Goal: Transaction & Acquisition: Purchase product/service

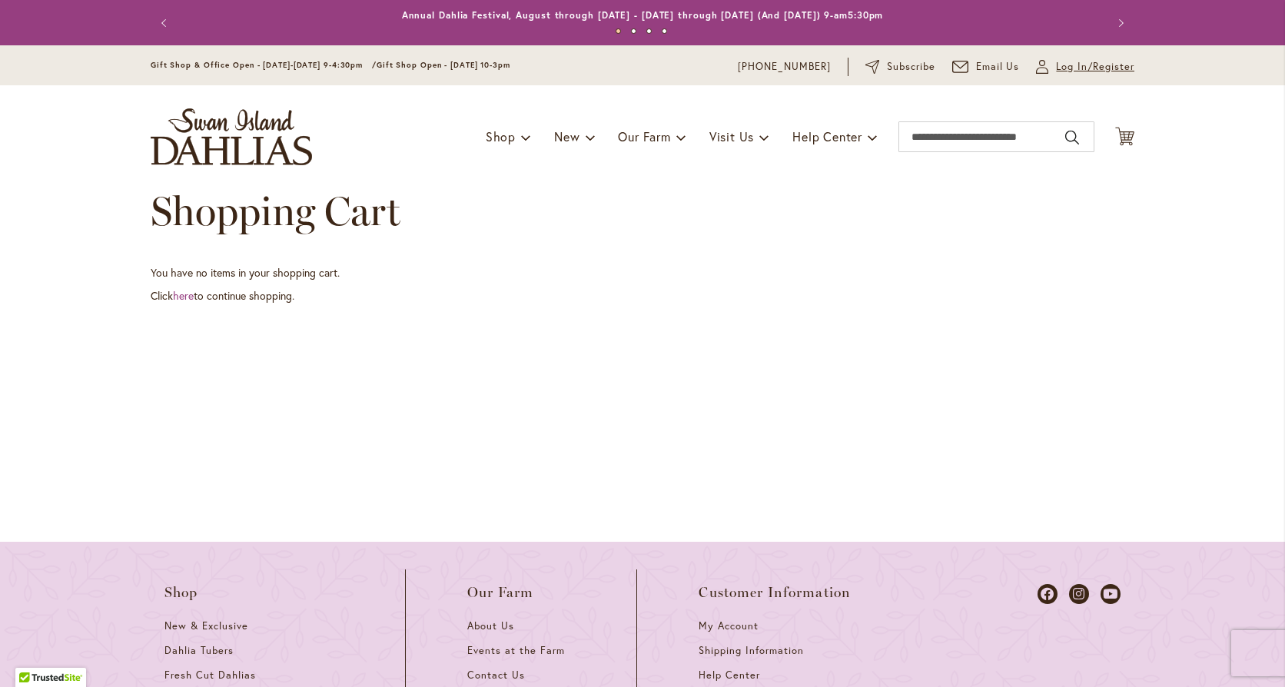
click at [1056, 66] on span "Log In/Register" at bounding box center [1095, 66] width 78 height 15
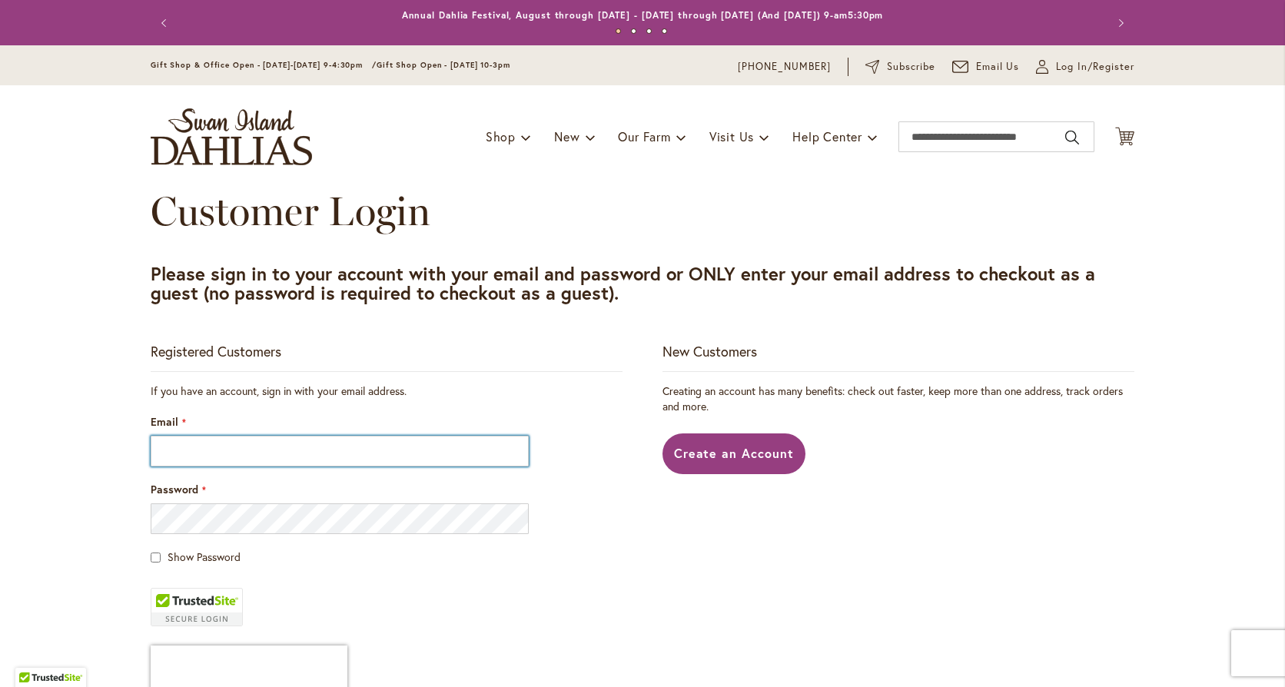
click at [245, 447] on input "Email" at bounding box center [340, 451] width 378 height 31
type input "**********"
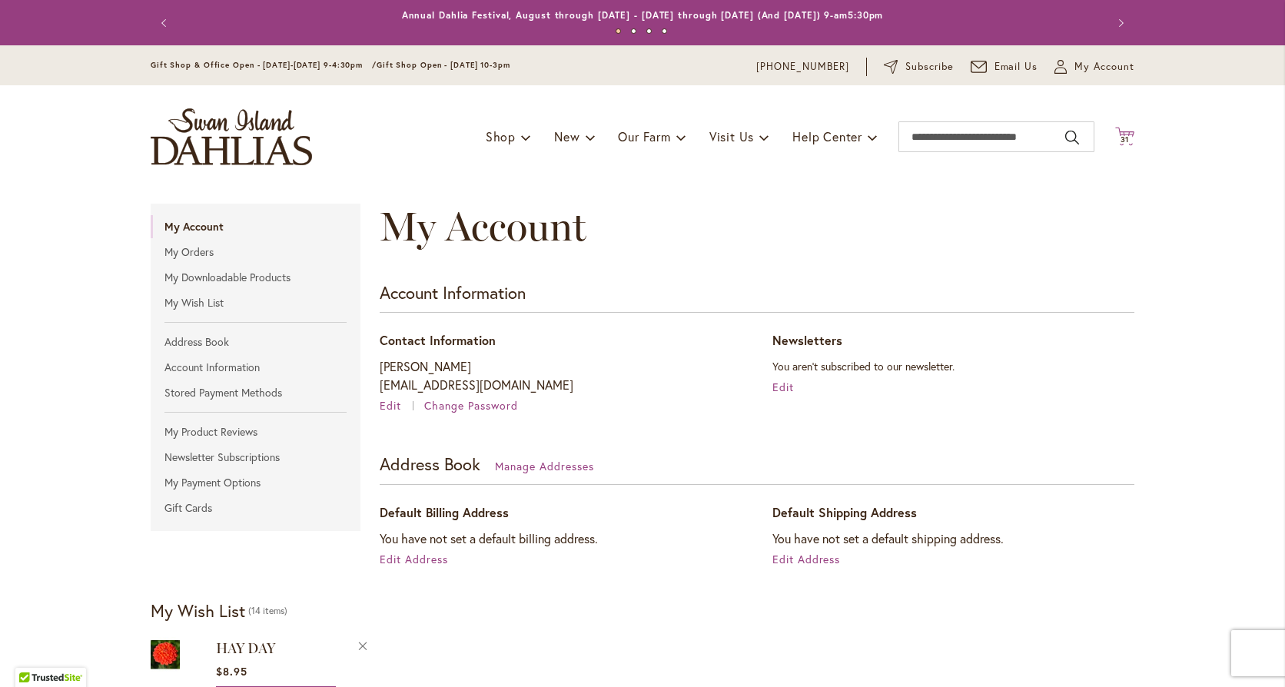
click at [1116, 134] on icon at bounding box center [1124, 136] width 19 height 18
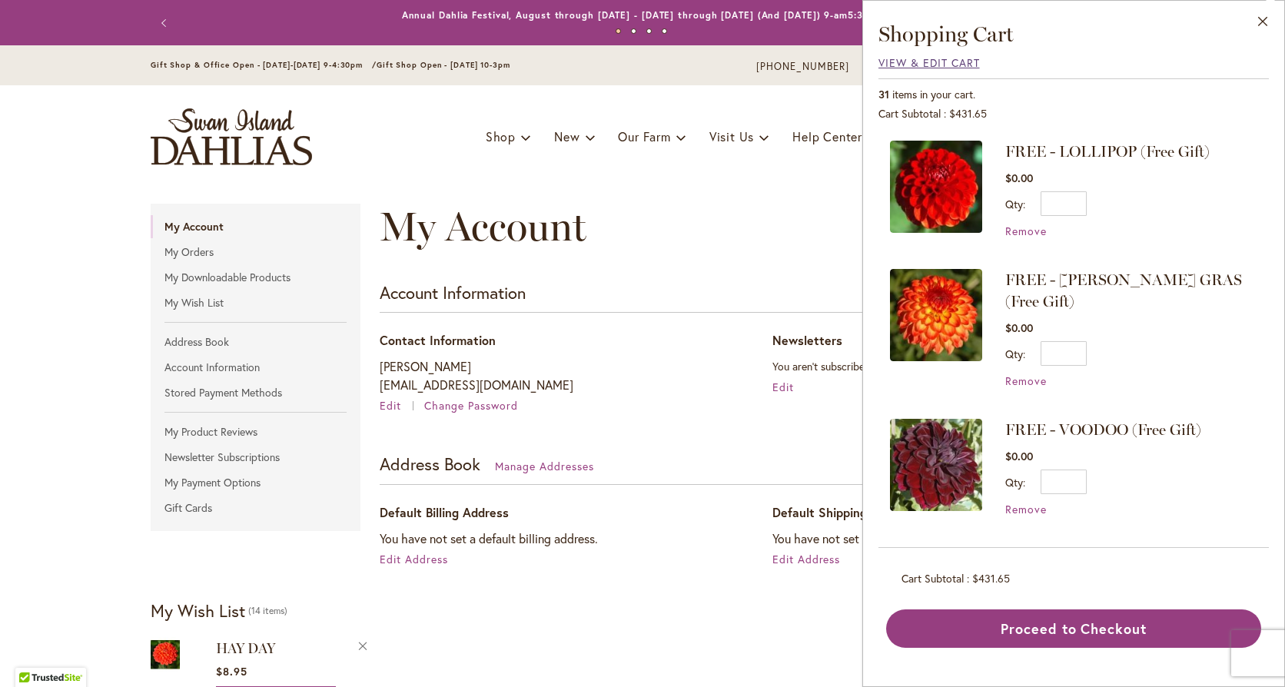
click at [935, 62] on span "View & Edit Cart" at bounding box center [929, 62] width 101 height 15
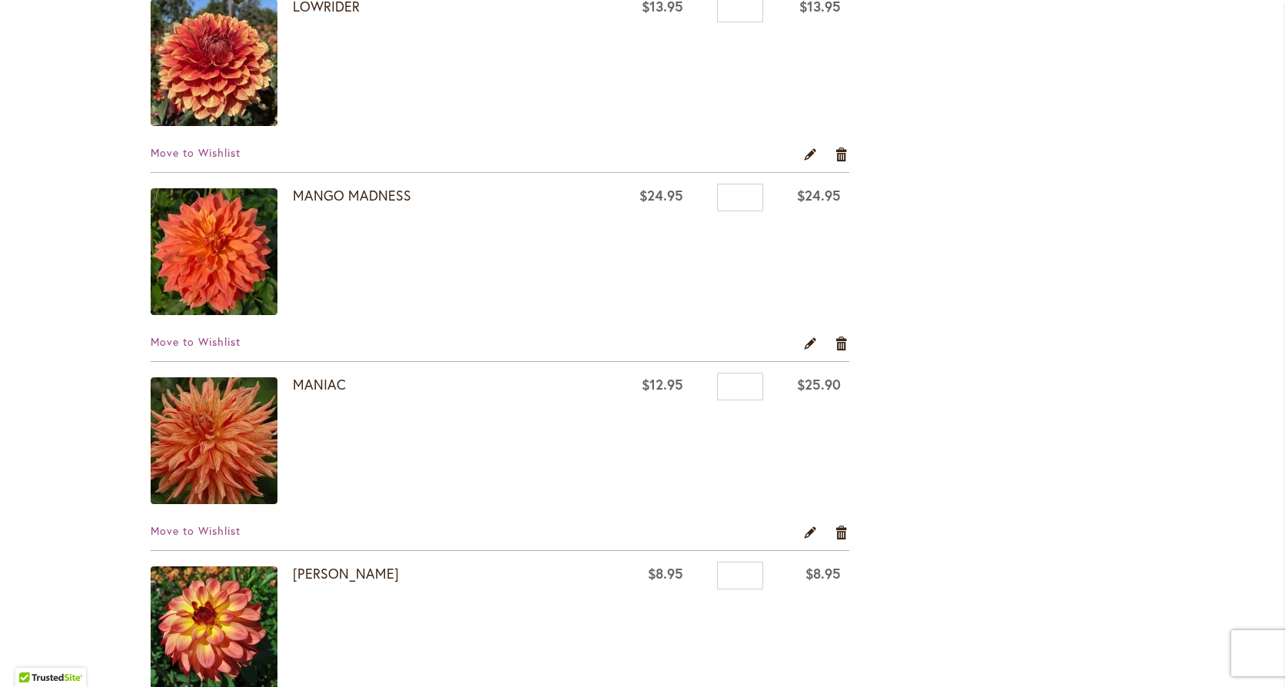
scroll to position [3228, 0]
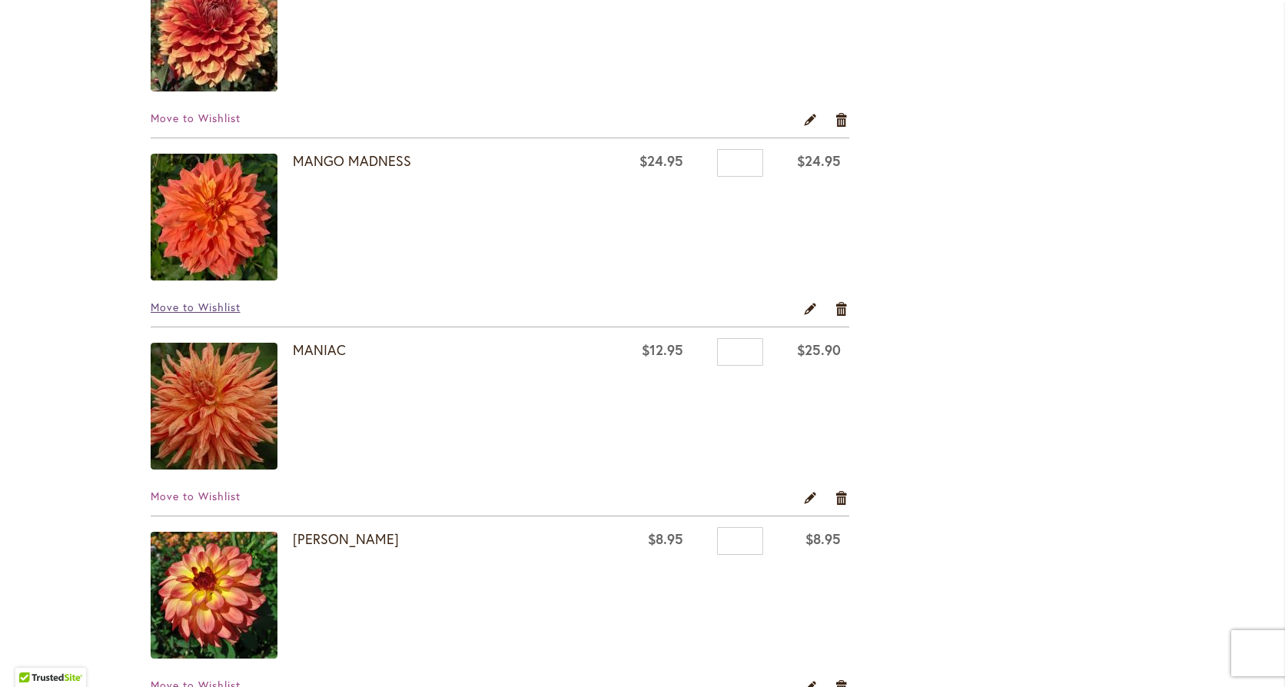
click span "Move to Wishlist"
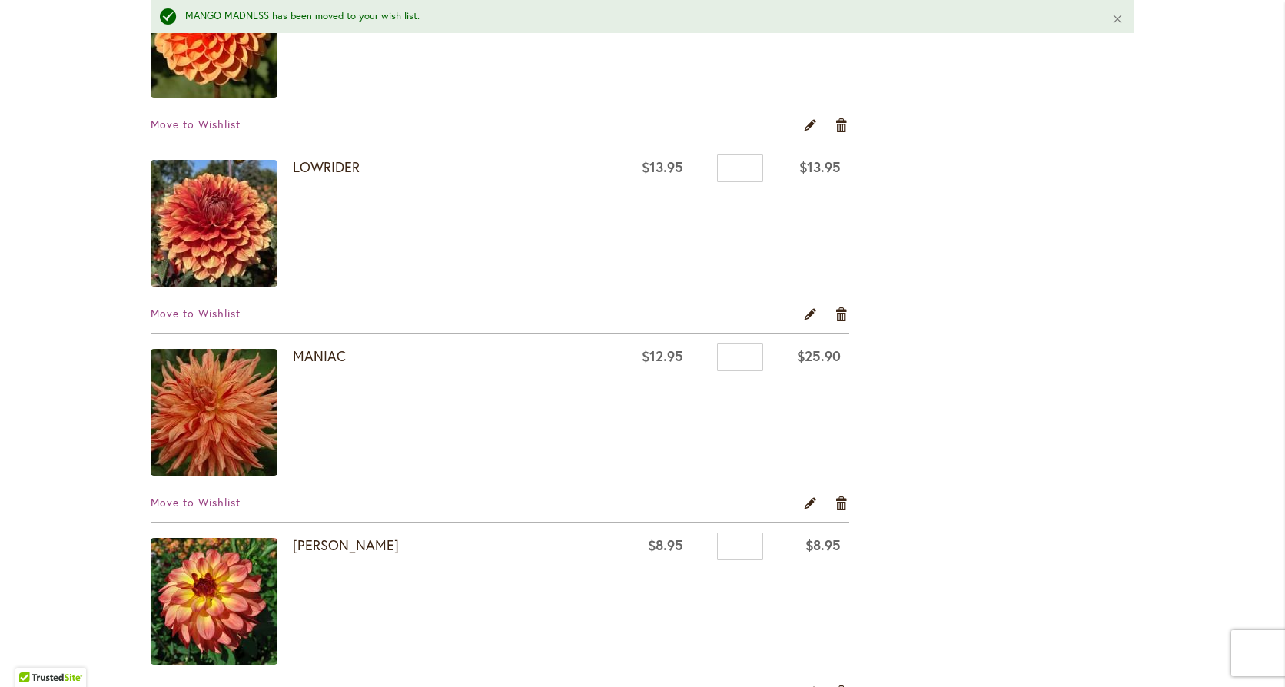
scroll to position [3075, 0]
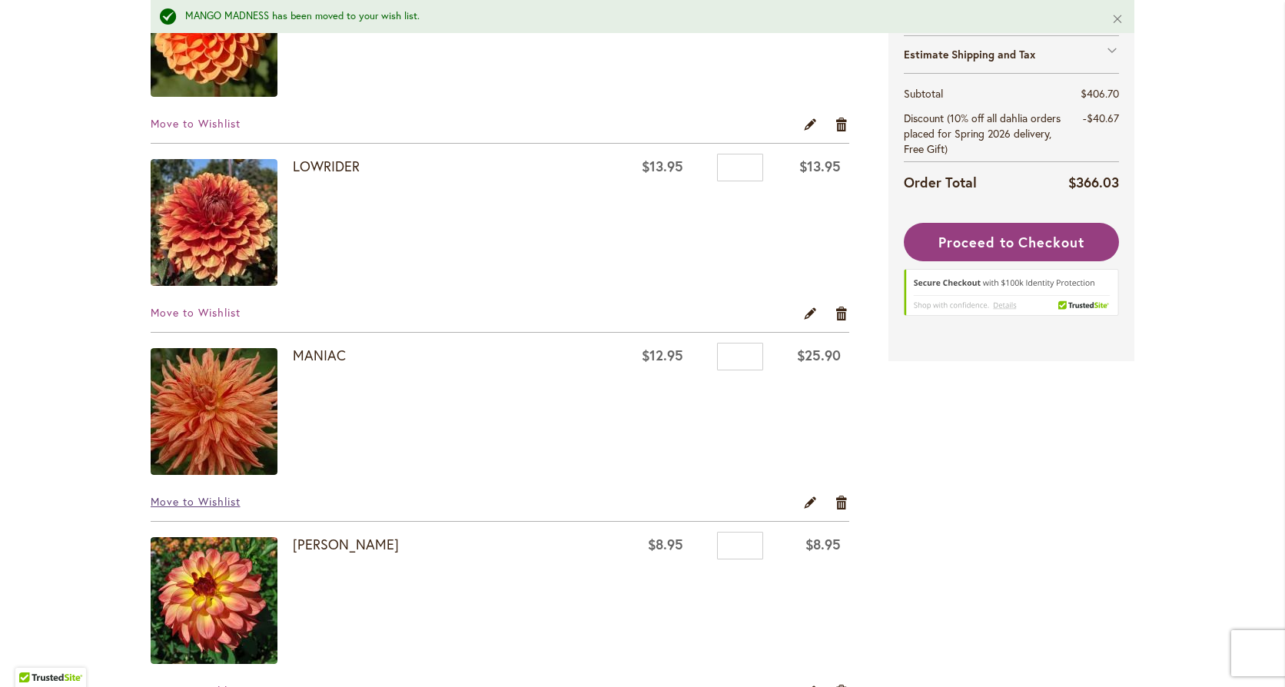
click at [204, 498] on span "Move to Wishlist" at bounding box center [196, 501] width 90 height 15
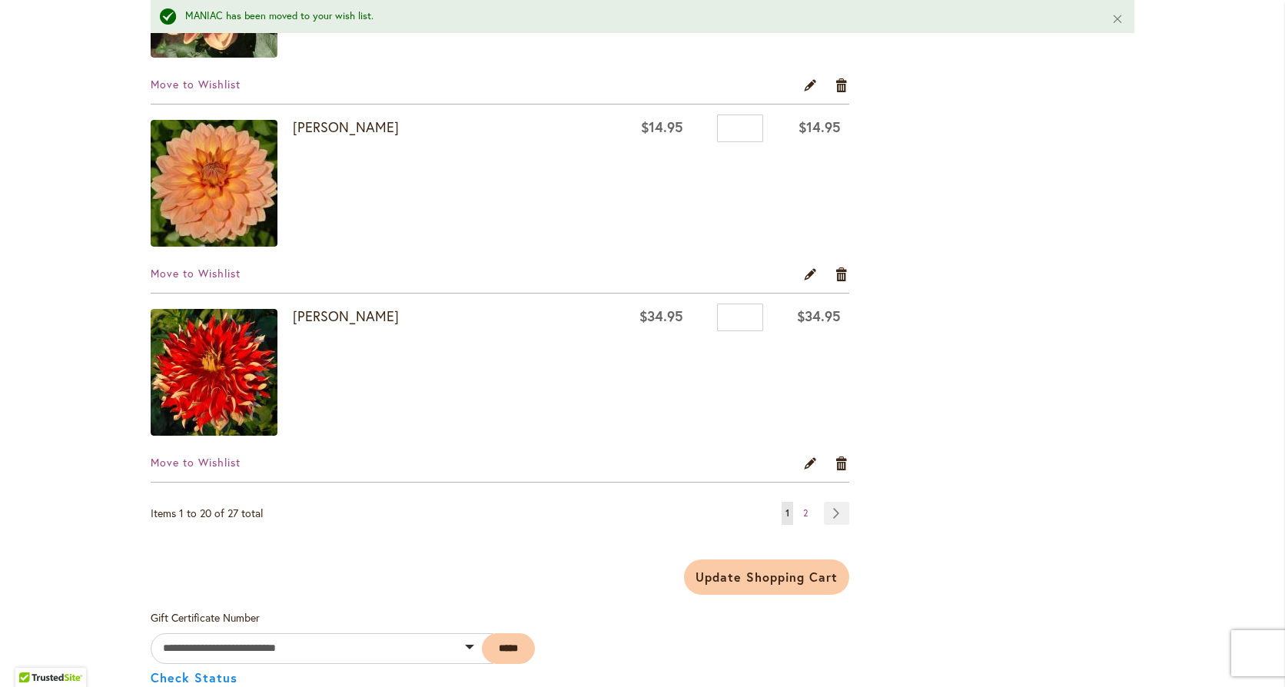
scroll to position [3690, 0]
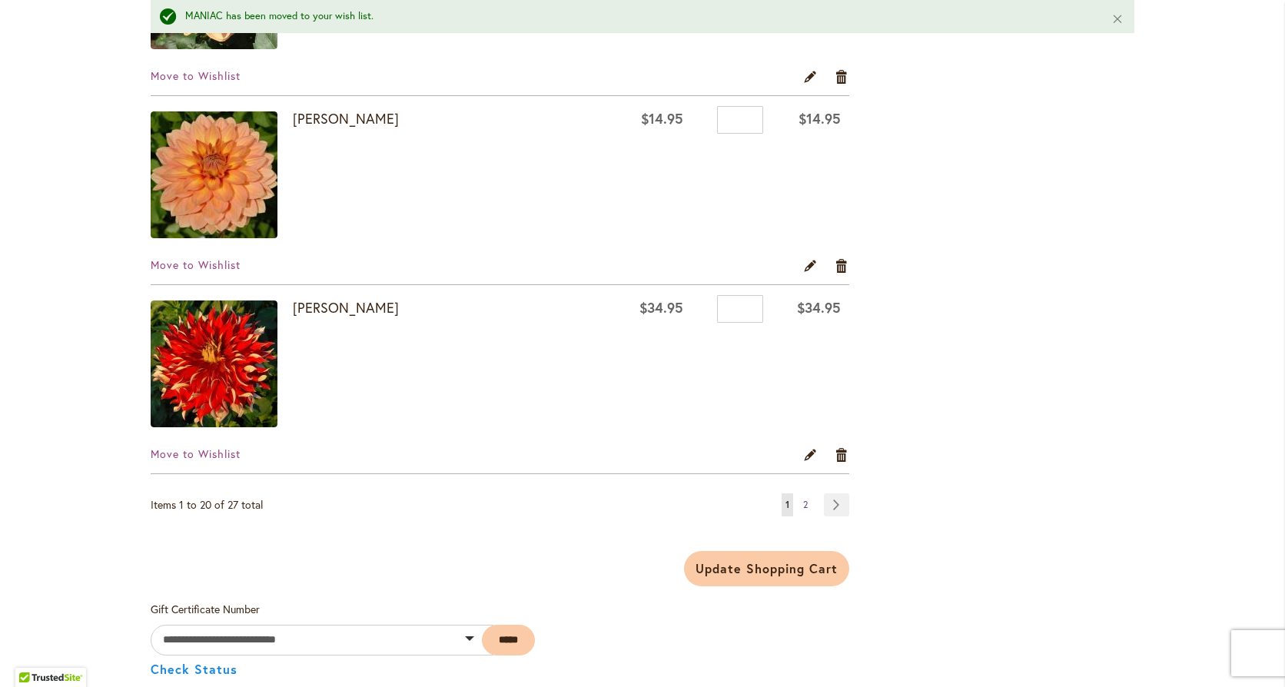
click at [803, 503] on span "2" at bounding box center [805, 505] width 5 height 12
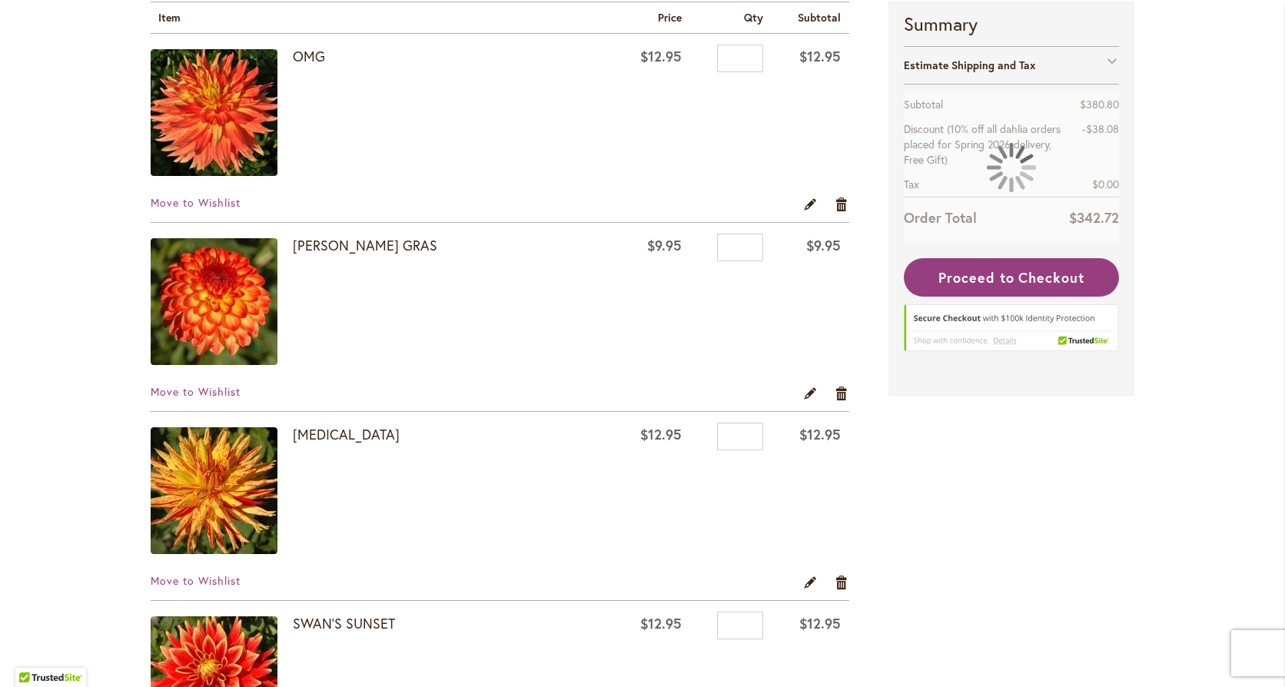
scroll to position [461, 0]
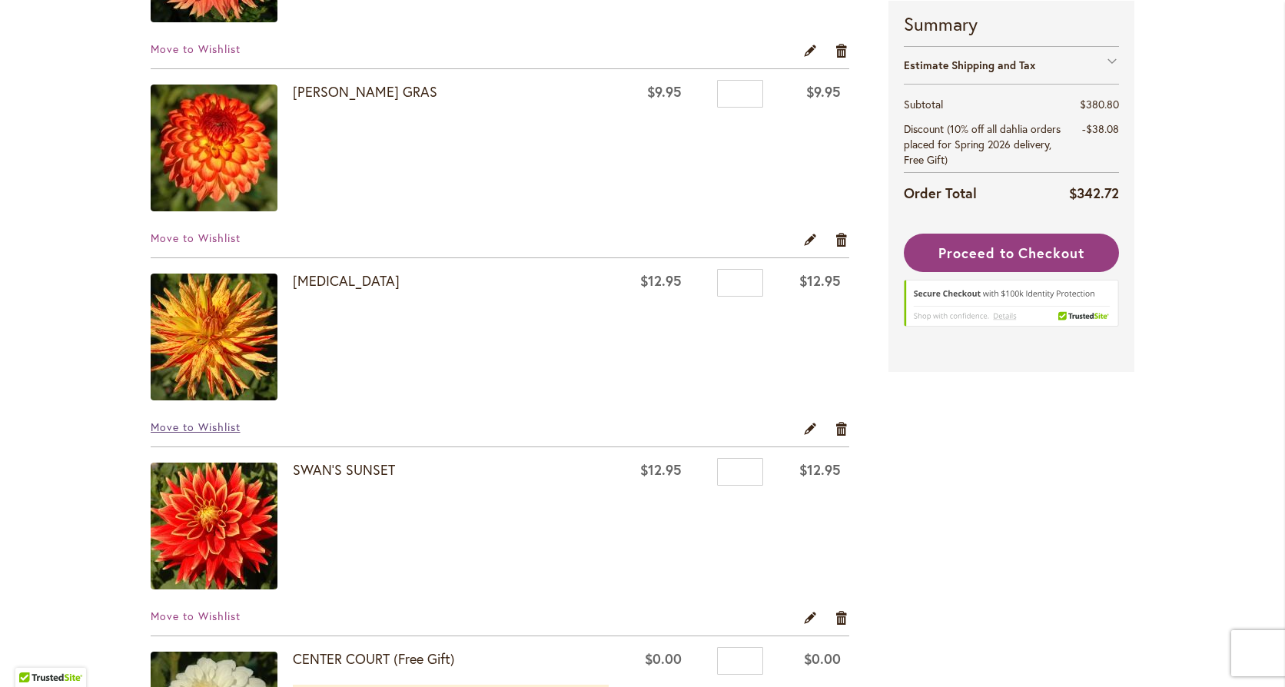
click at [211, 427] on span "Move to Wishlist" at bounding box center [196, 427] width 90 height 15
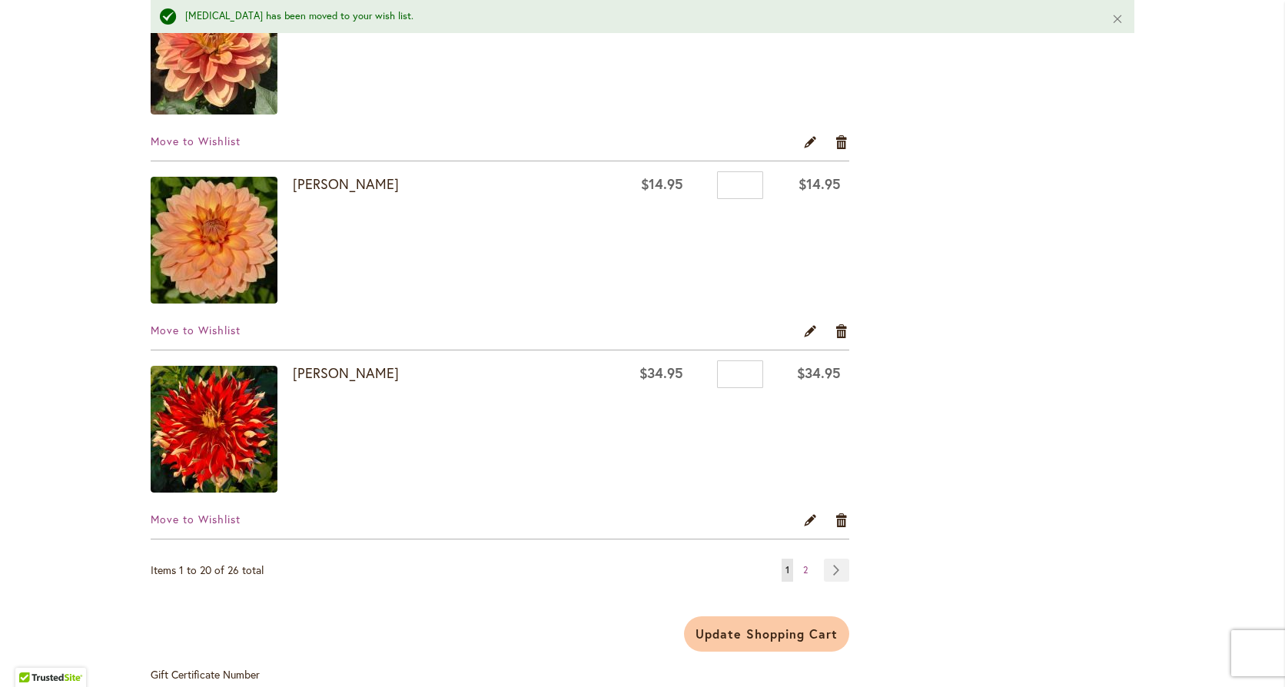
scroll to position [3690, 0]
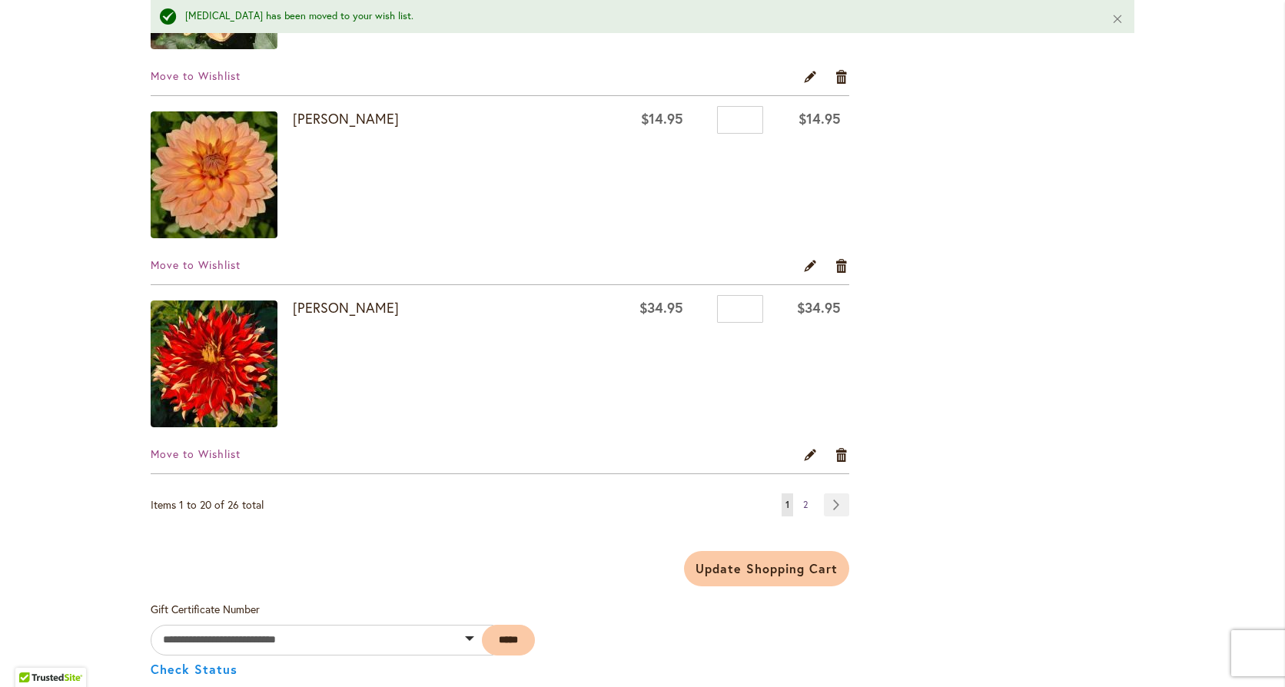
click at [803, 501] on link "Page 2" at bounding box center [805, 504] width 12 height 23
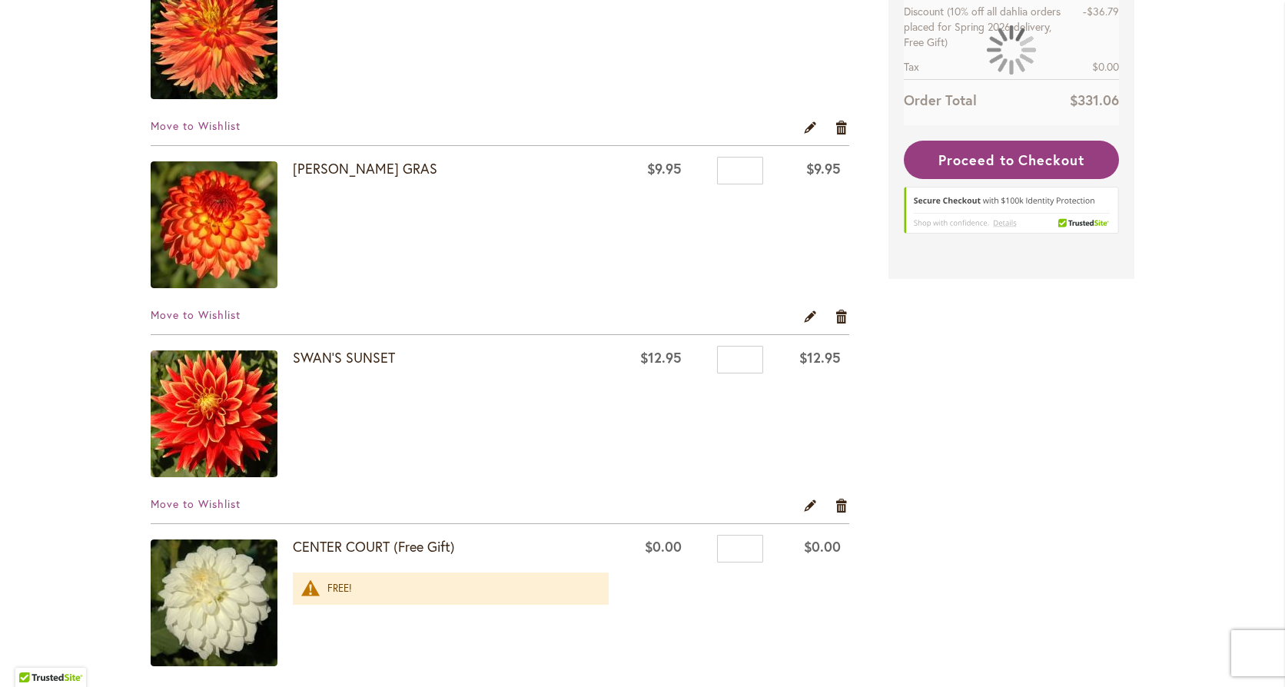
scroll to position [307, 0]
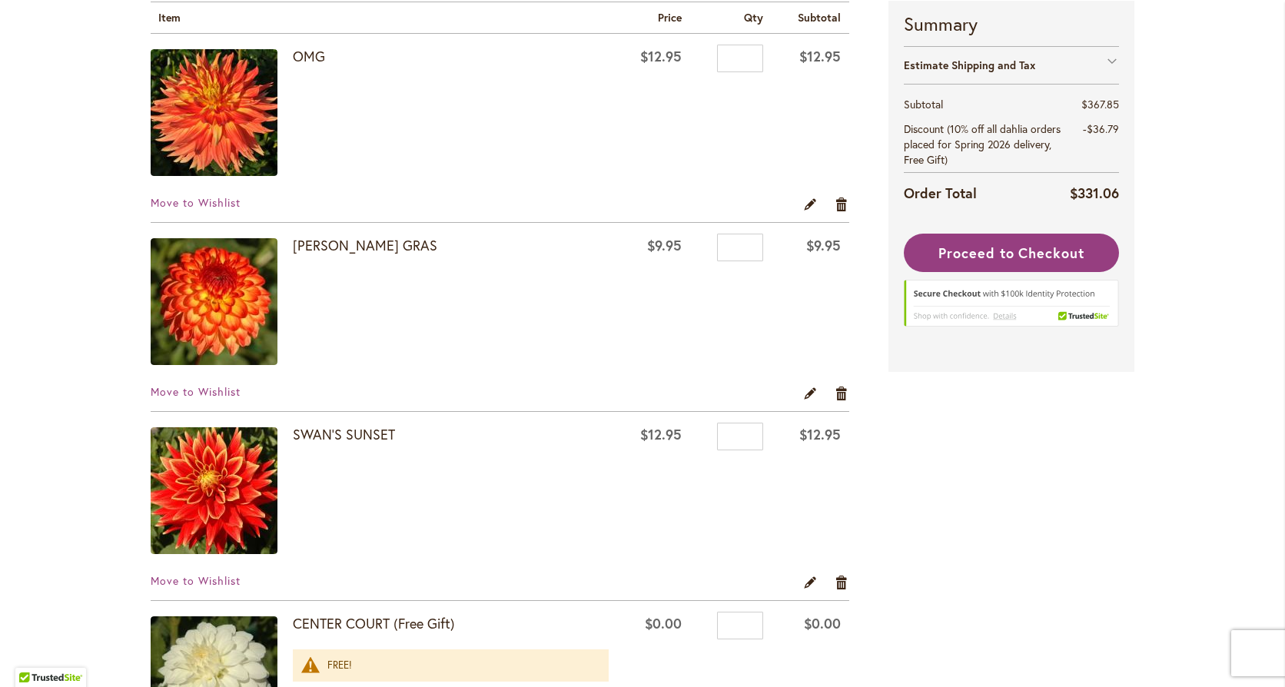
click at [201, 500] on img at bounding box center [214, 490] width 127 height 127
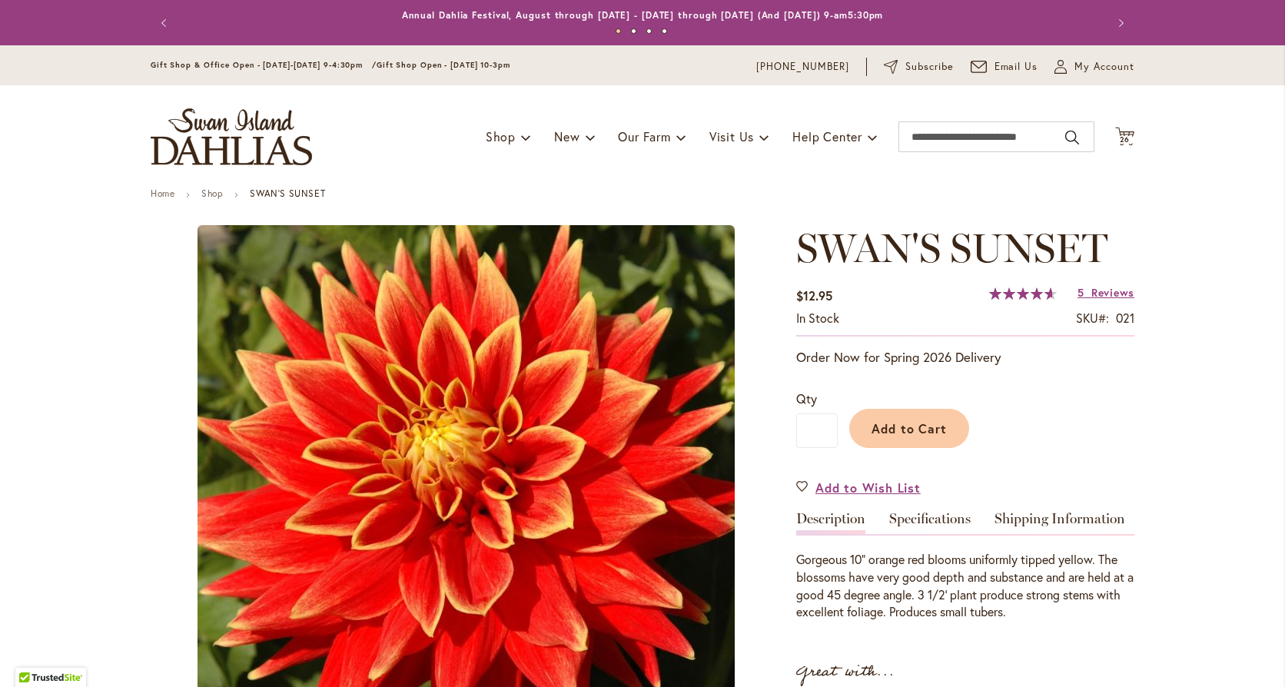
type input "******"
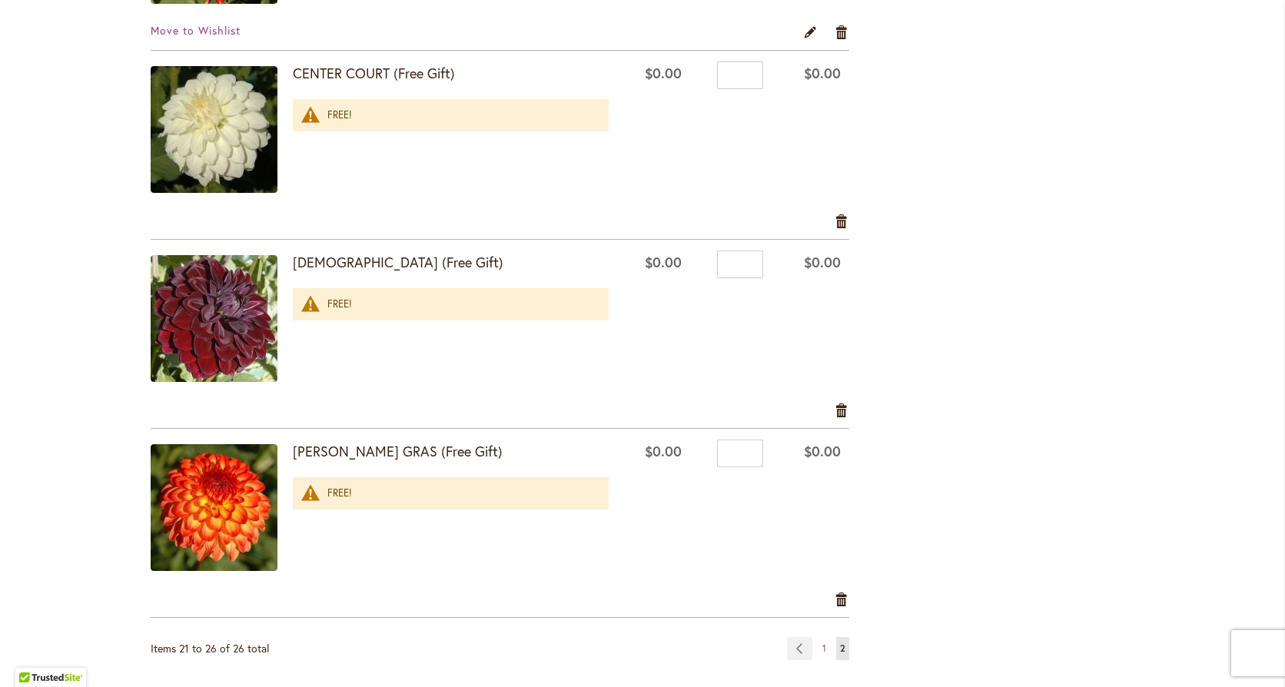
scroll to position [769, 0]
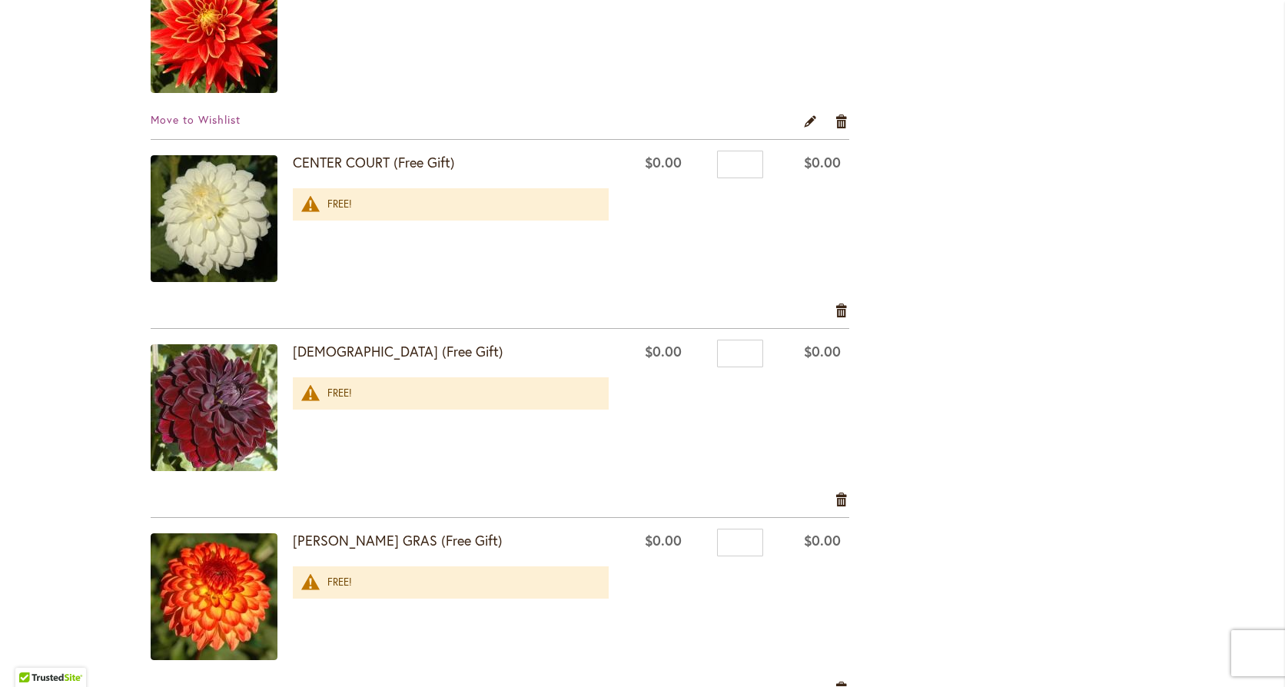
click at [217, 395] on img at bounding box center [214, 407] width 127 height 127
click at [316, 347] on strong "[DEMOGRAPHIC_DATA] (Free Gift)" at bounding box center [451, 352] width 316 height 20
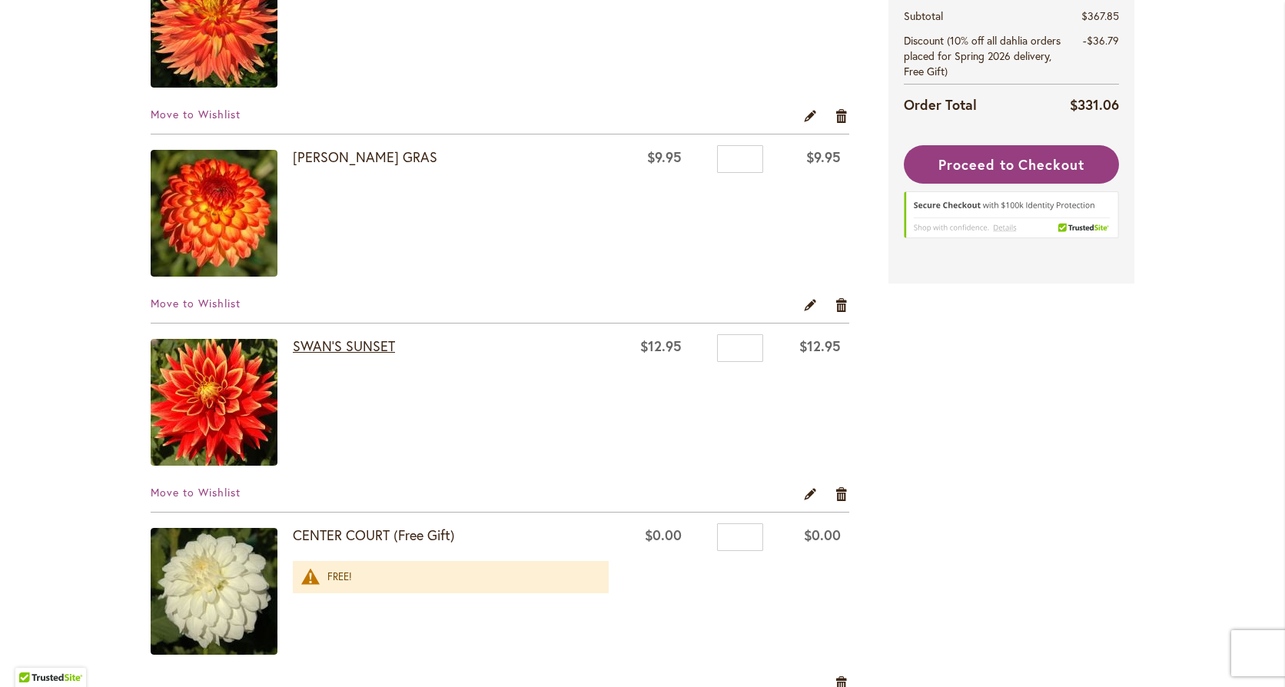
scroll to position [384, 0]
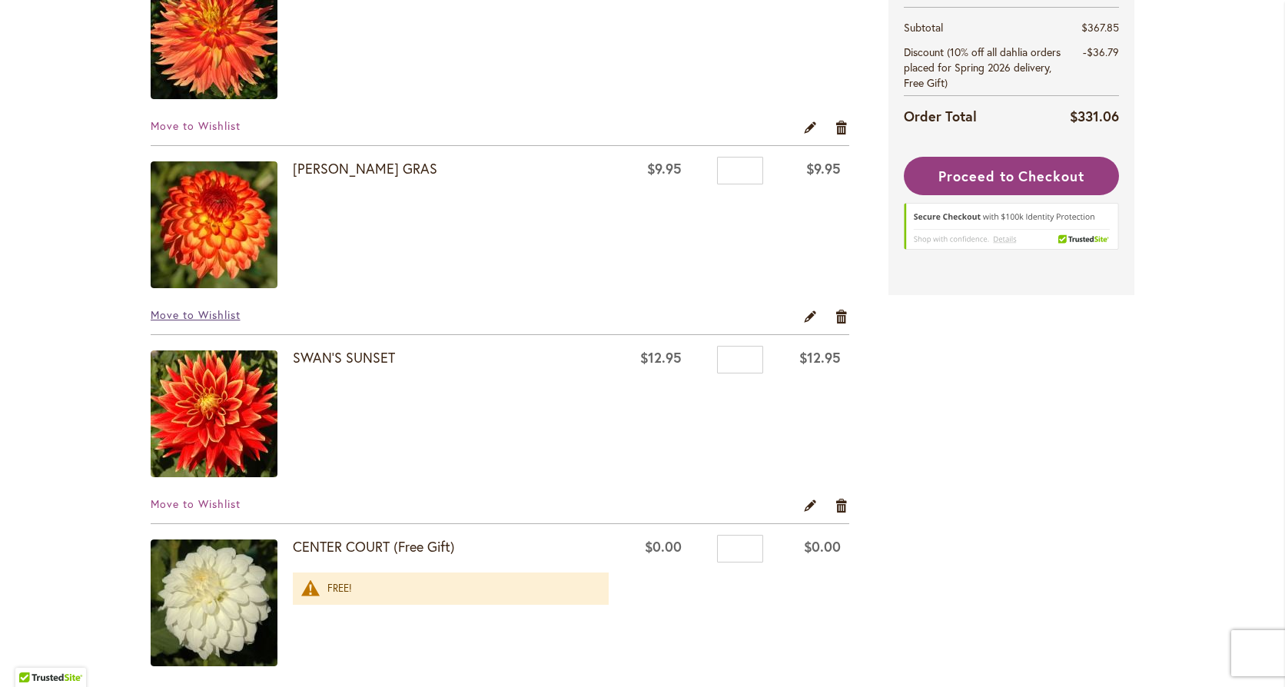
click at [213, 313] on span "Move to Wishlist" at bounding box center [196, 314] width 90 height 15
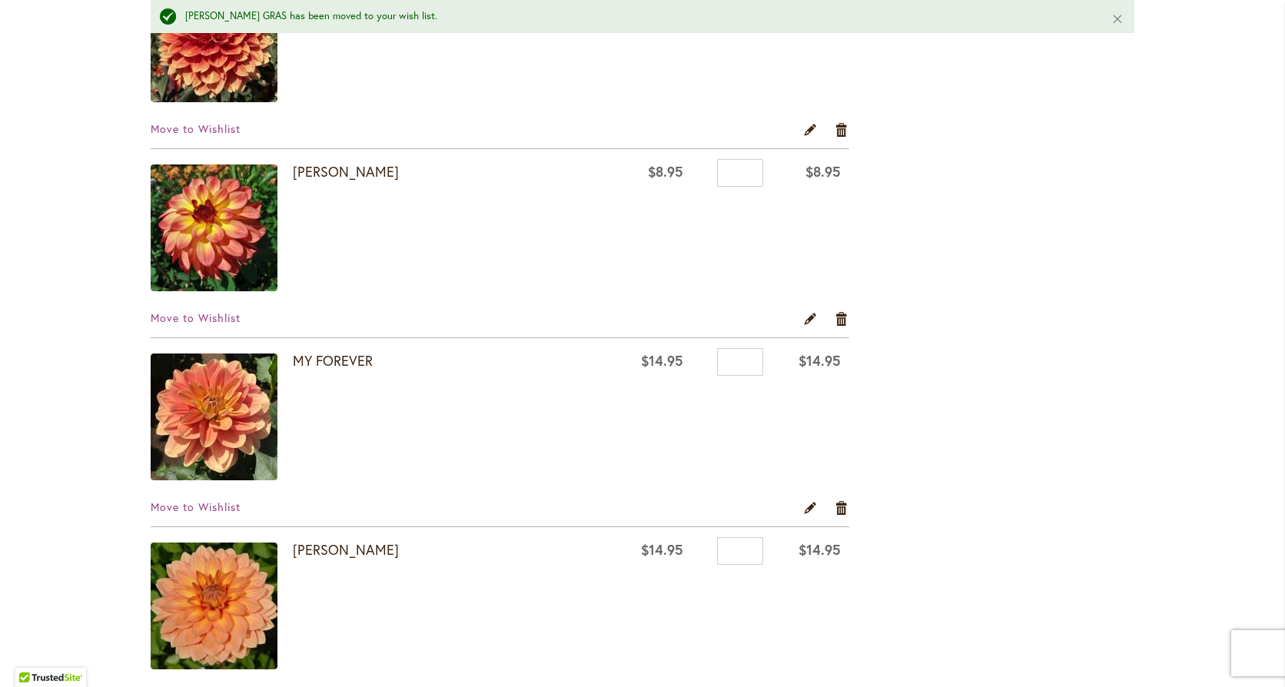
scroll to position [3305, 0]
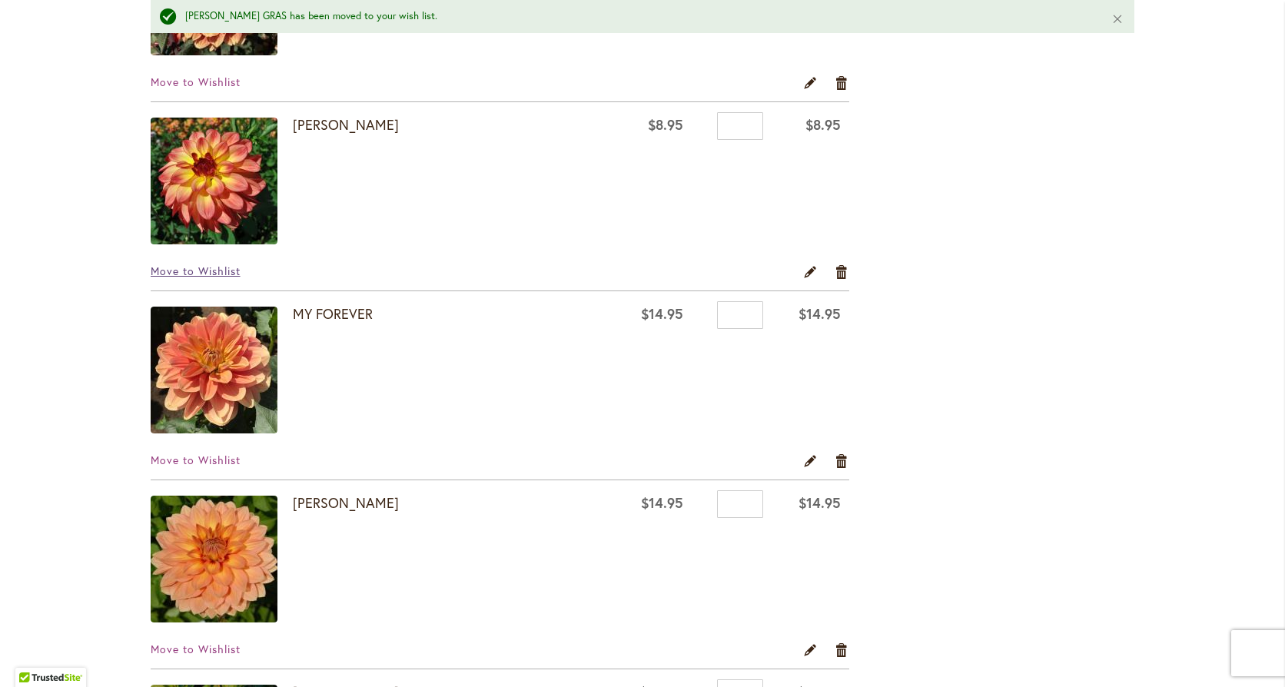
click at [201, 266] on span "Move to Wishlist" at bounding box center [196, 271] width 90 height 15
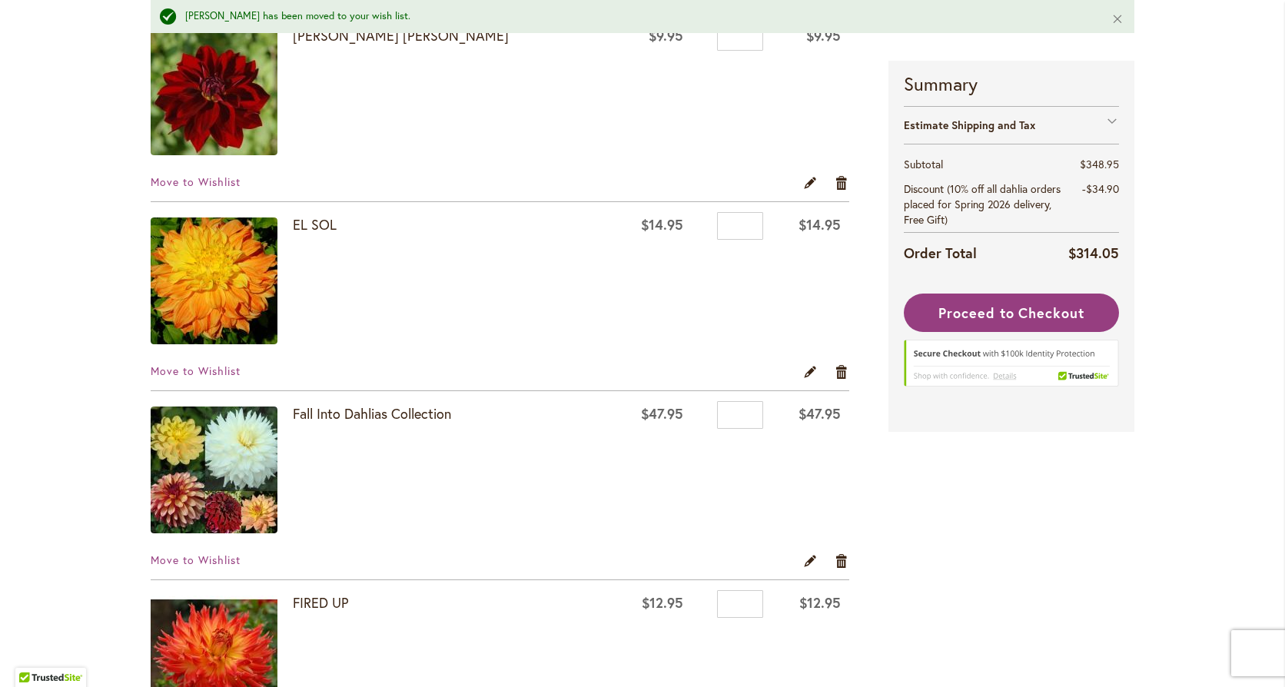
scroll to position [999, 0]
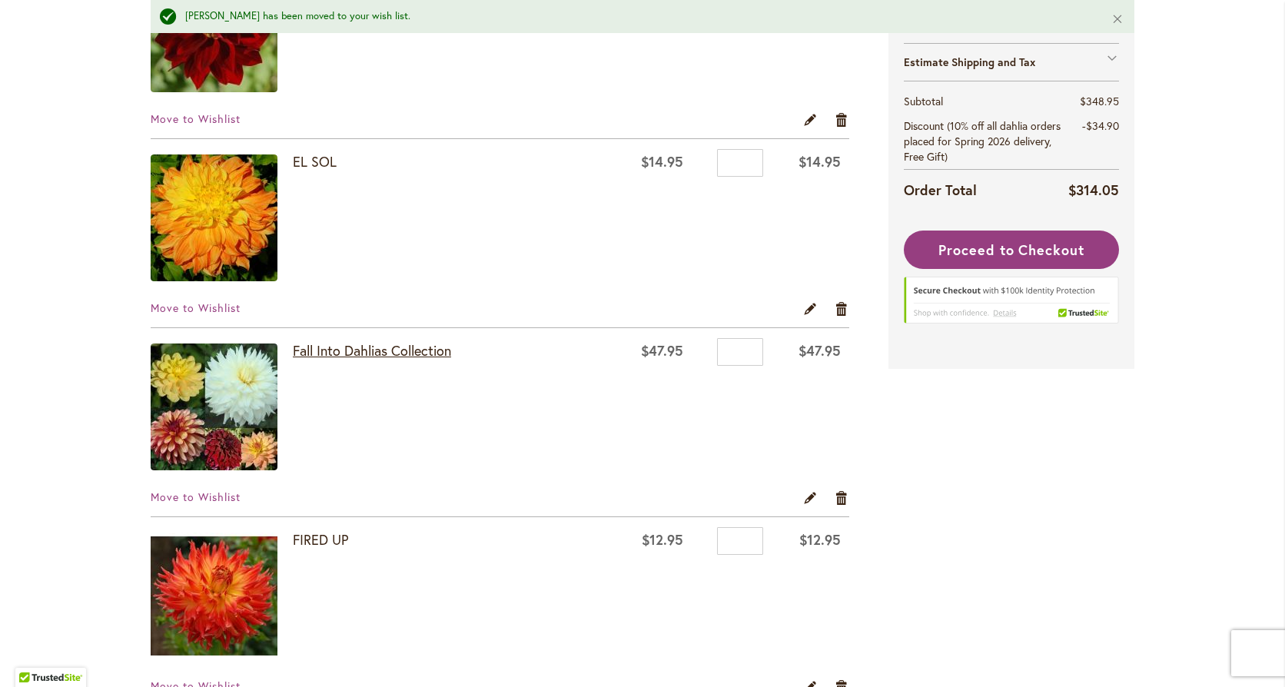
click at [348, 349] on link "Fall Into Dahlias Collection" at bounding box center [372, 350] width 158 height 18
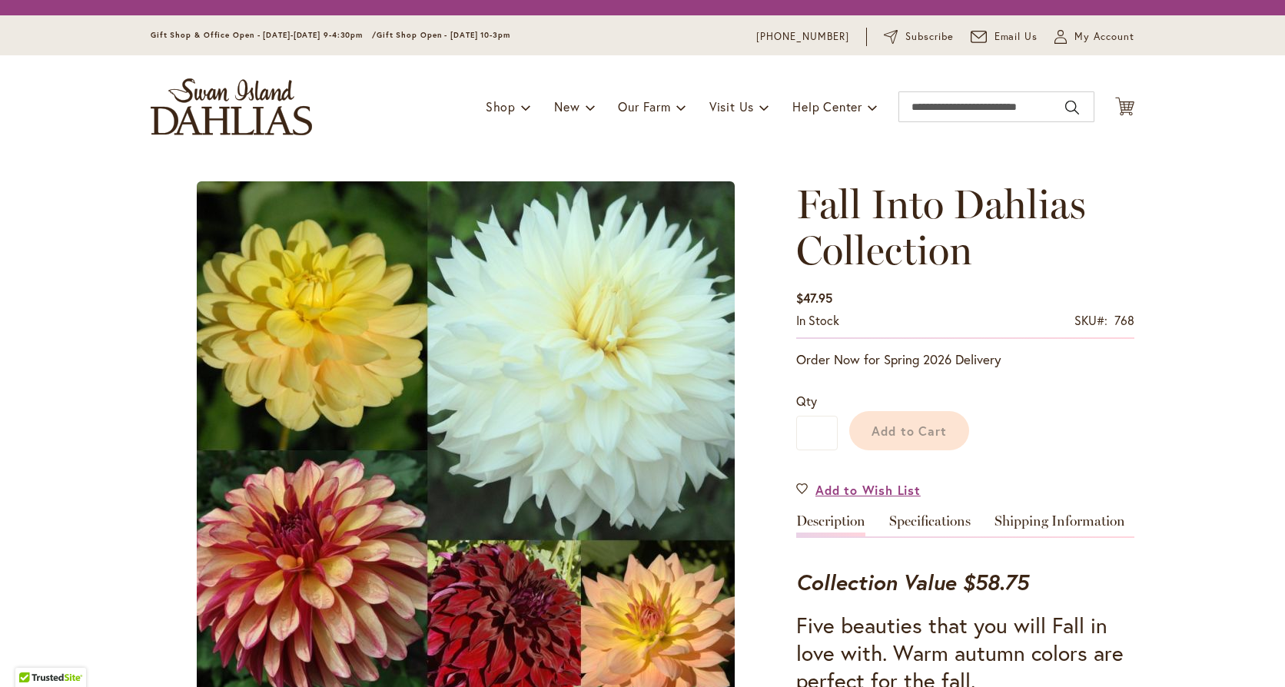
type input "******"
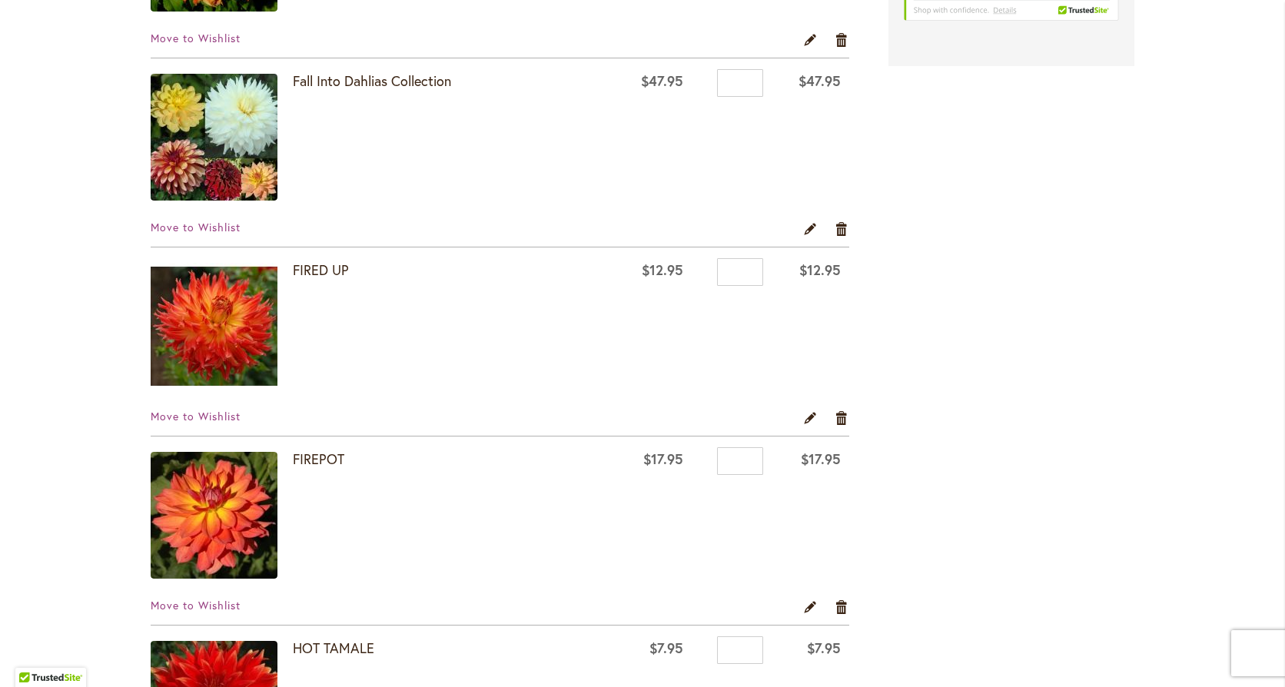
scroll to position [1307, 0]
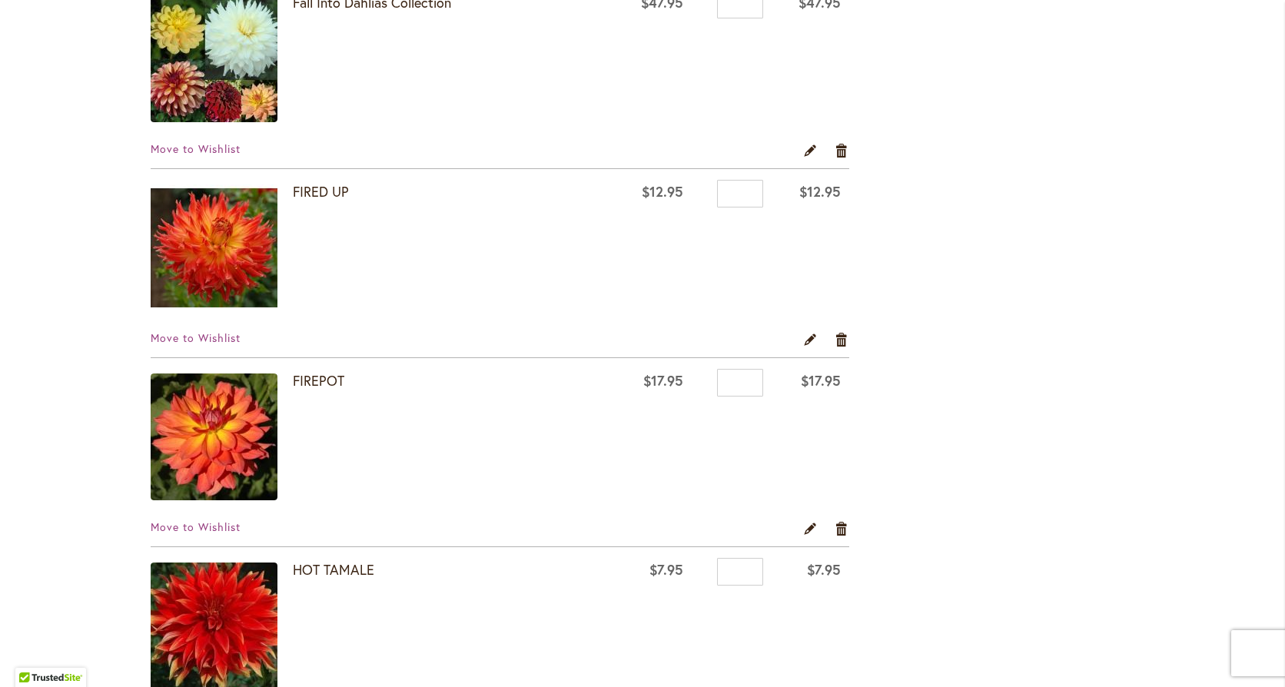
click at [223, 238] on img at bounding box center [214, 247] width 127 height 127
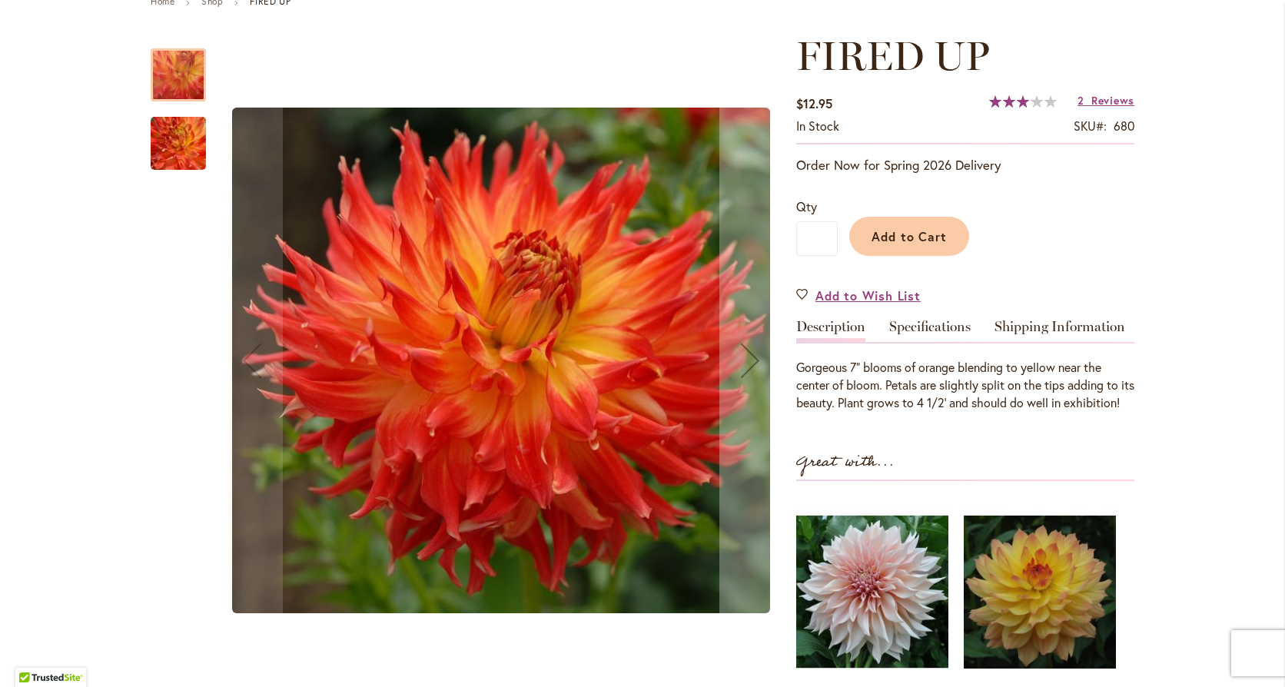
scroll to position [231, 0]
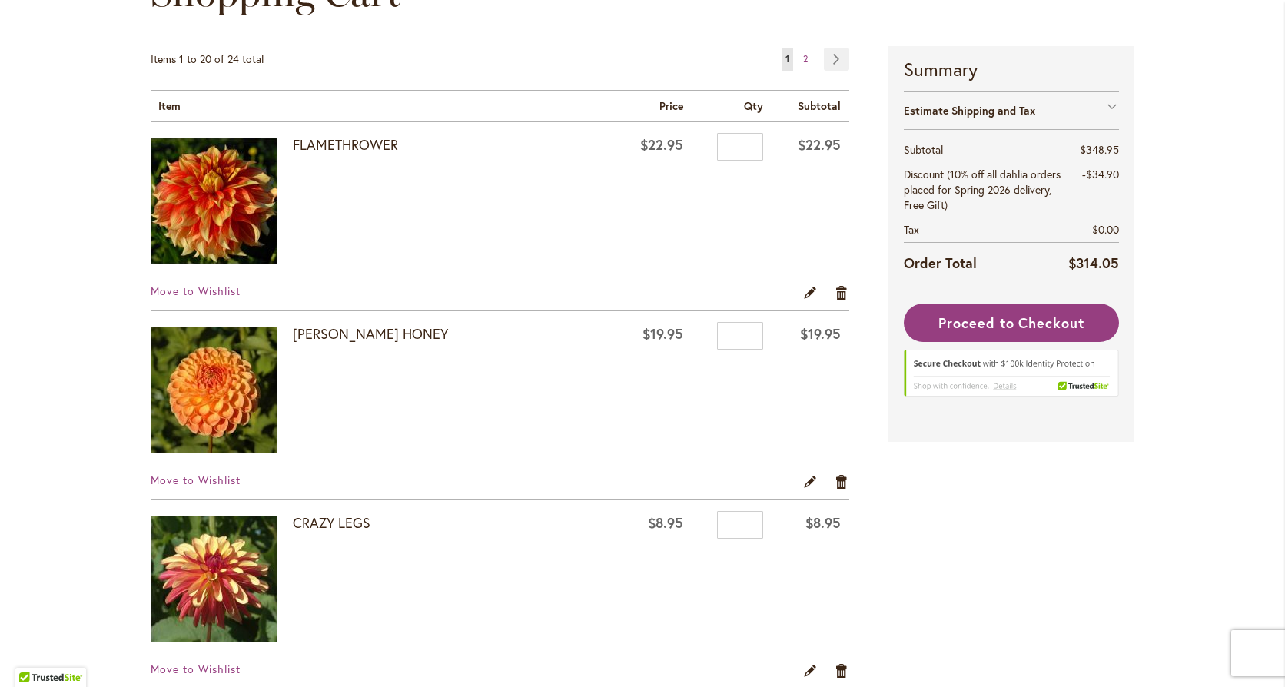
scroll to position [307, 0]
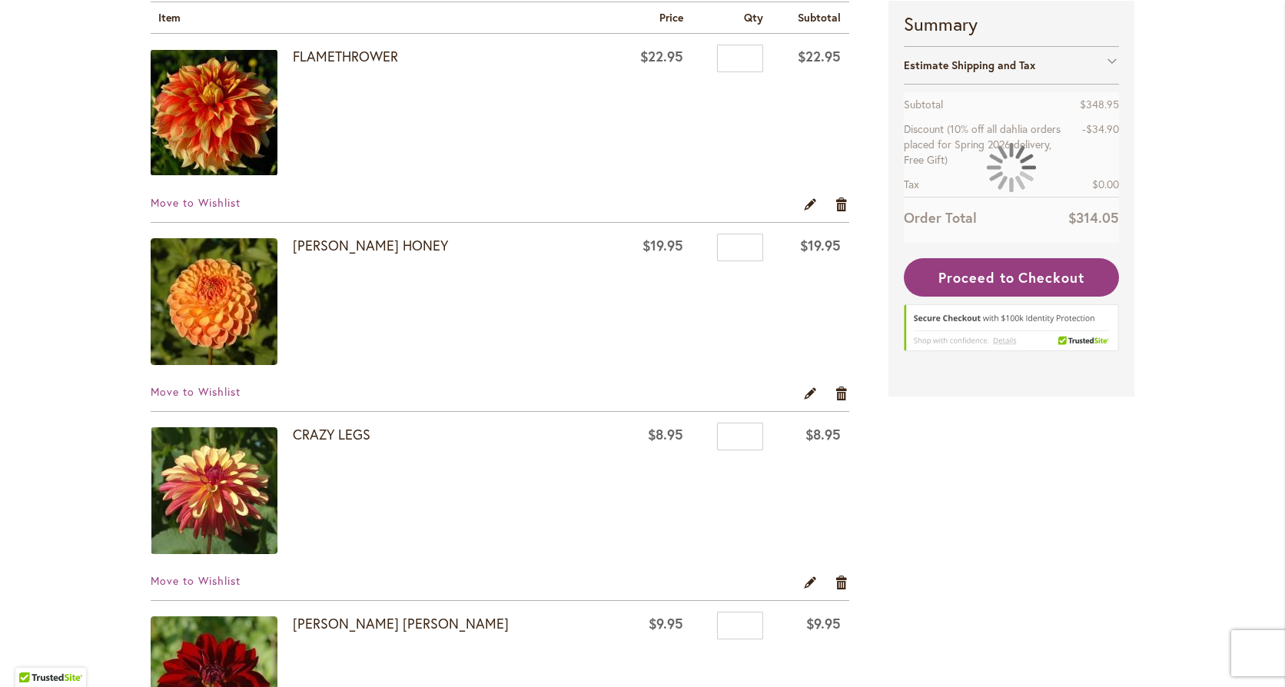
click at [218, 115] on img at bounding box center [214, 112] width 127 height 127
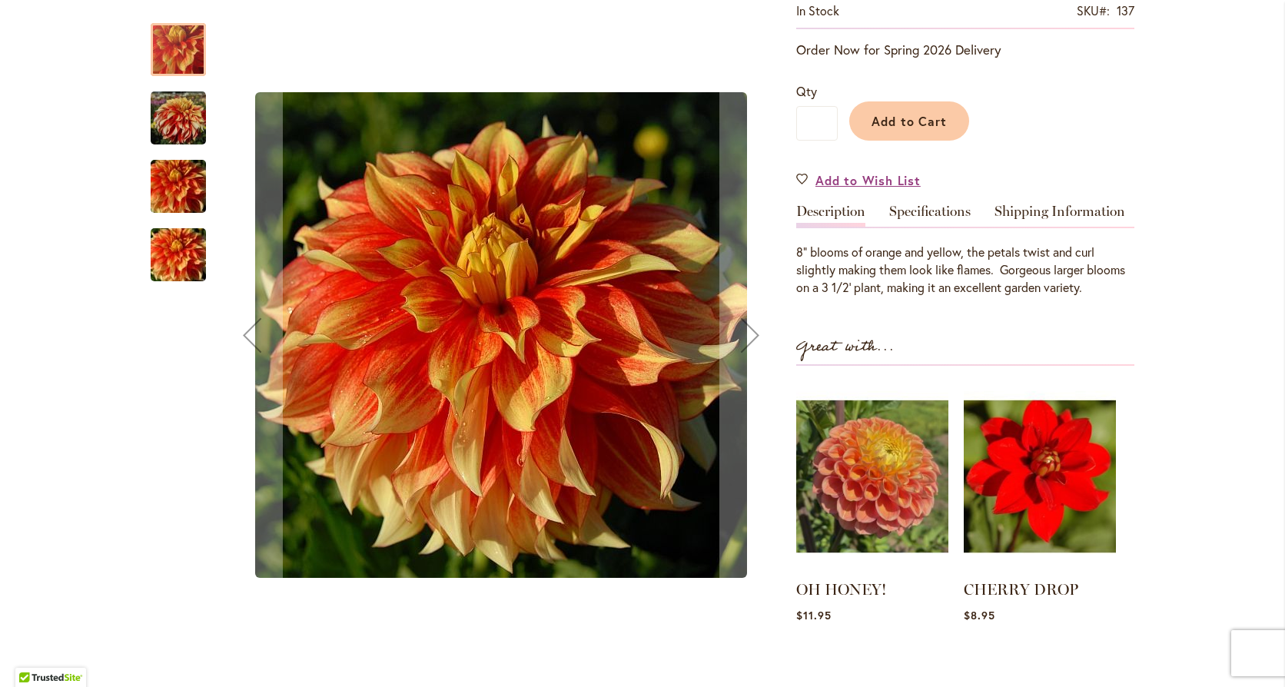
scroll to position [384, 0]
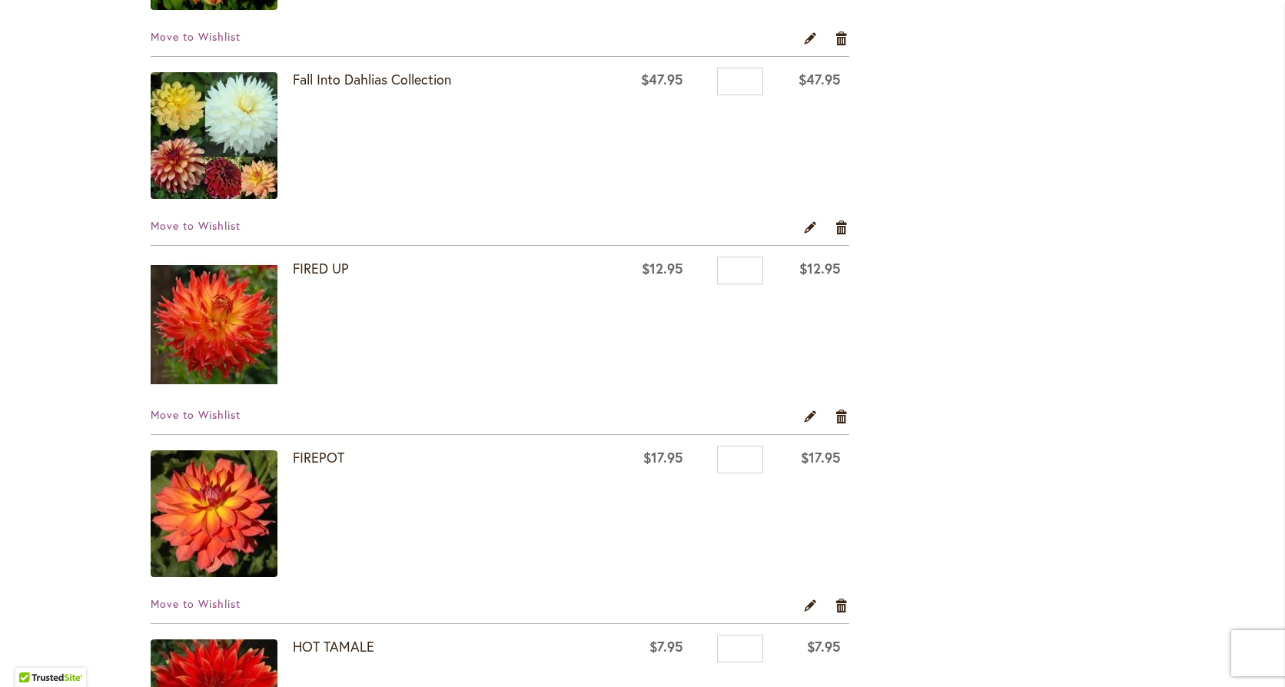
scroll to position [1460, 0]
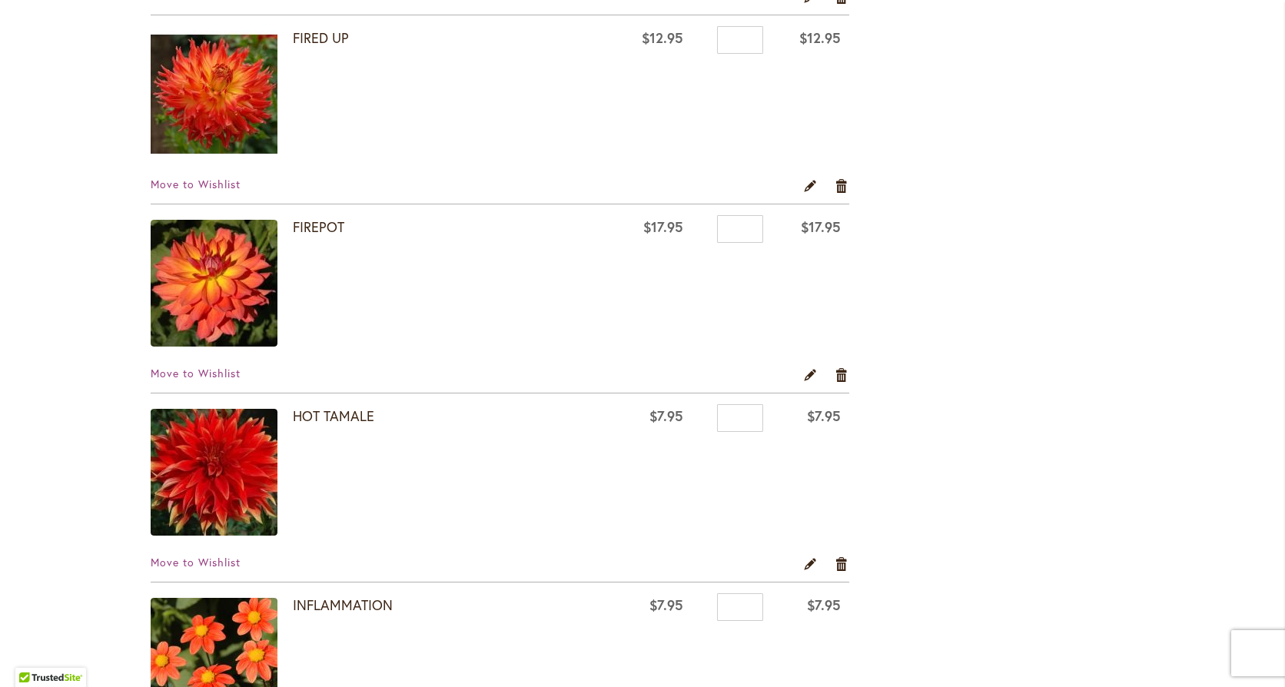
click at [234, 130] on img at bounding box center [214, 94] width 127 height 127
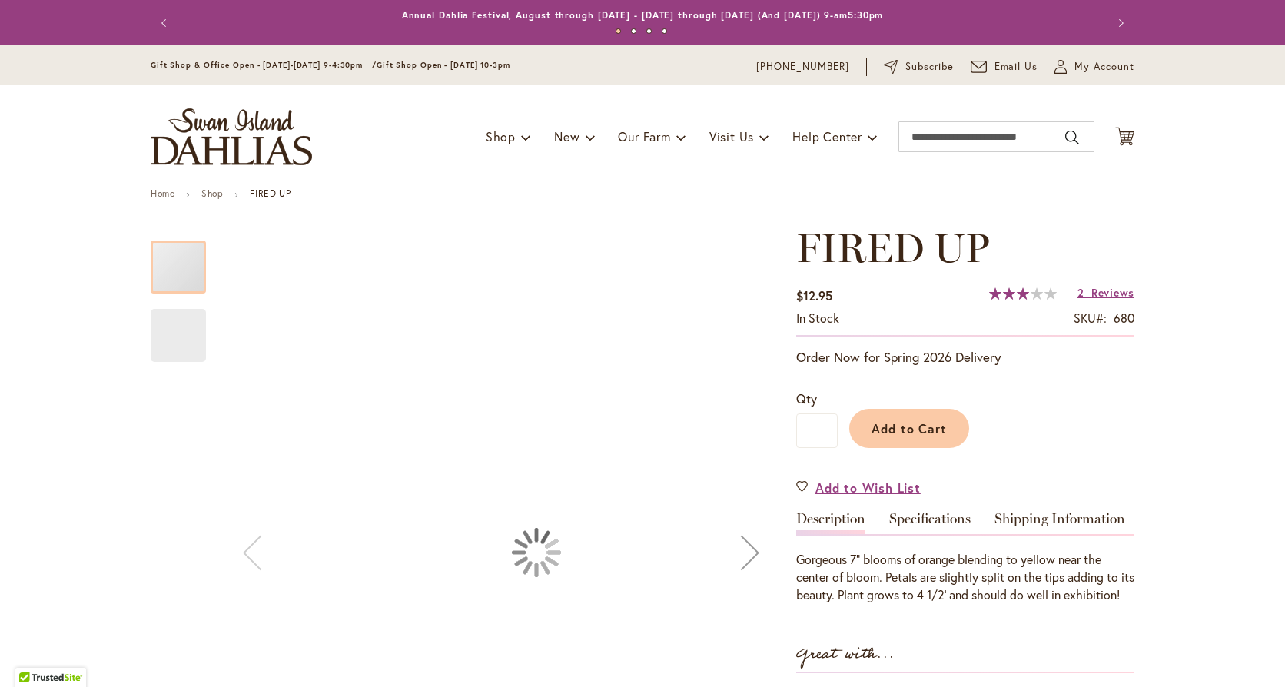
type input "******"
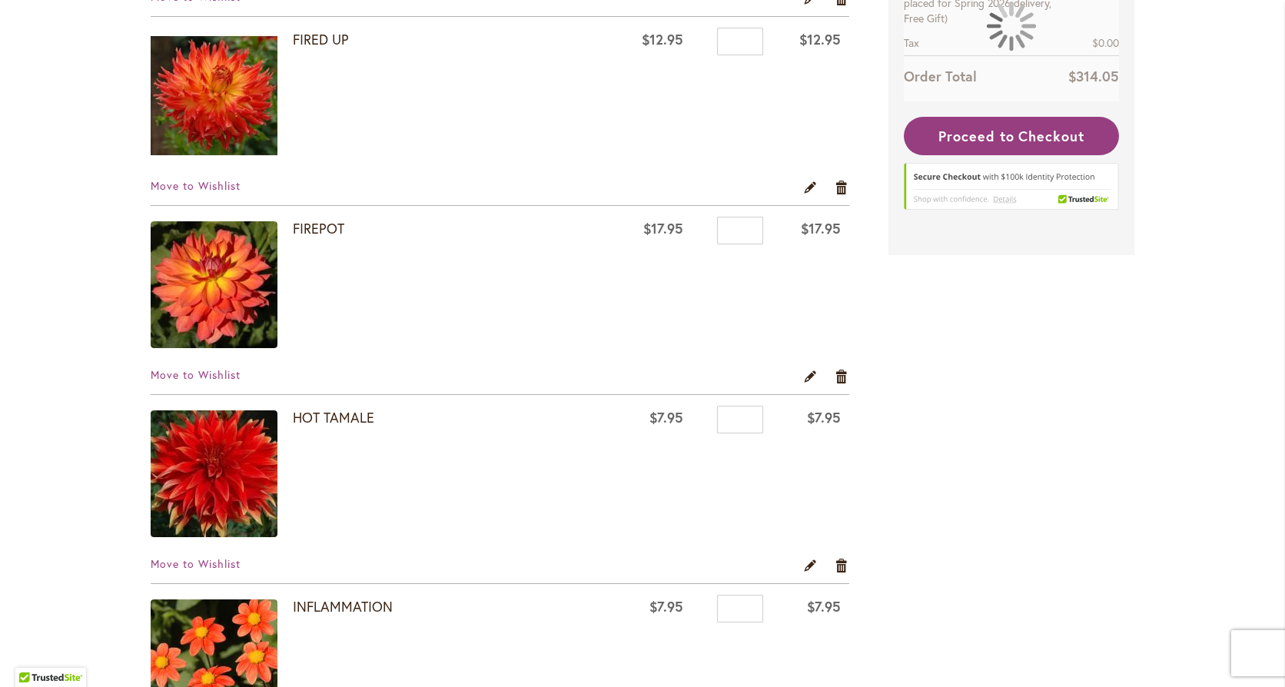
scroll to position [1460, 0]
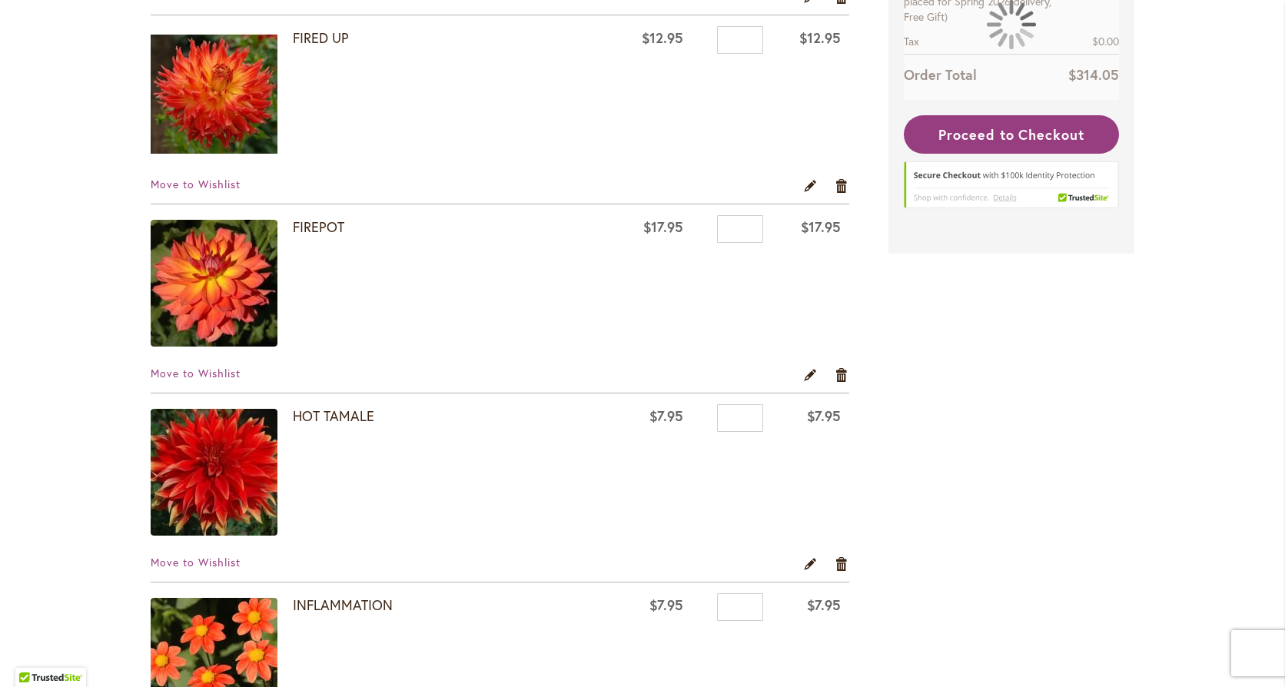
click at [201, 466] on img at bounding box center [214, 472] width 127 height 127
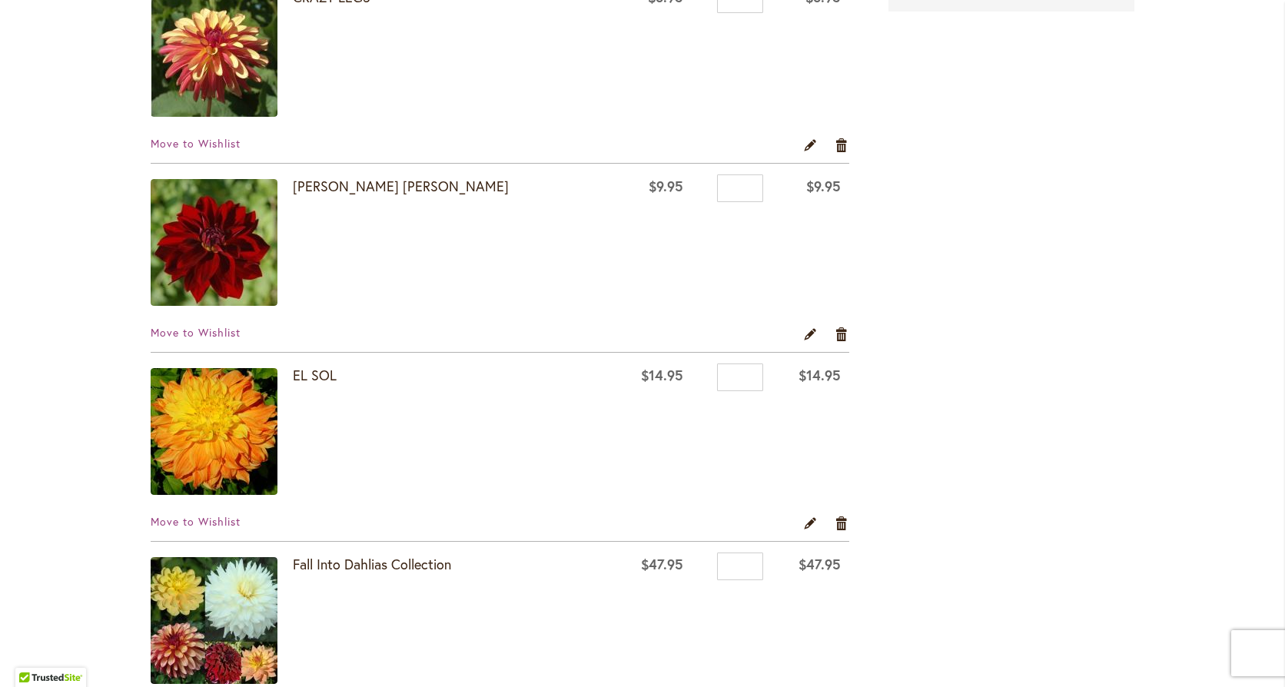
scroll to position [769, 0]
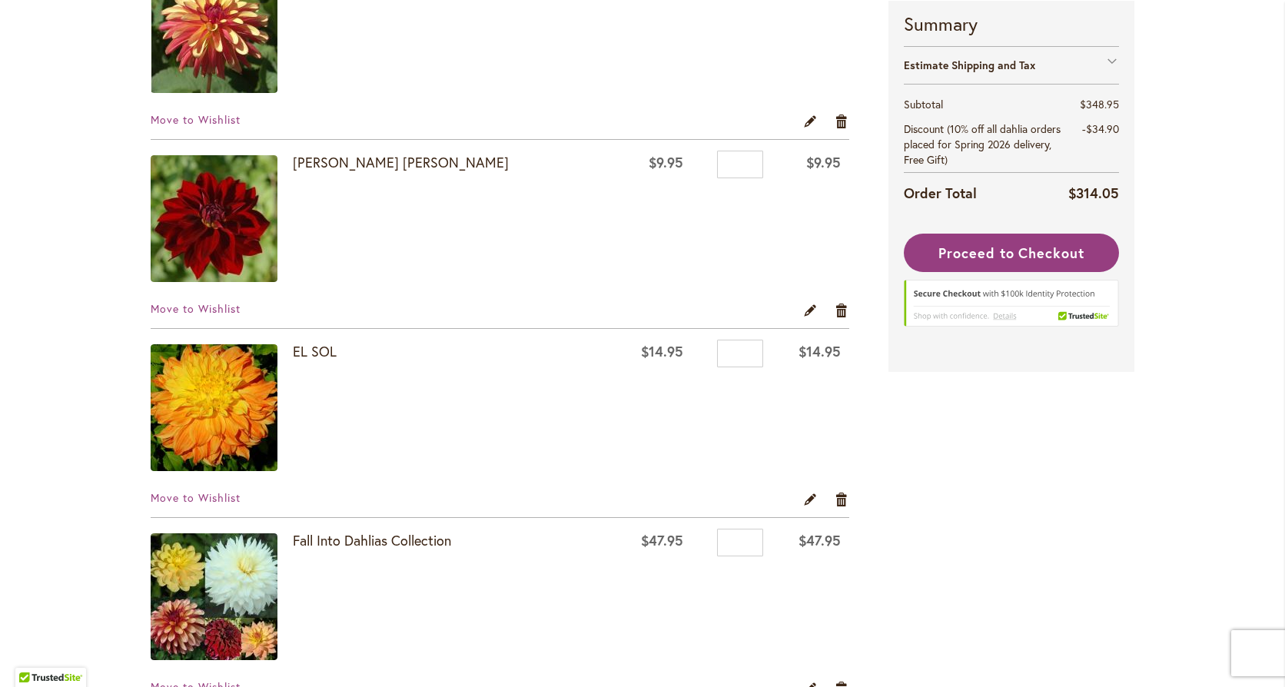
click at [217, 387] on img at bounding box center [214, 407] width 127 height 127
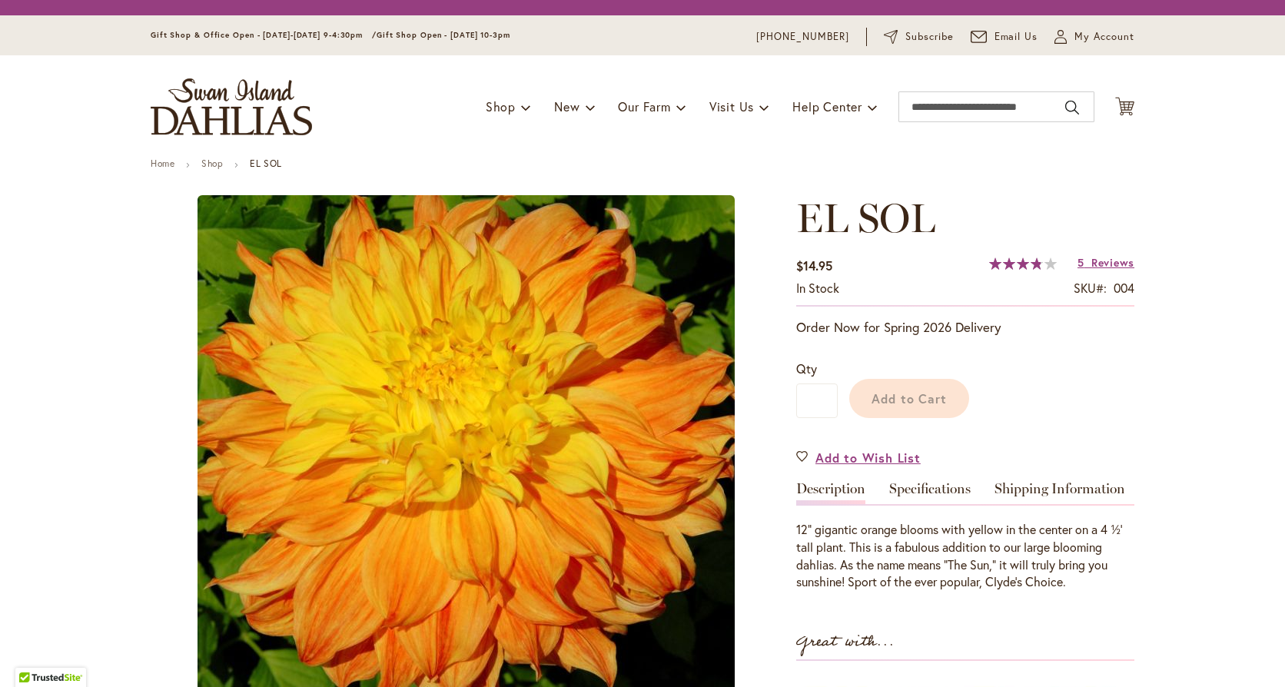
type input "******"
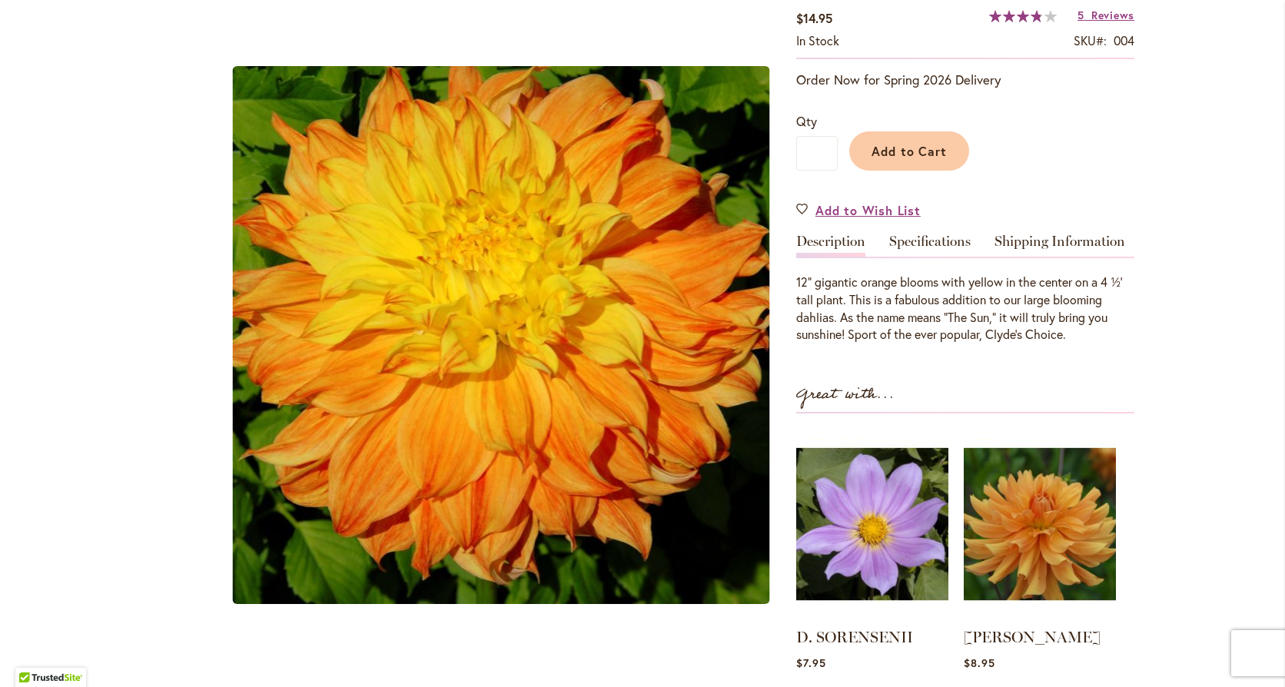
scroll to position [307, 0]
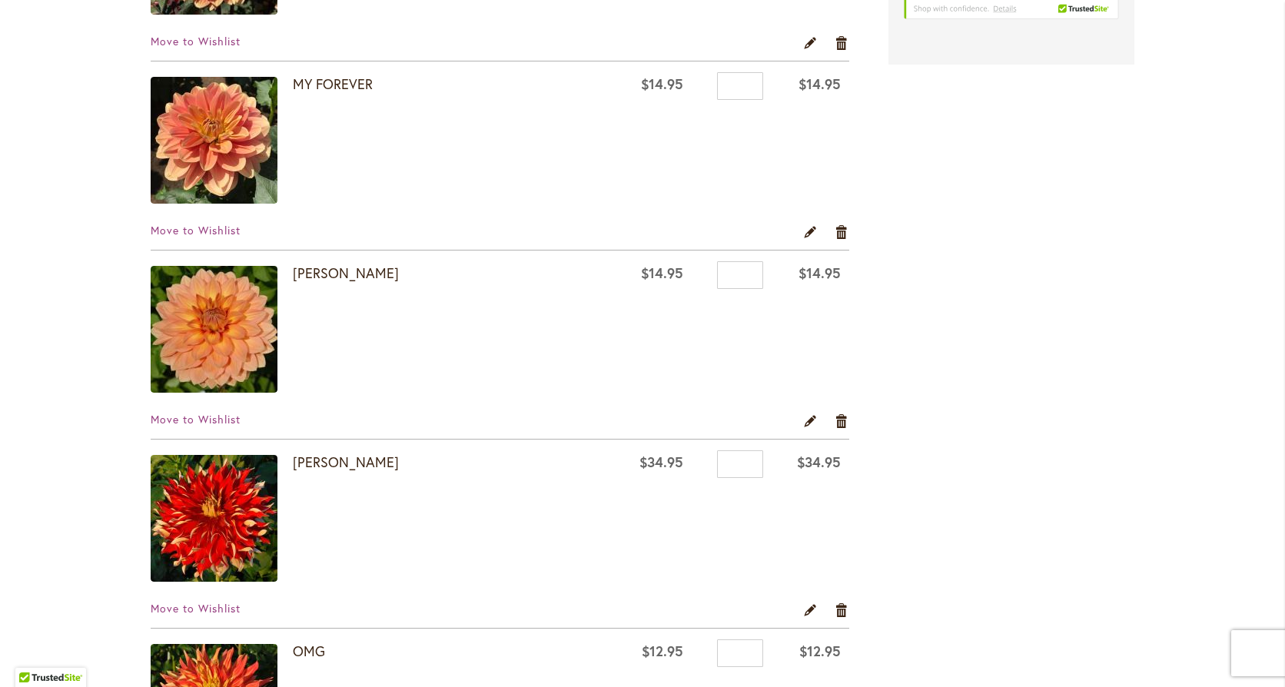
scroll to position [3536, 0]
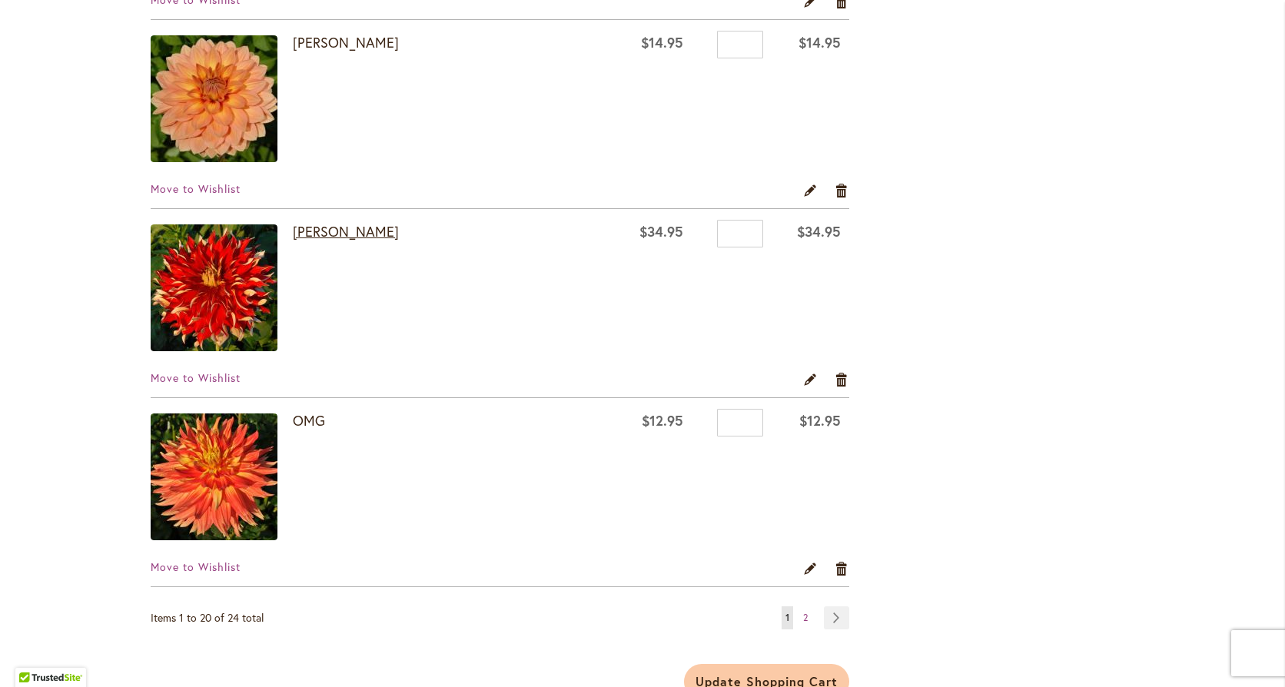
click at [321, 233] on link "[PERSON_NAME]" at bounding box center [346, 231] width 106 height 18
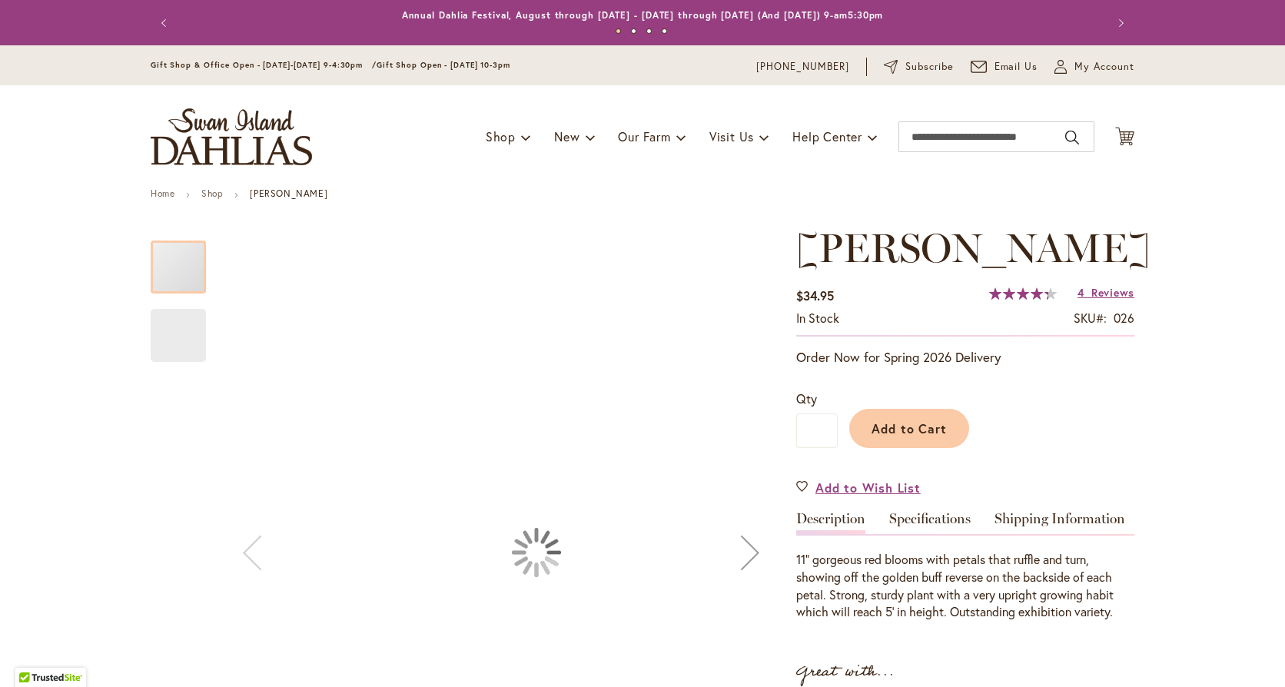
type input "******"
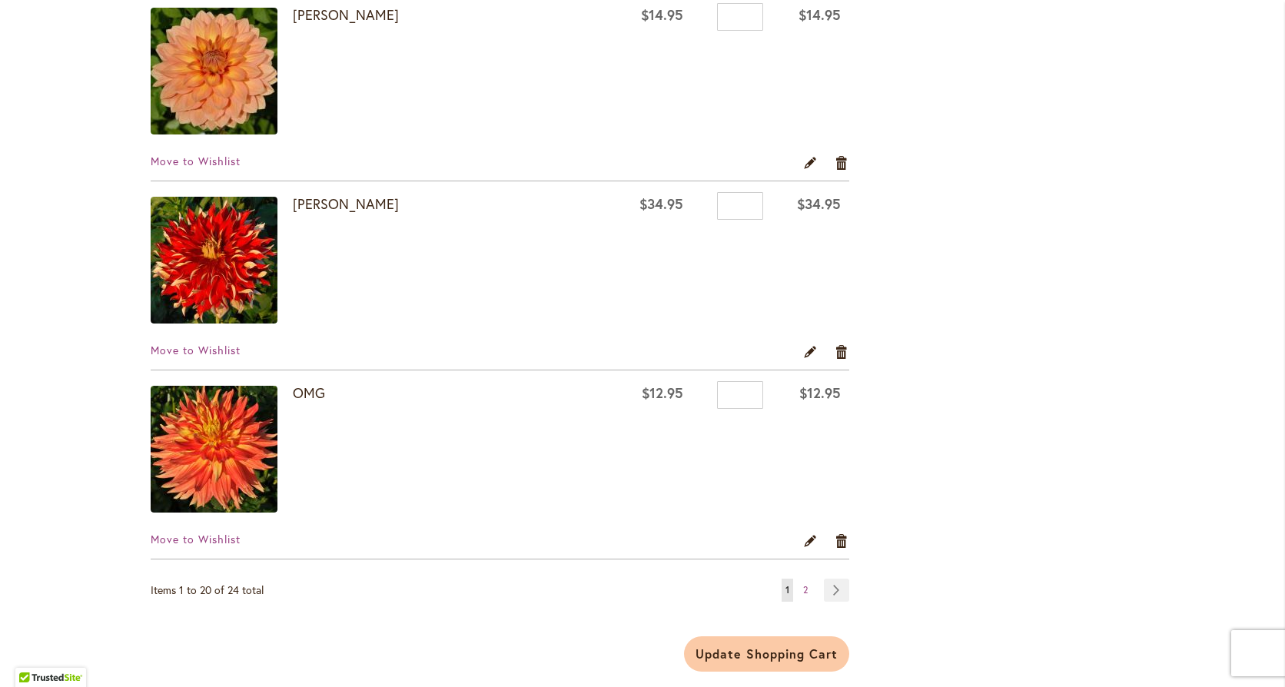
scroll to position [3613, 0]
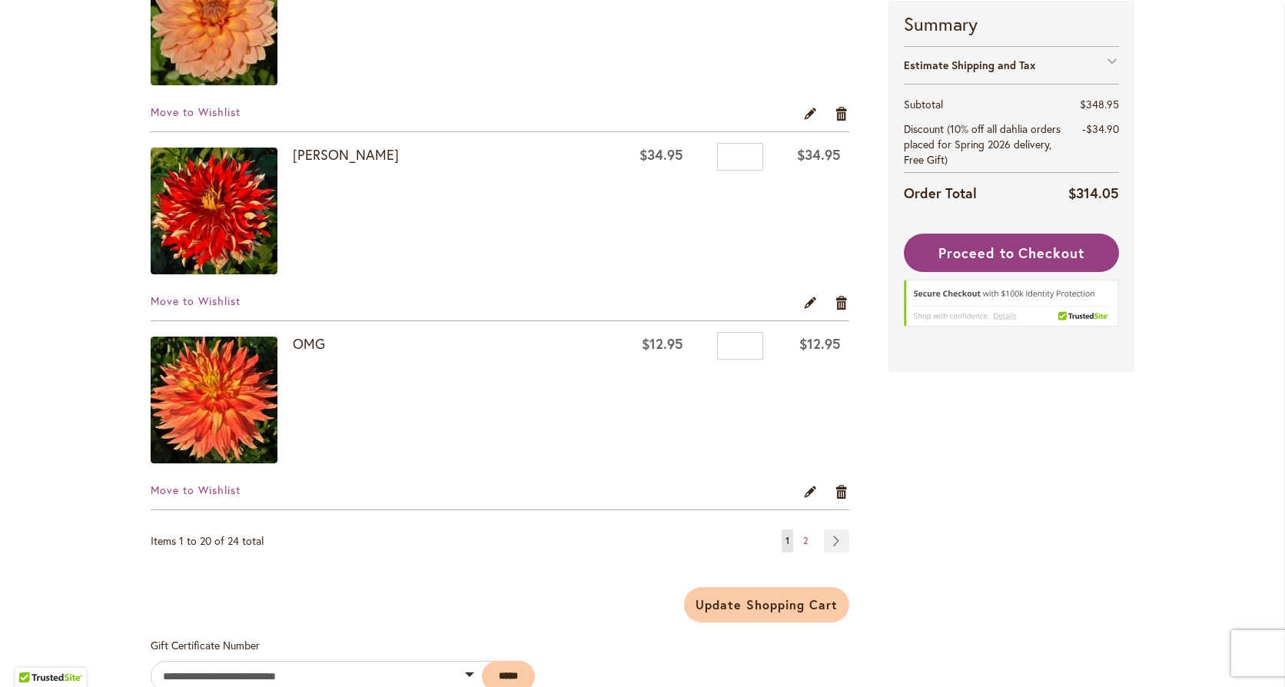
click at [241, 405] on img at bounding box center [214, 400] width 127 height 127
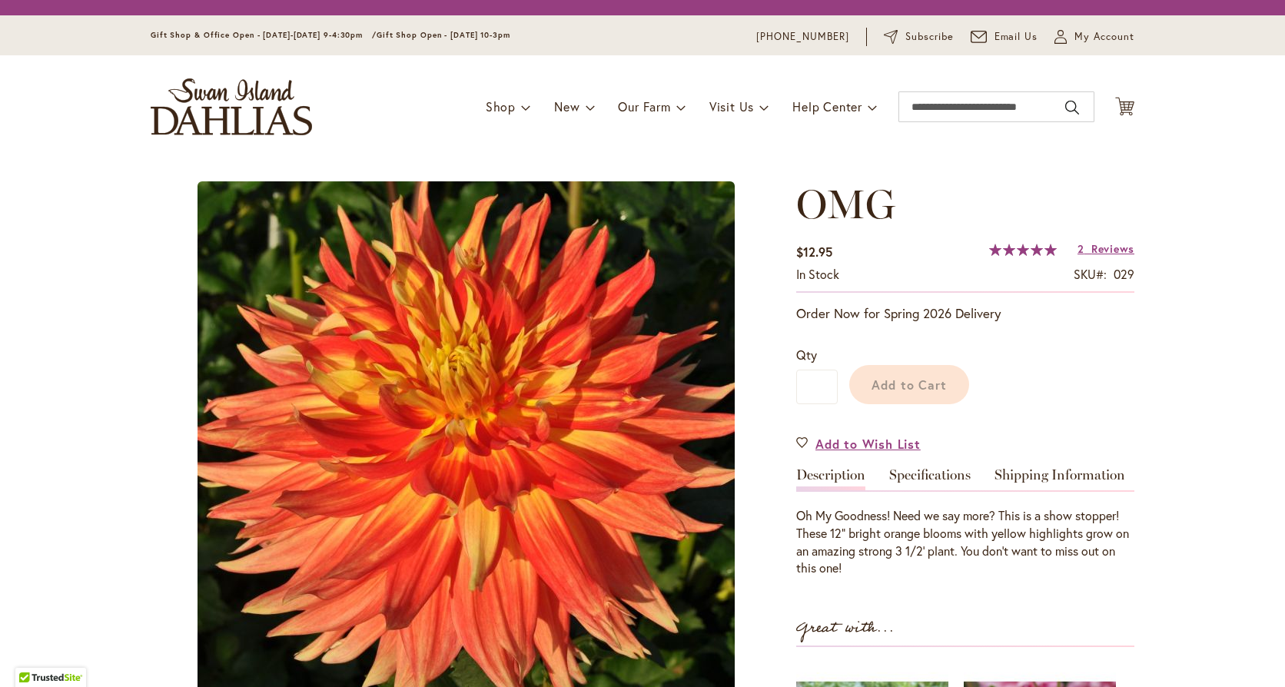
type input "******"
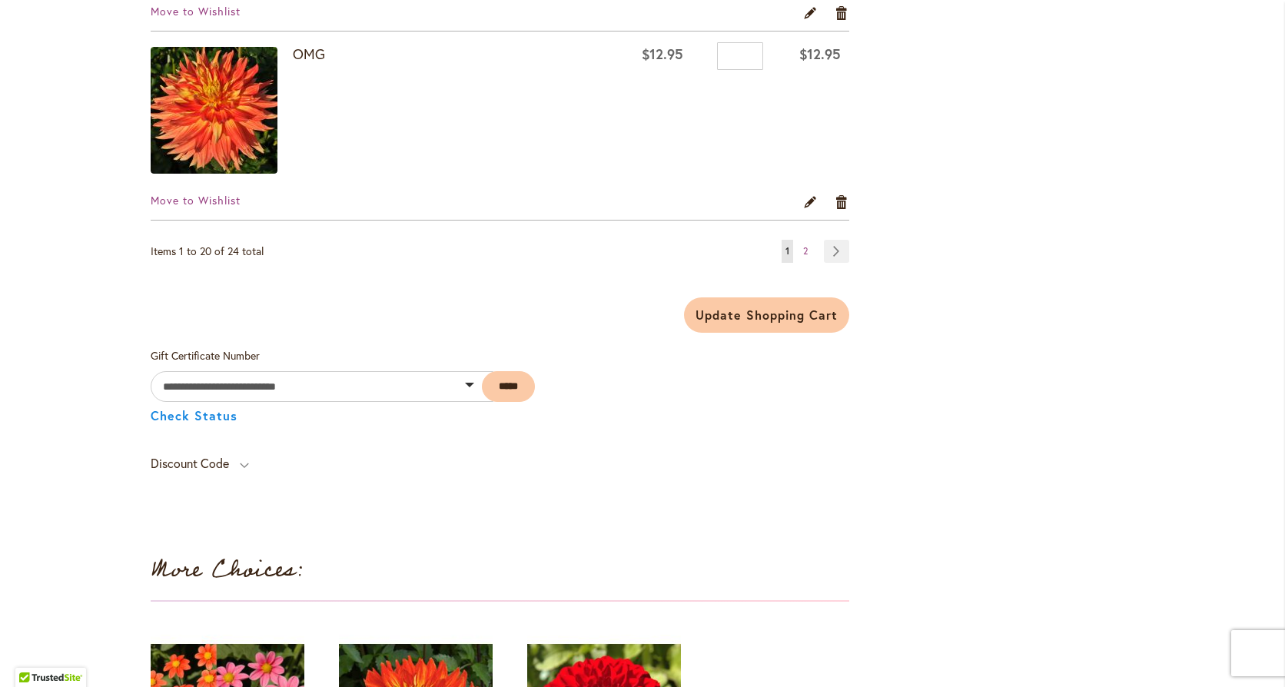
scroll to position [3920, 0]
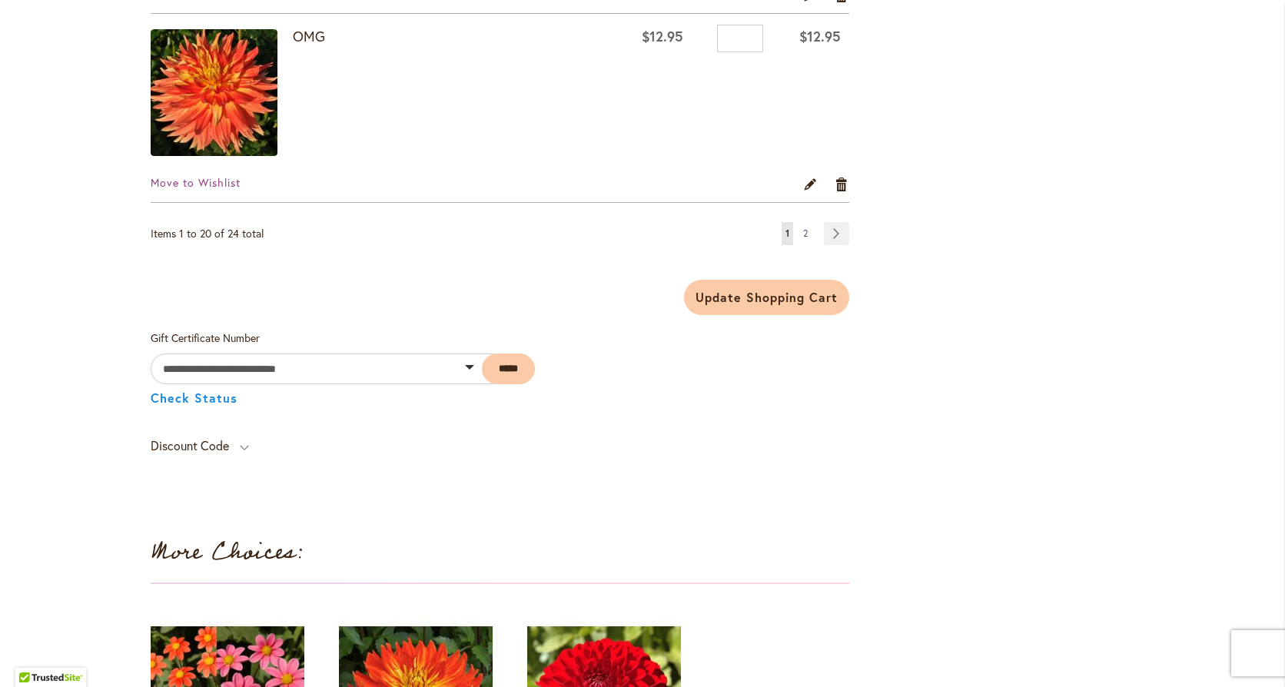
click at [803, 233] on span "2" at bounding box center [805, 234] width 5 height 12
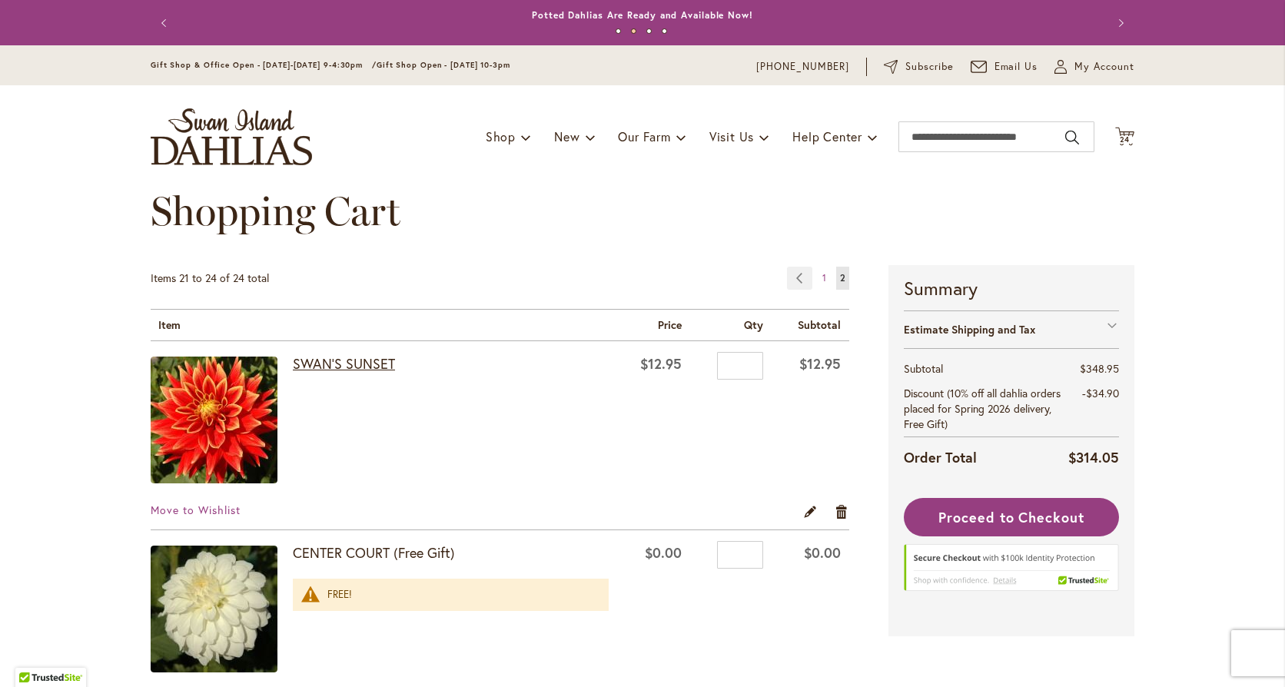
click at [346, 362] on link "SWAN'S SUNSET" at bounding box center [344, 363] width 102 height 18
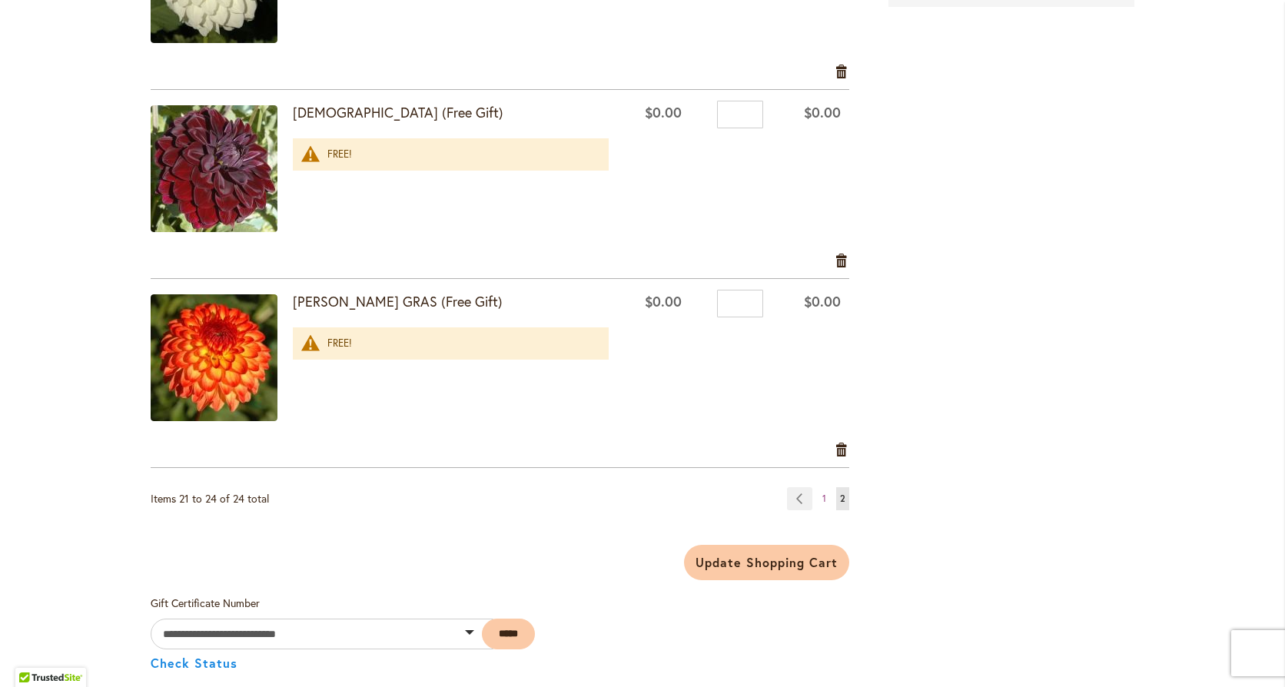
scroll to position [615, 0]
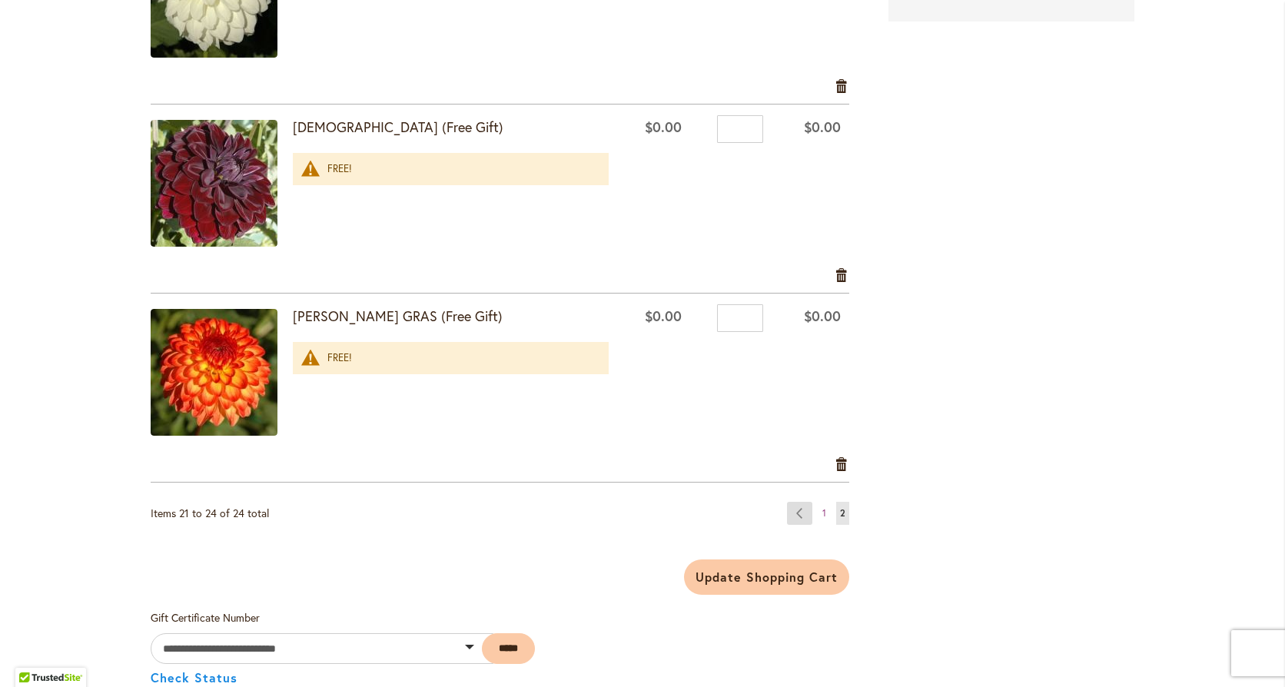
click at [792, 515] on link "Page Previous" at bounding box center [799, 513] width 25 height 23
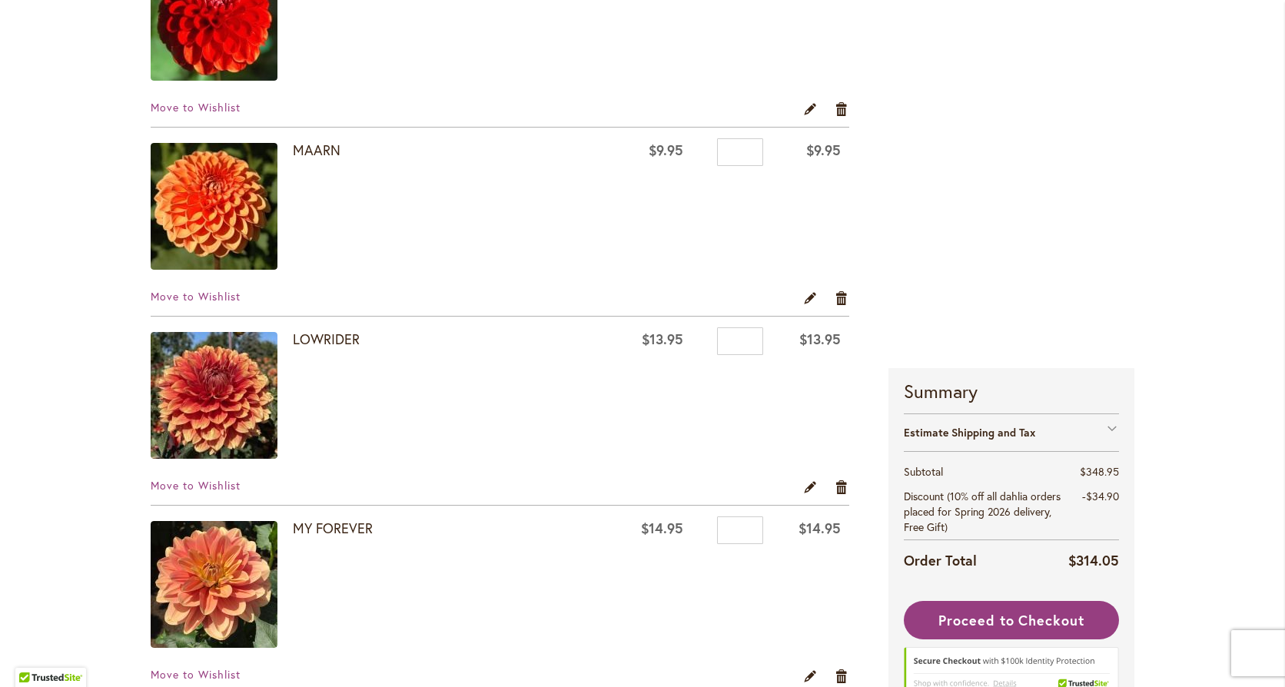
scroll to position [2921, 0]
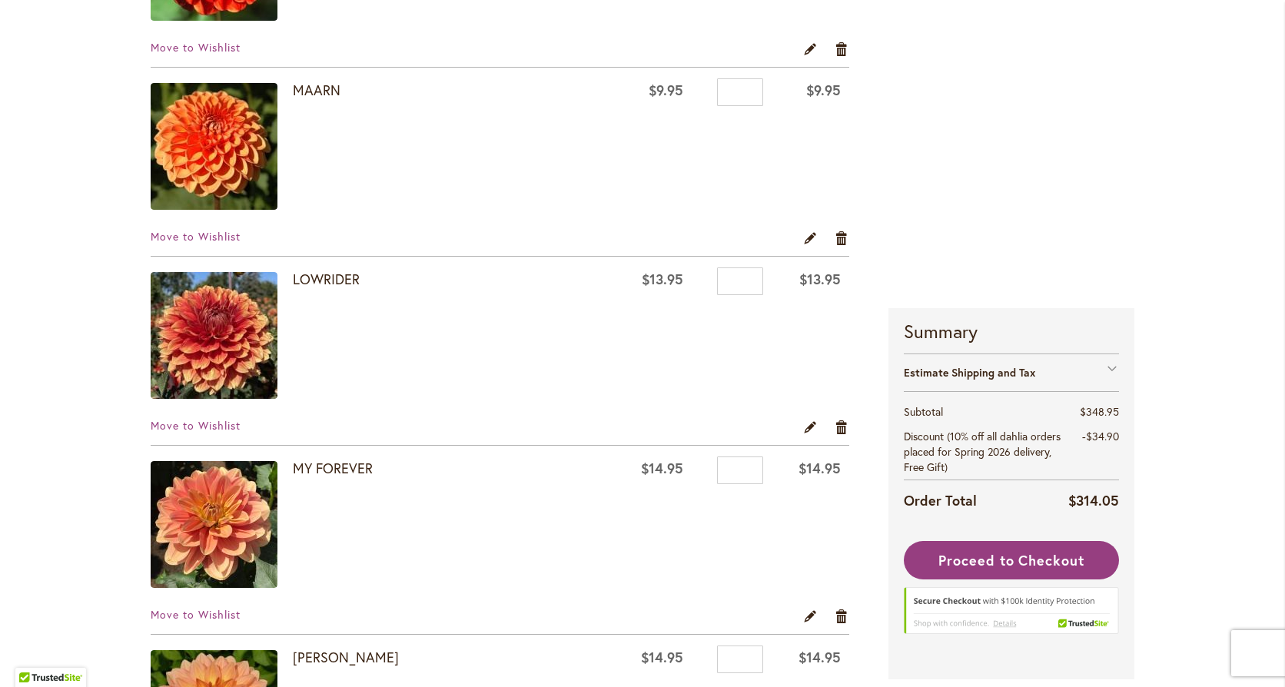
click at [225, 321] on img at bounding box center [214, 335] width 127 height 127
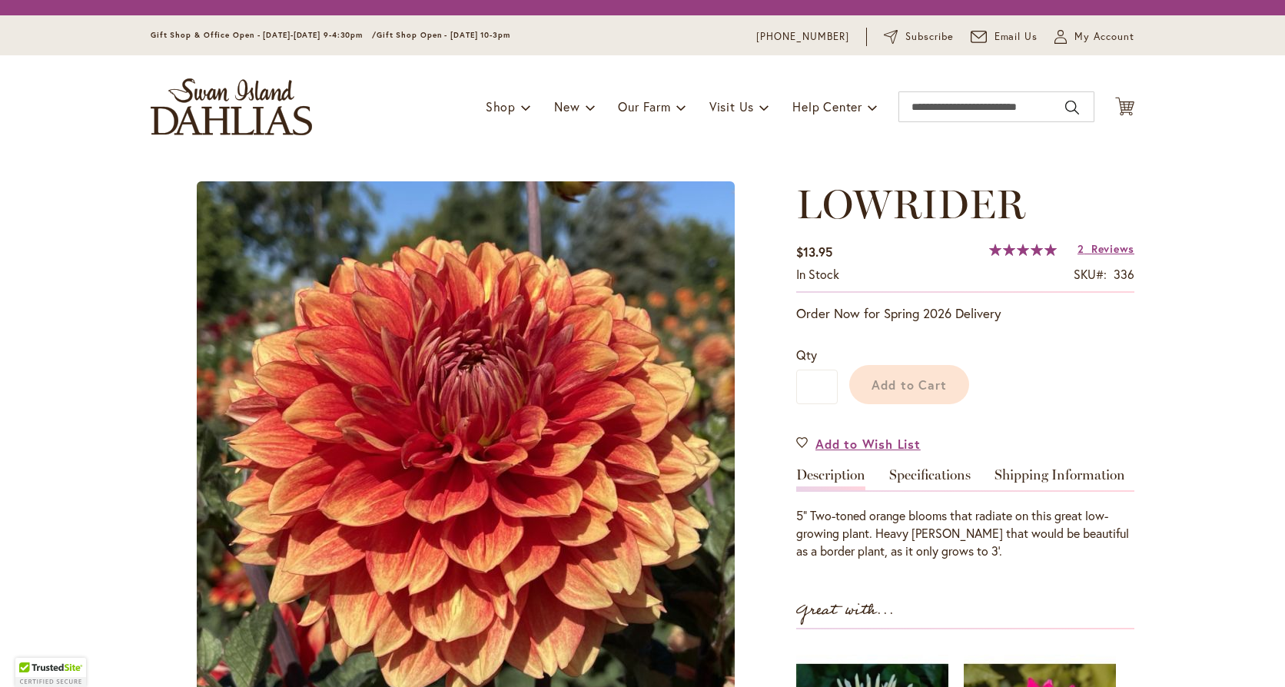
type input "******"
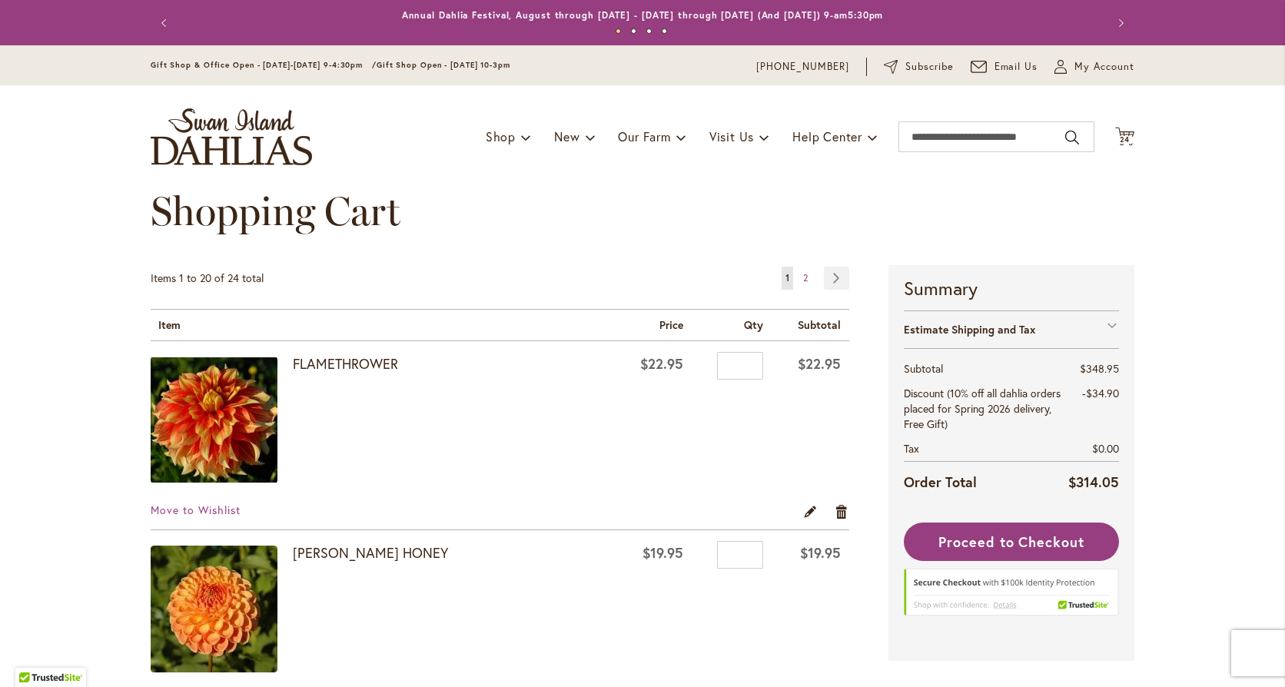
click at [232, 393] on img at bounding box center [214, 420] width 127 height 127
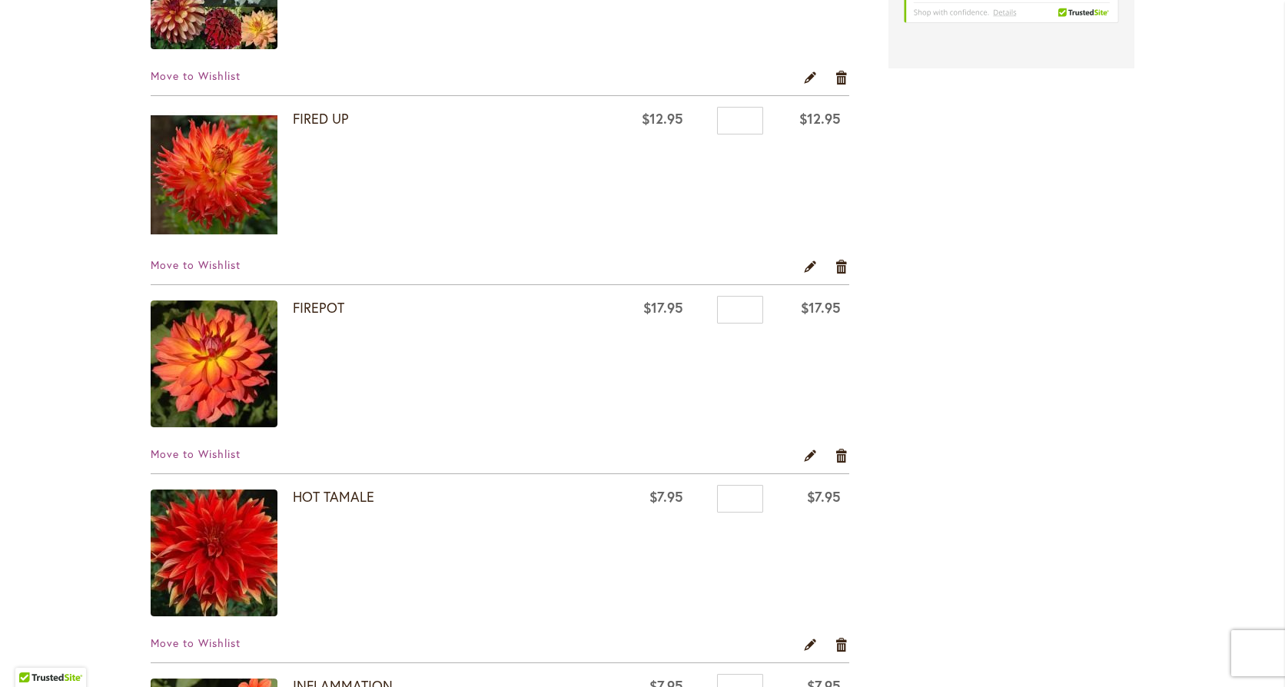
scroll to position [1384, 0]
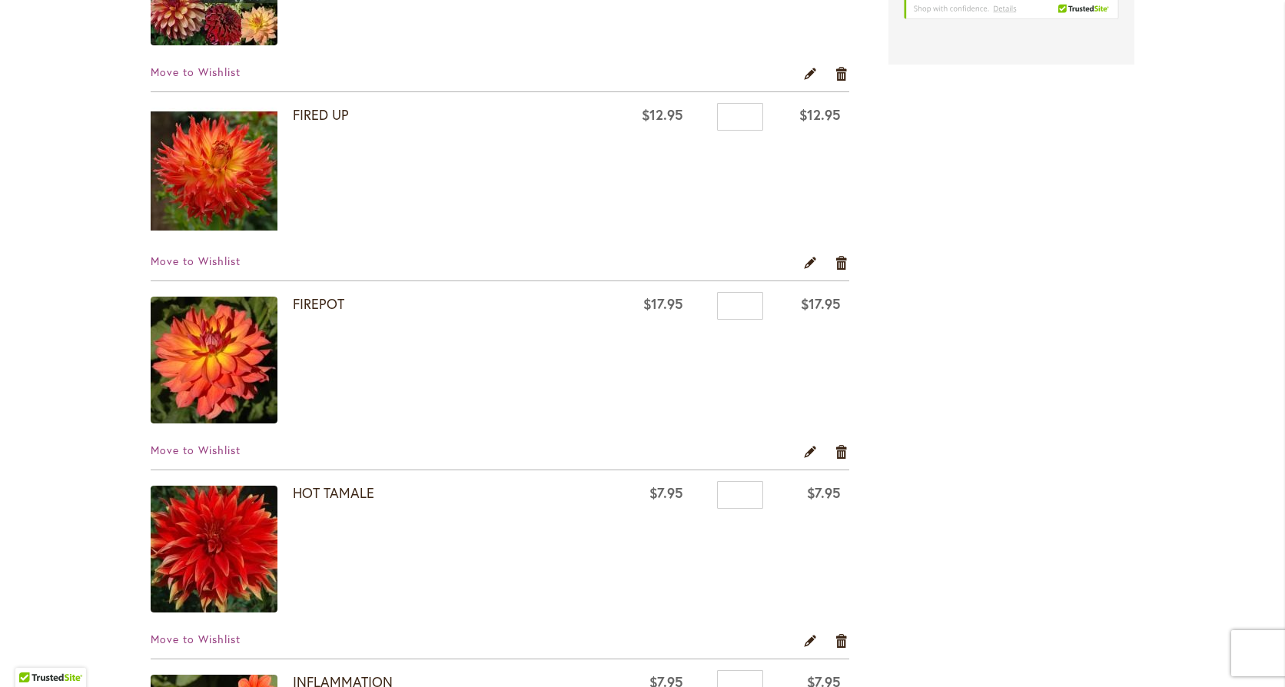
click at [228, 353] on img at bounding box center [214, 360] width 127 height 127
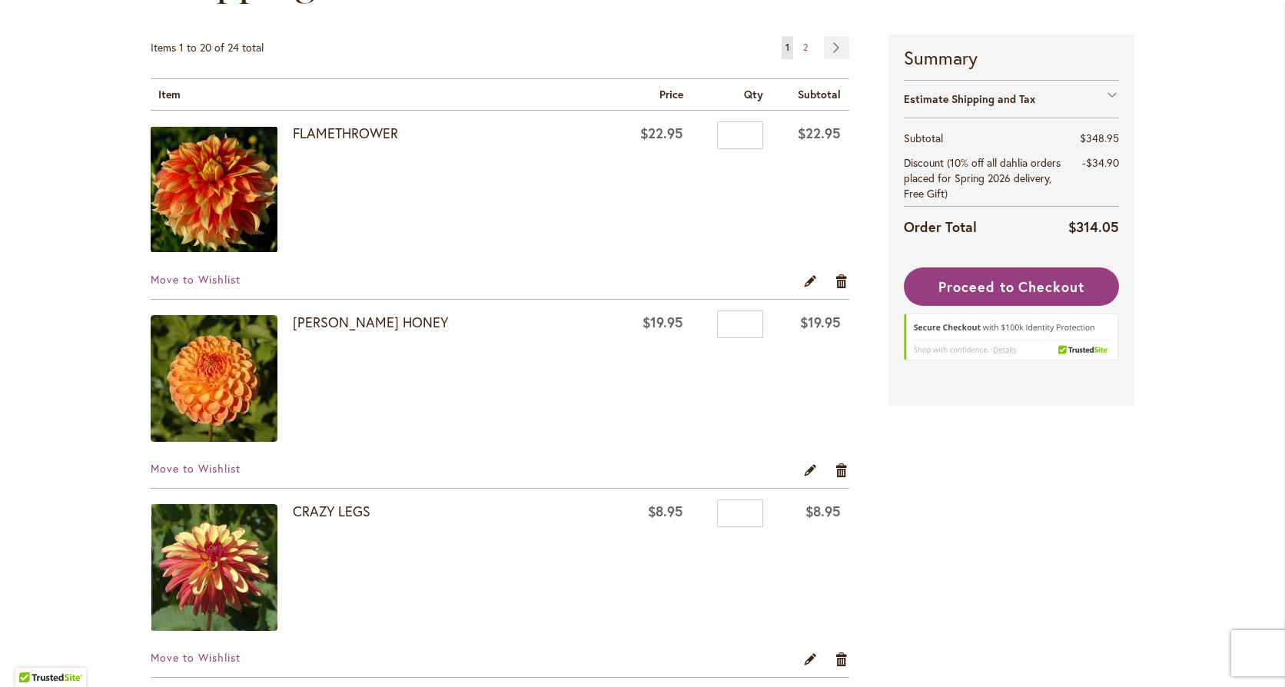
scroll to position [307, 0]
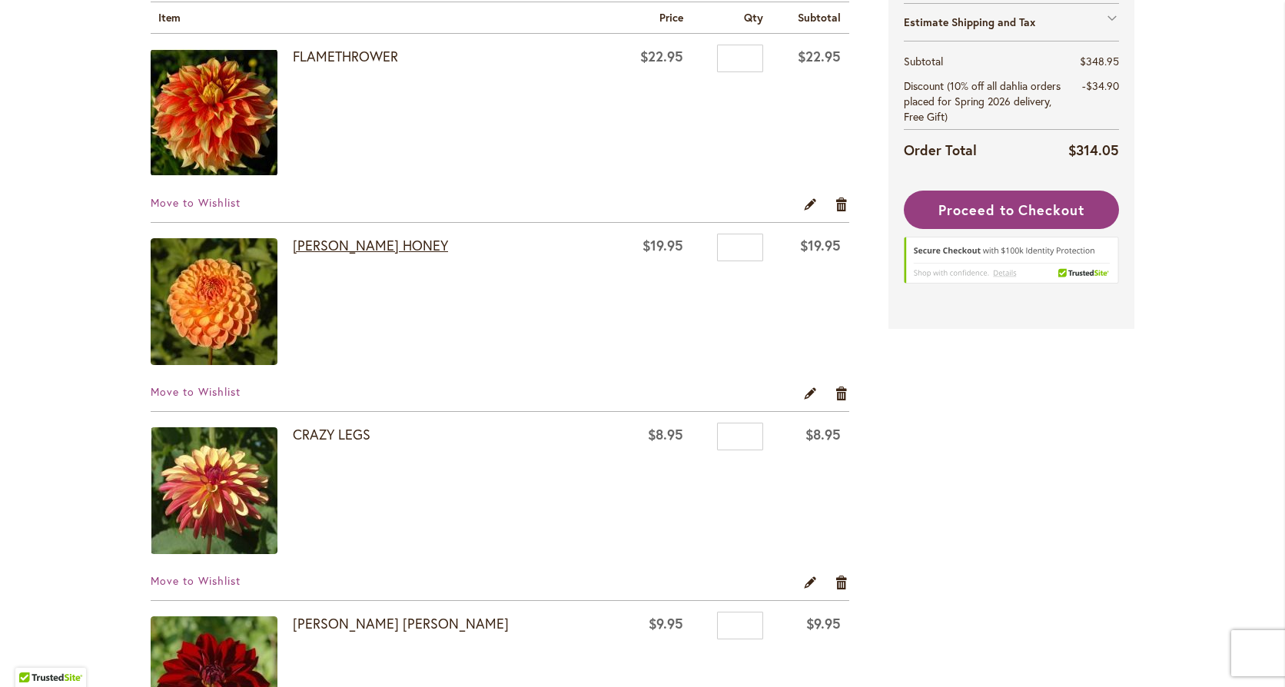
click at [364, 241] on link "[PERSON_NAME] HONEY" at bounding box center [370, 245] width 155 height 18
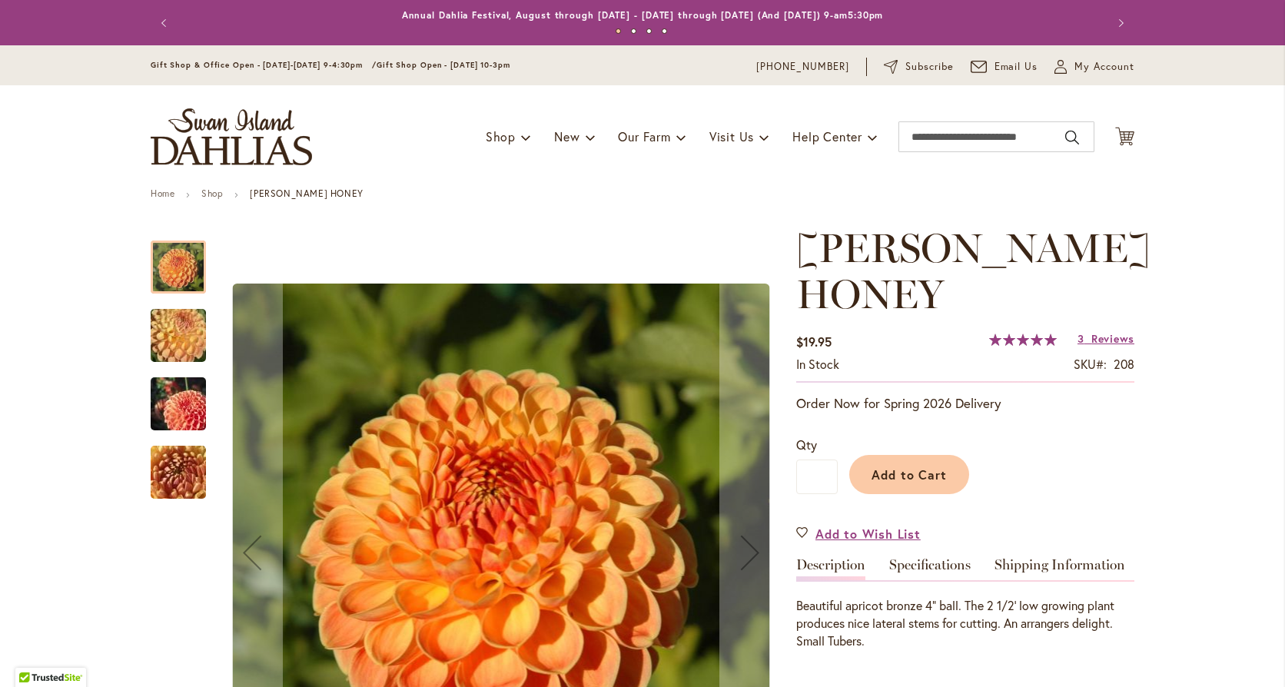
type input "******"
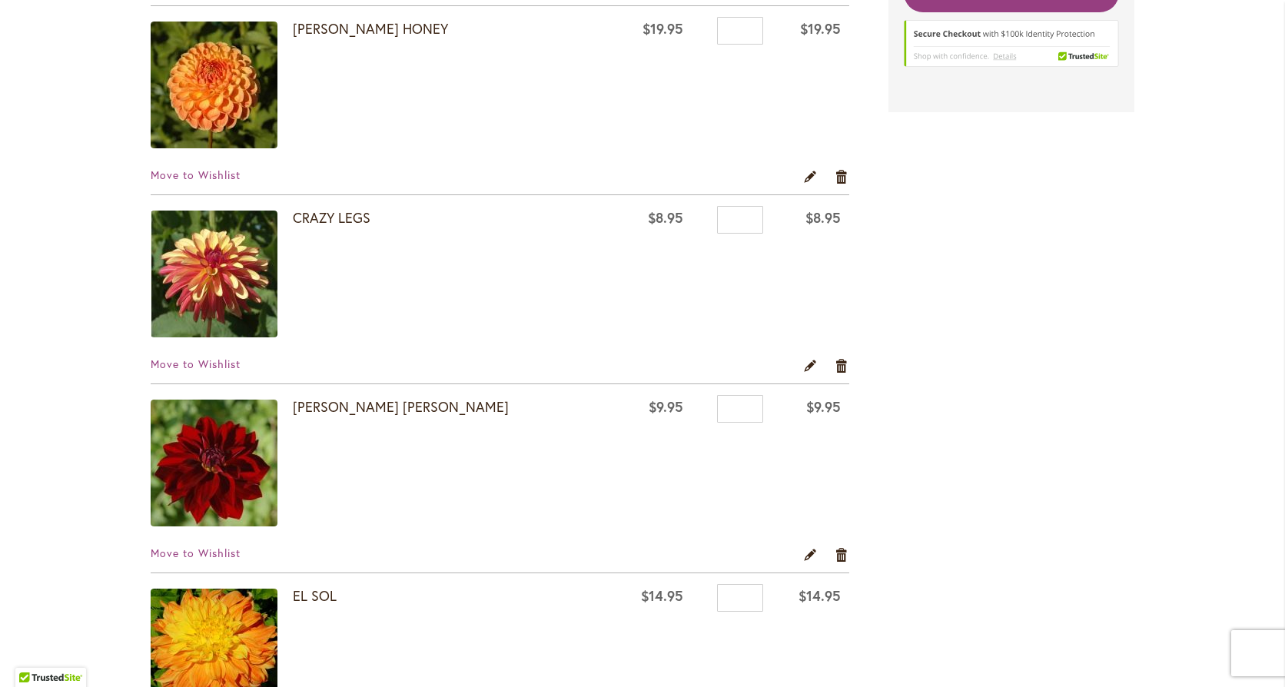
scroll to position [538, 0]
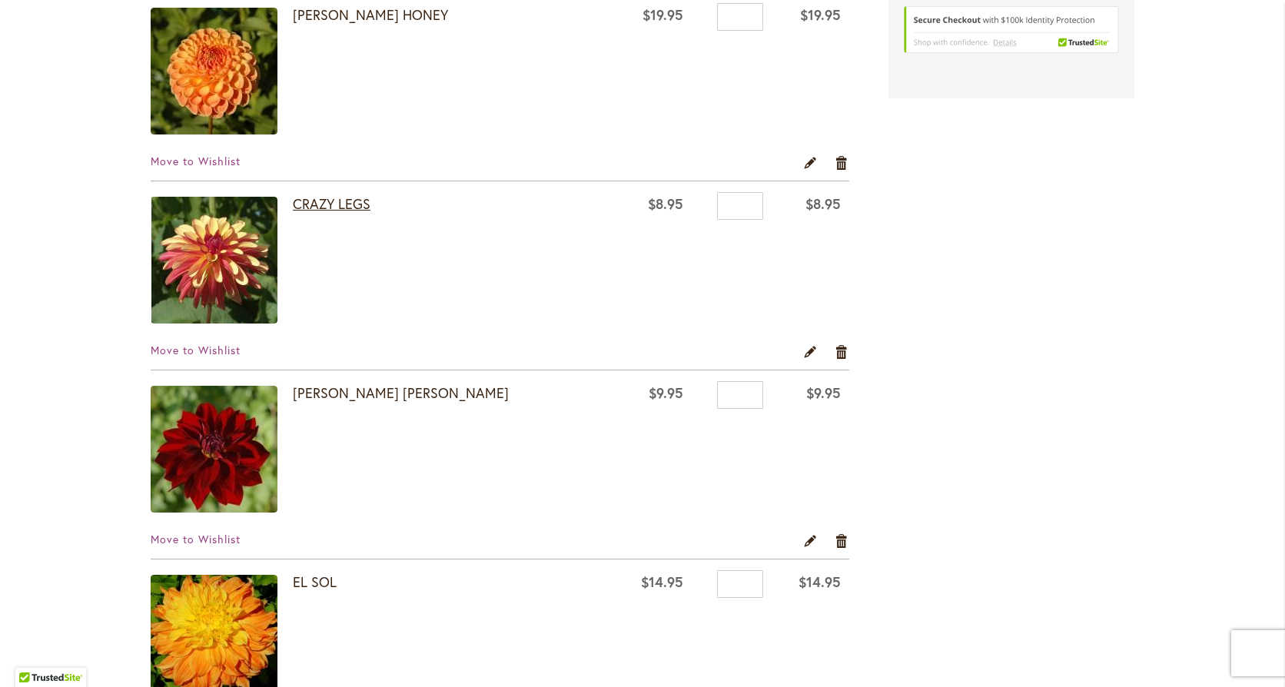
click at [321, 207] on link "CRAZY LEGS" at bounding box center [332, 203] width 78 height 18
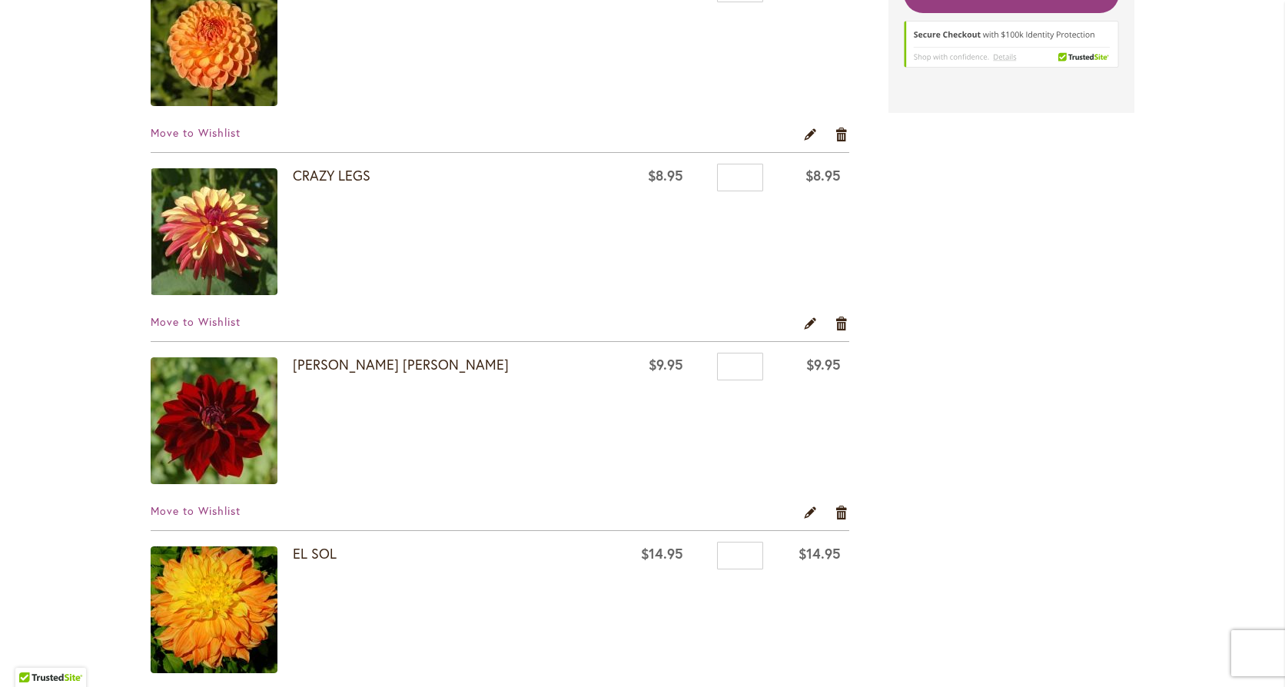
scroll to position [615, 0]
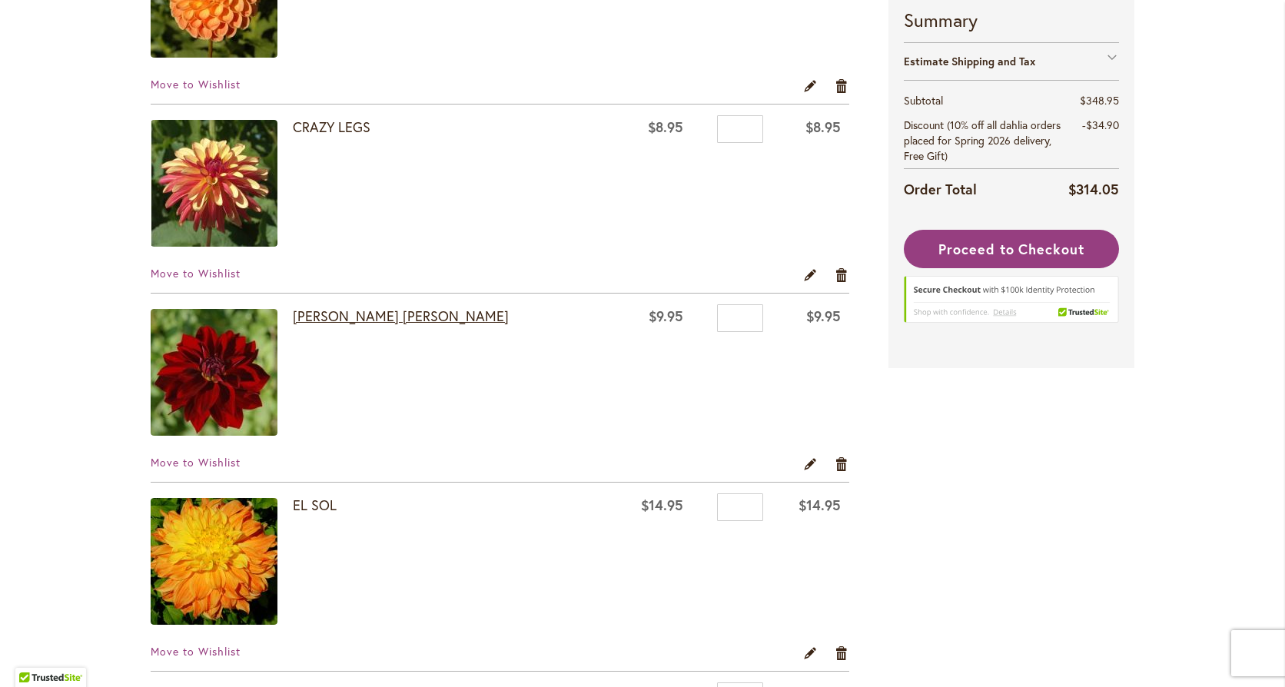
click at [353, 309] on link "[PERSON_NAME] [PERSON_NAME]" at bounding box center [401, 316] width 216 height 18
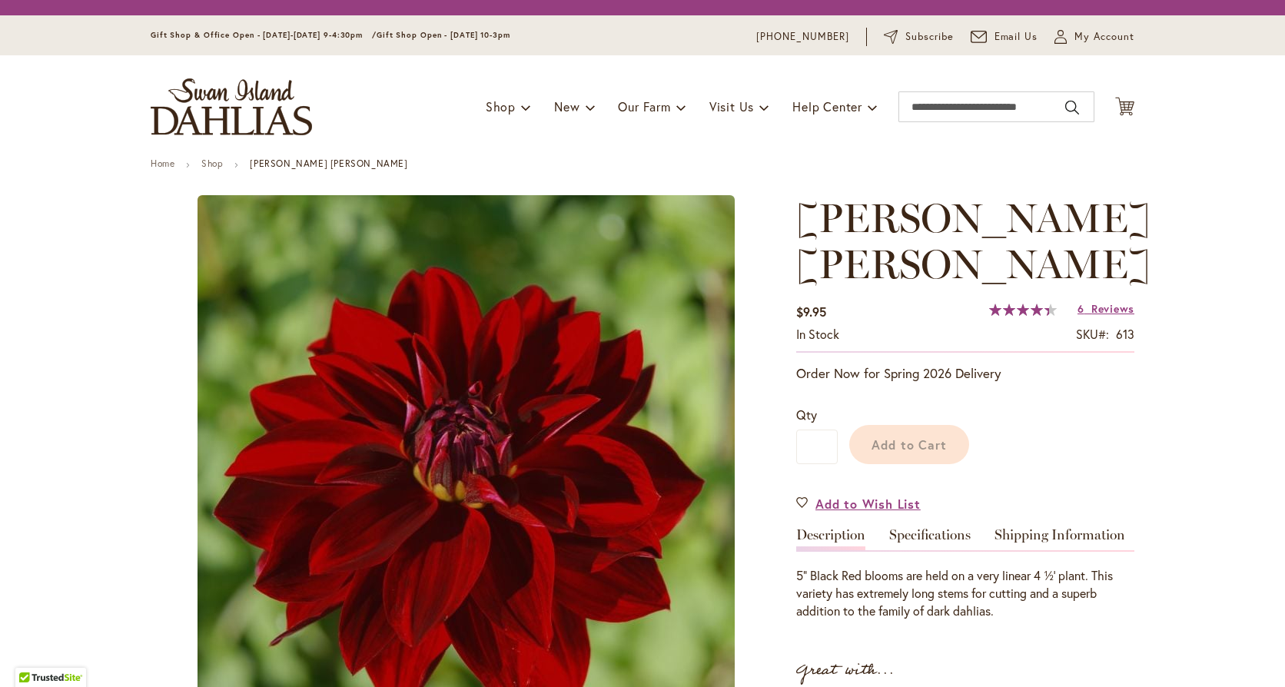
type input "******"
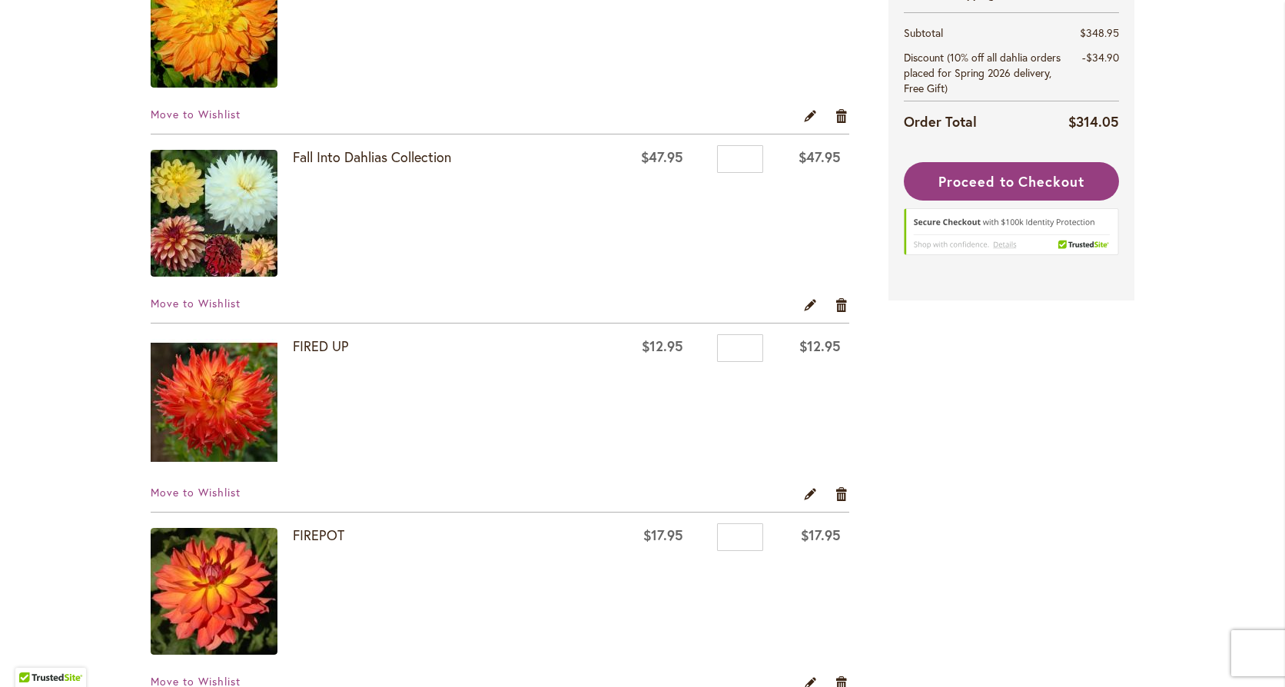
scroll to position [1153, 0]
click at [234, 411] on img at bounding box center [214, 401] width 127 height 127
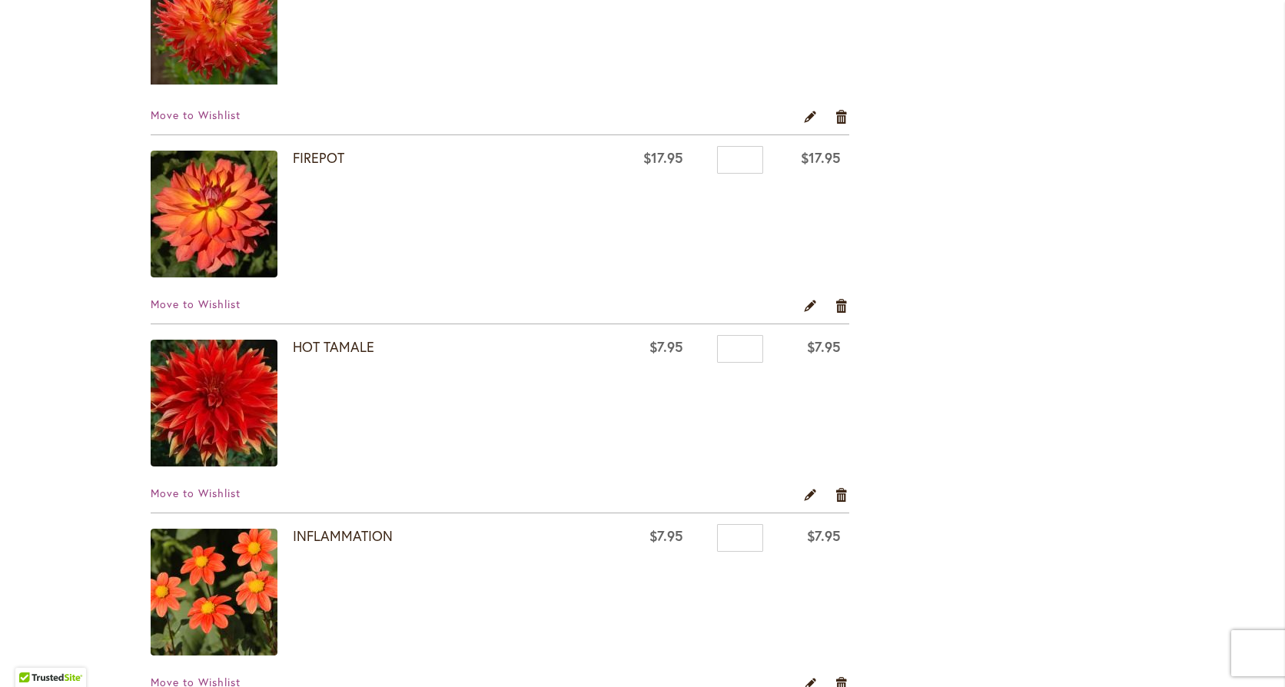
scroll to position [1614, 0]
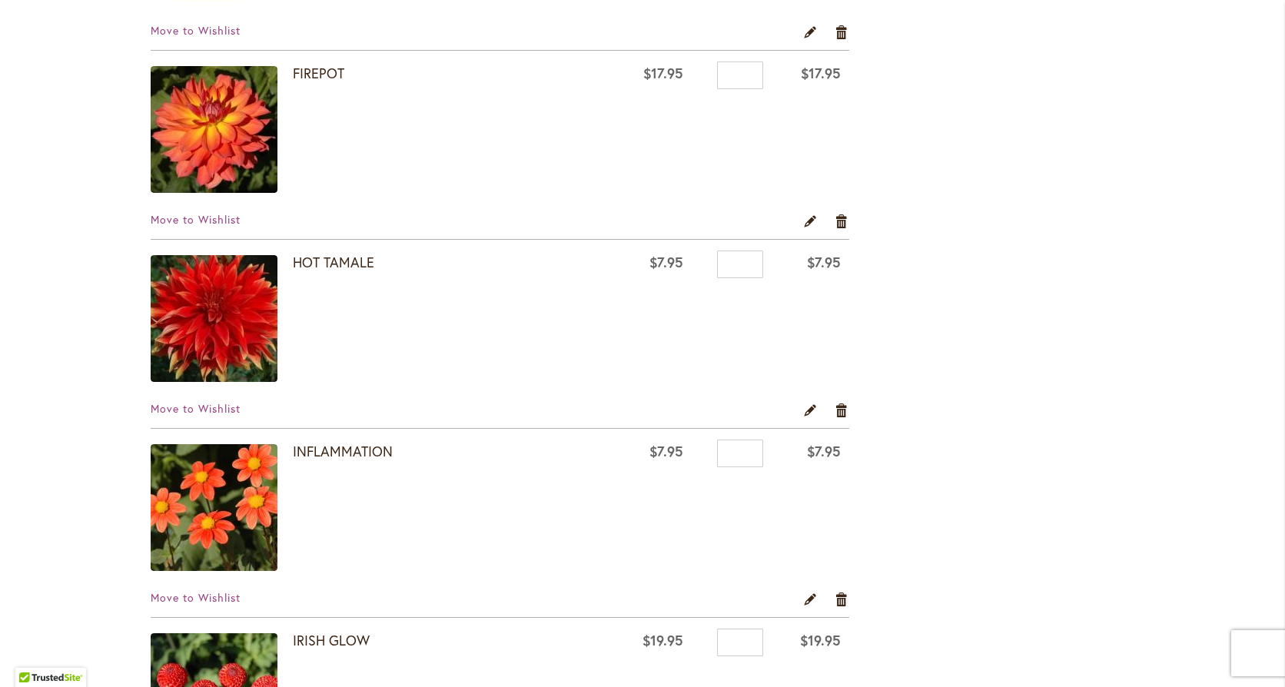
click at [221, 343] on img at bounding box center [214, 318] width 127 height 127
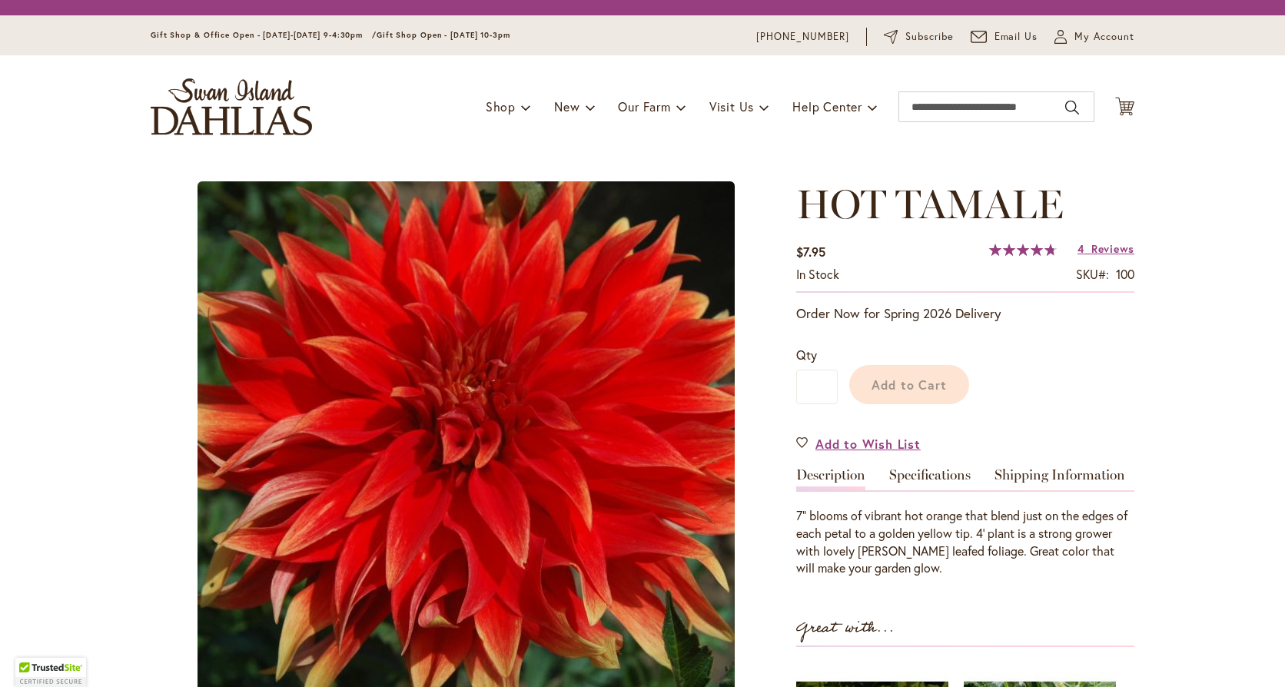
type input "******"
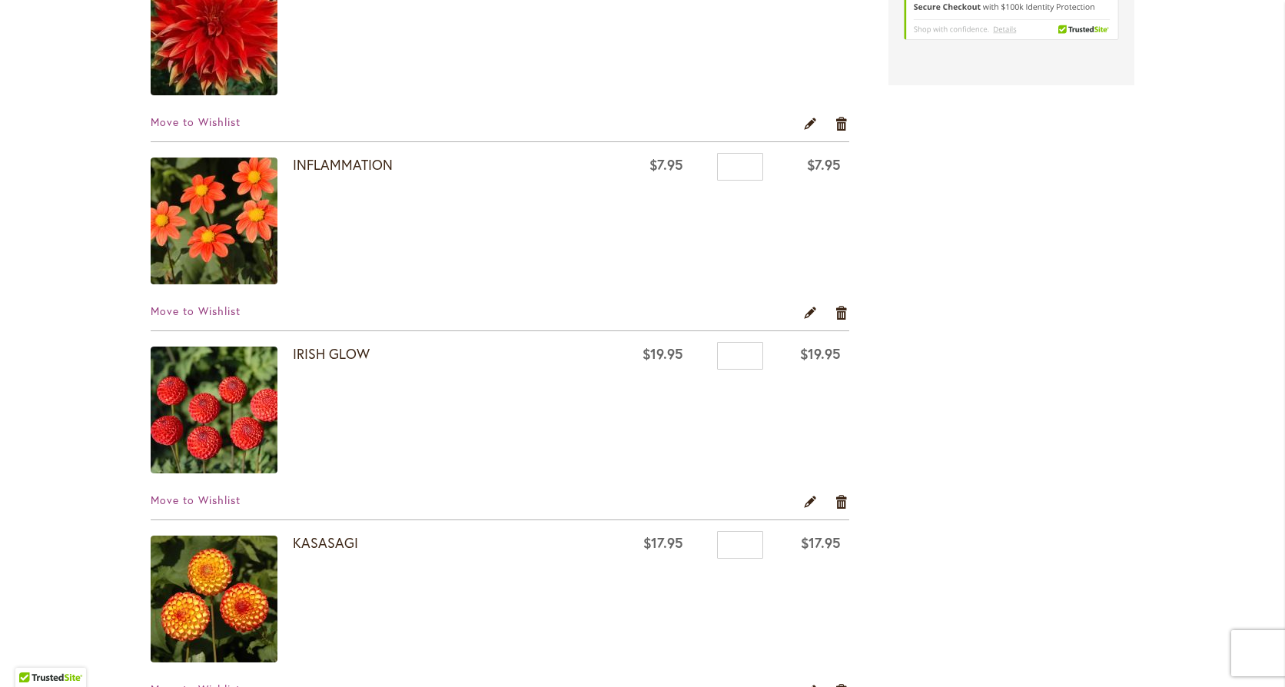
scroll to position [1922, 0]
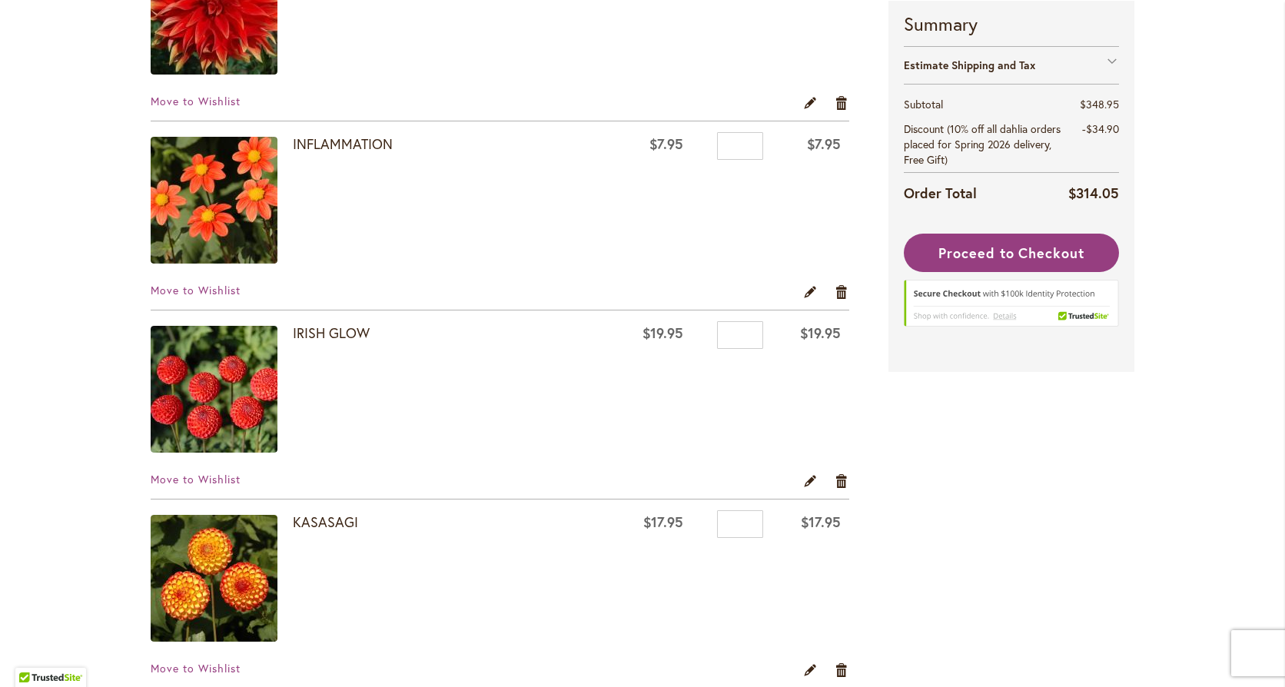
click at [258, 404] on img at bounding box center [214, 389] width 127 height 127
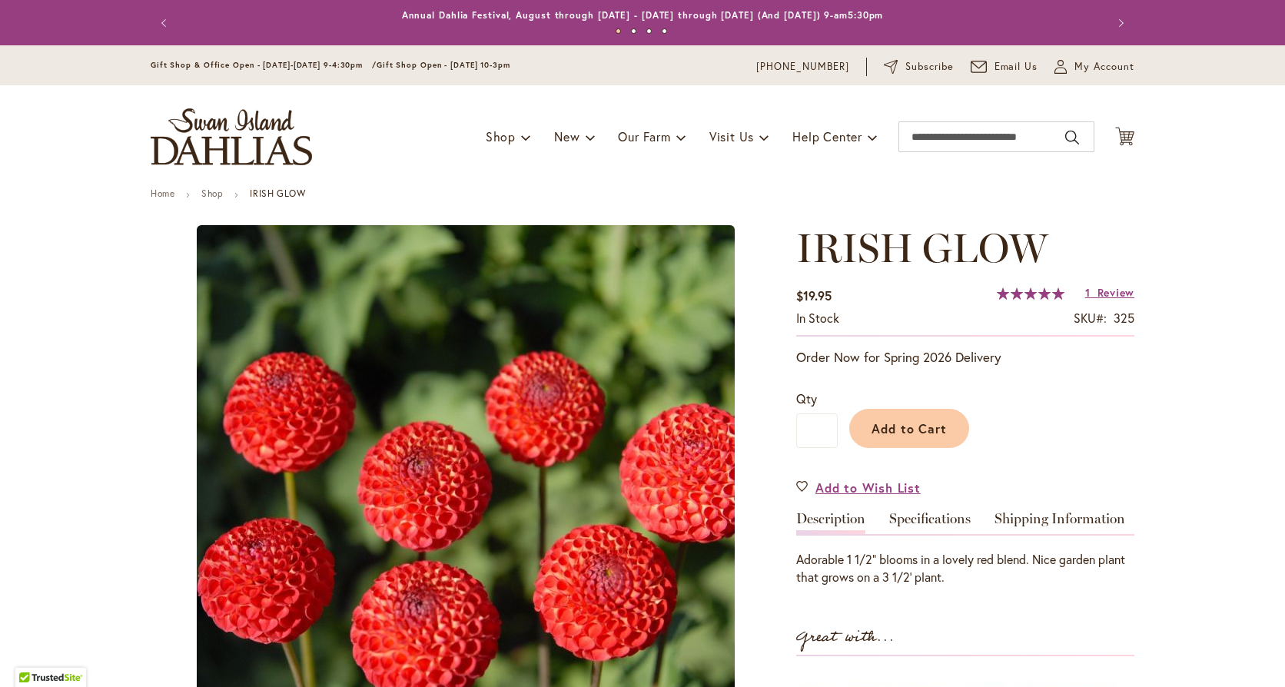
type input "******"
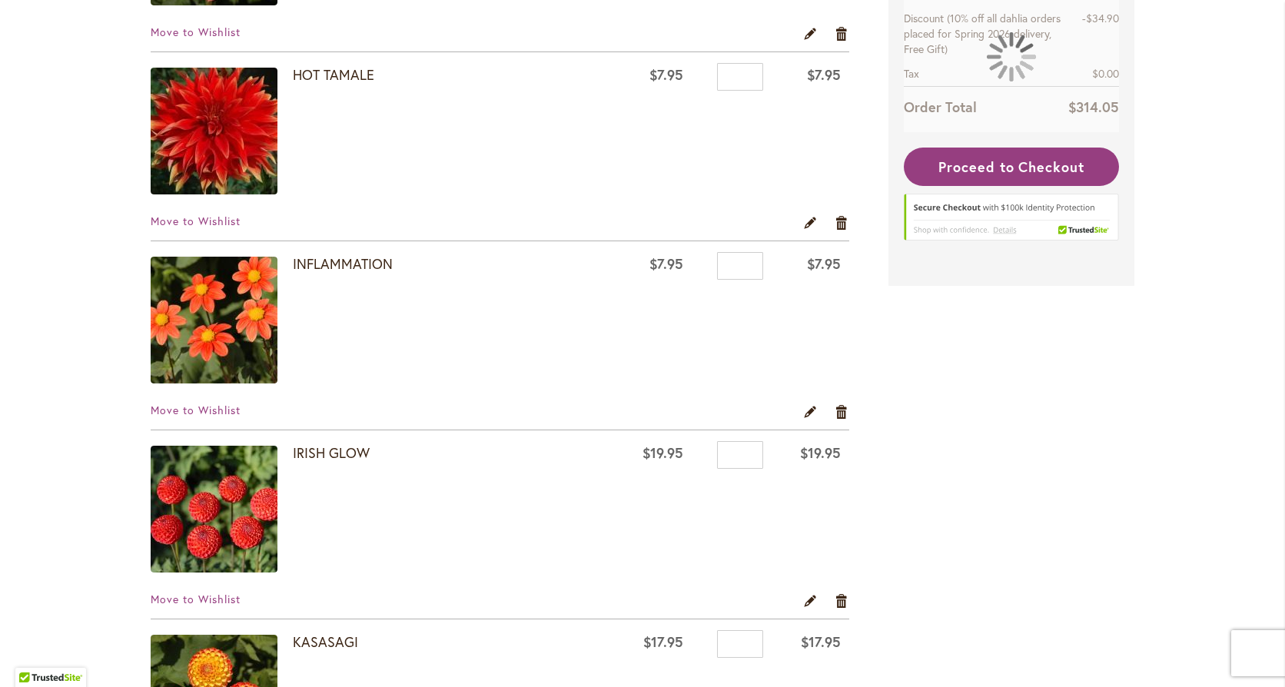
scroll to position [1922, 0]
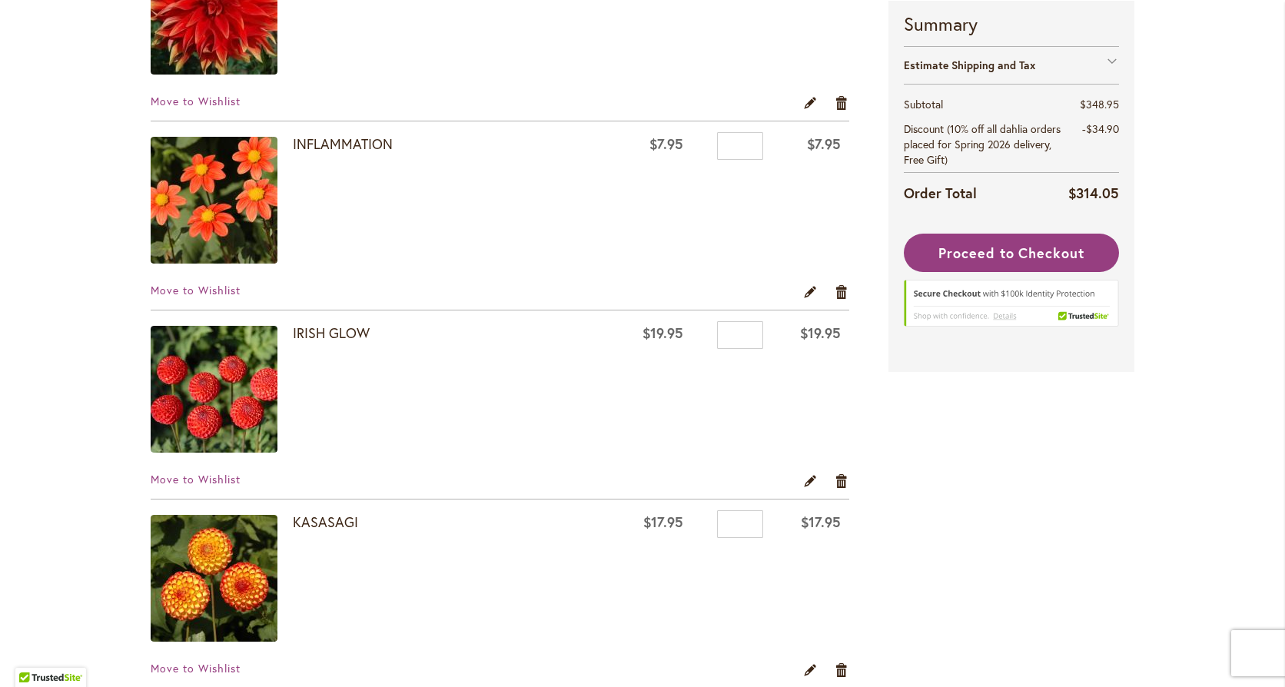
click at [243, 578] on img at bounding box center [214, 578] width 127 height 127
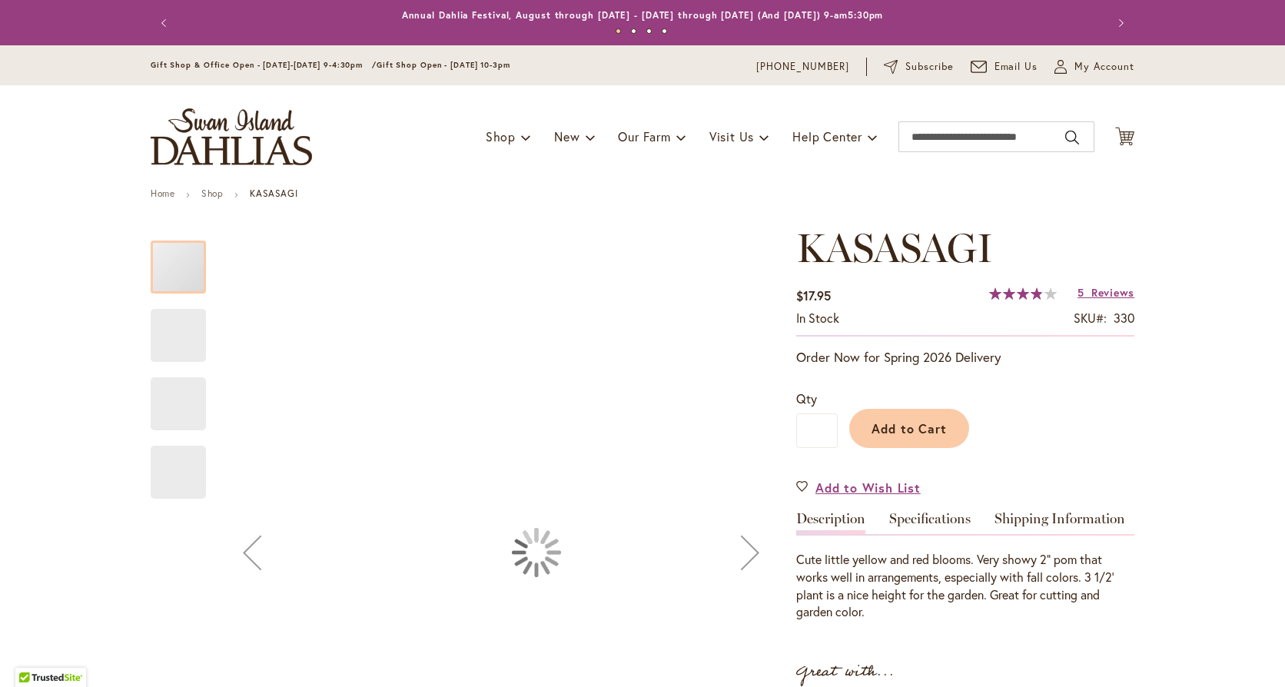
type input "******"
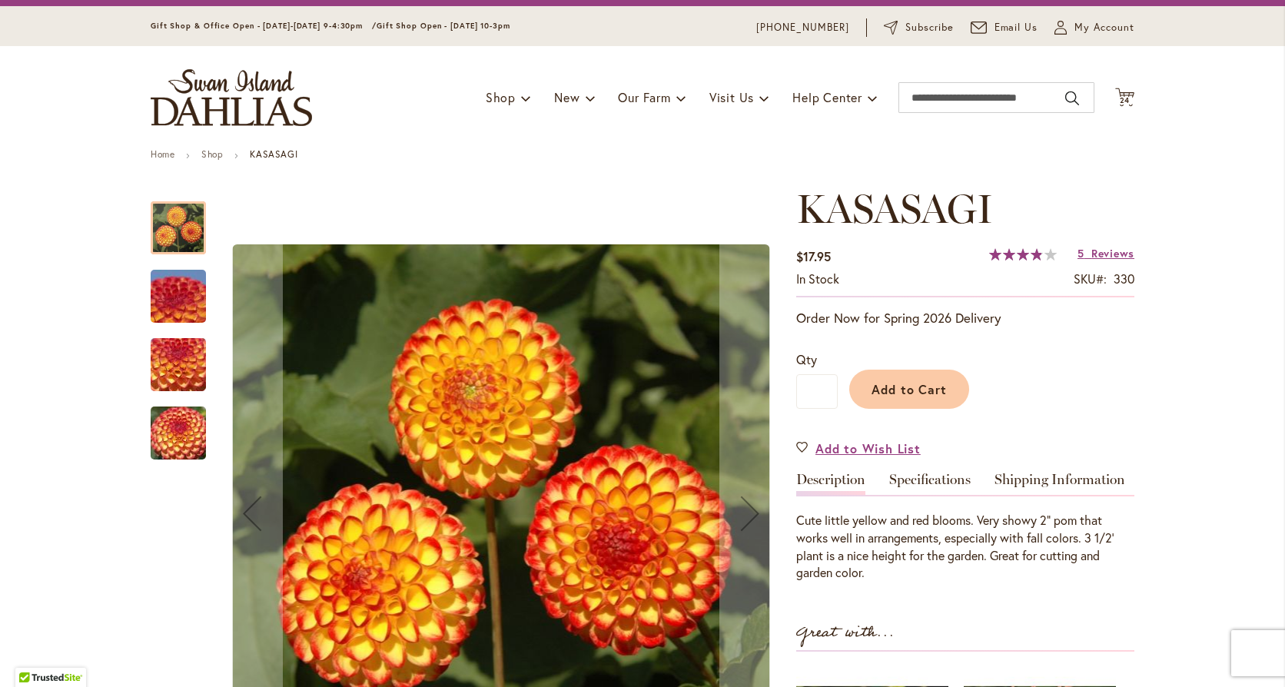
scroll to position [77, 0]
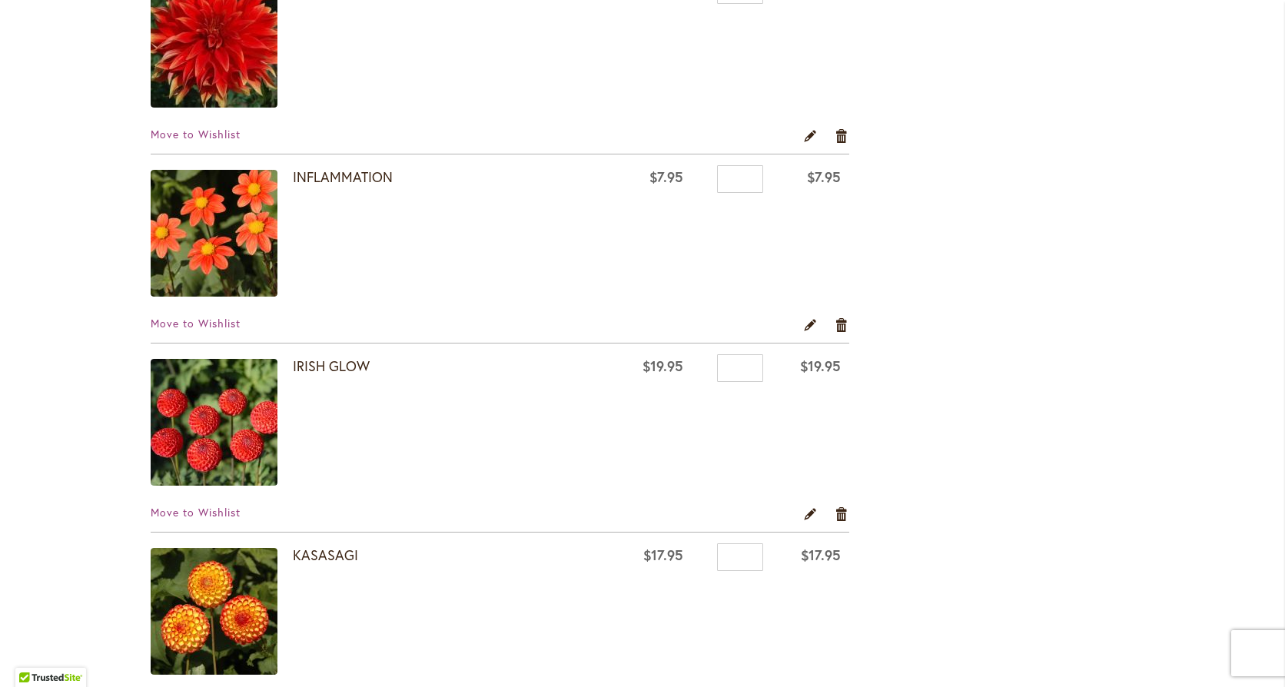
scroll to position [1922, 0]
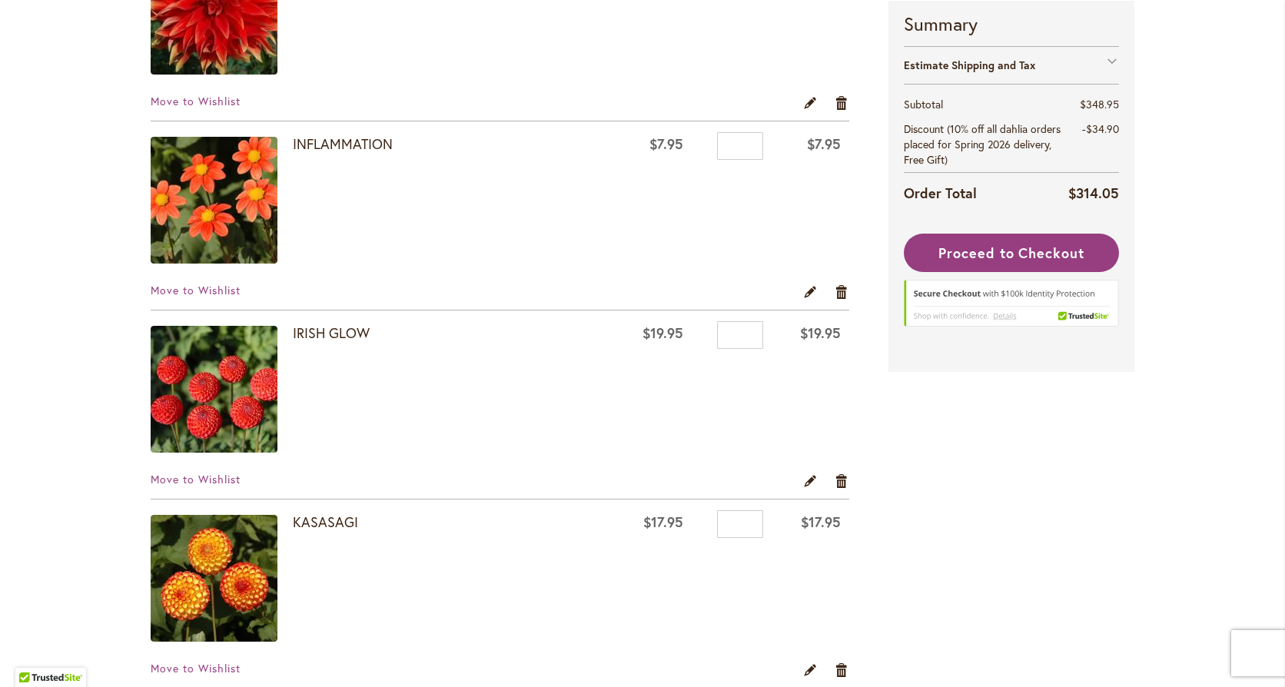
click at [225, 387] on img at bounding box center [214, 389] width 127 height 127
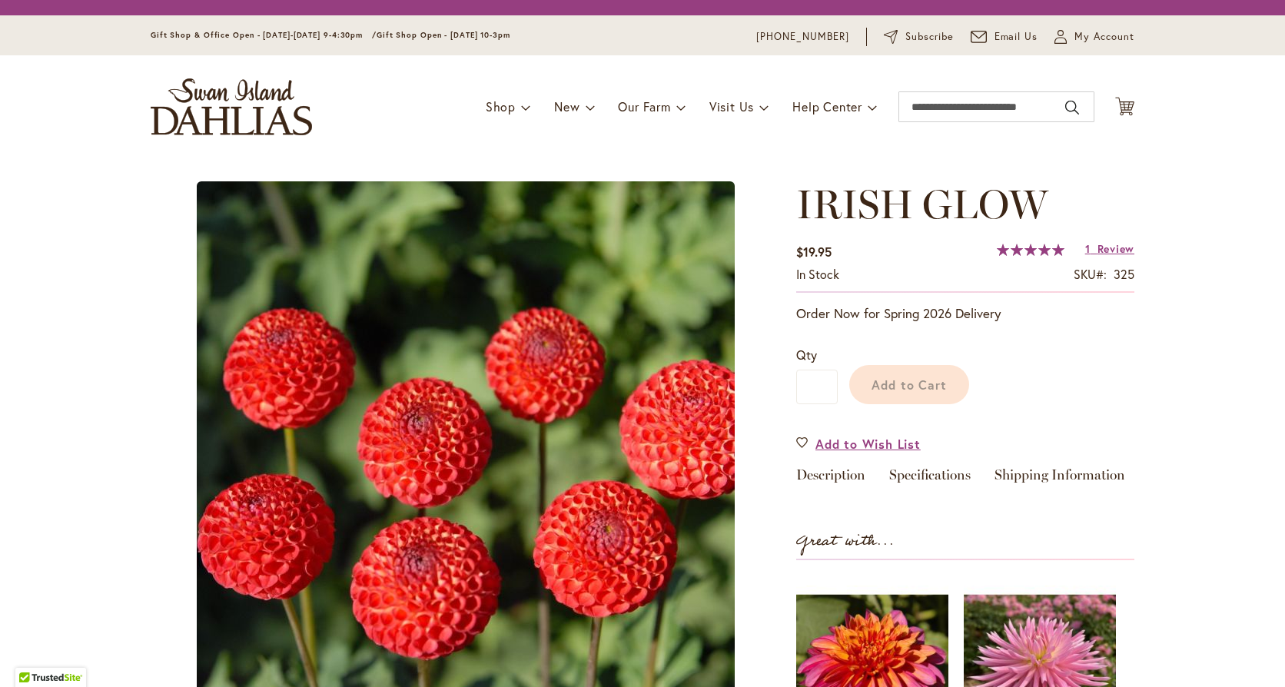
type input "******"
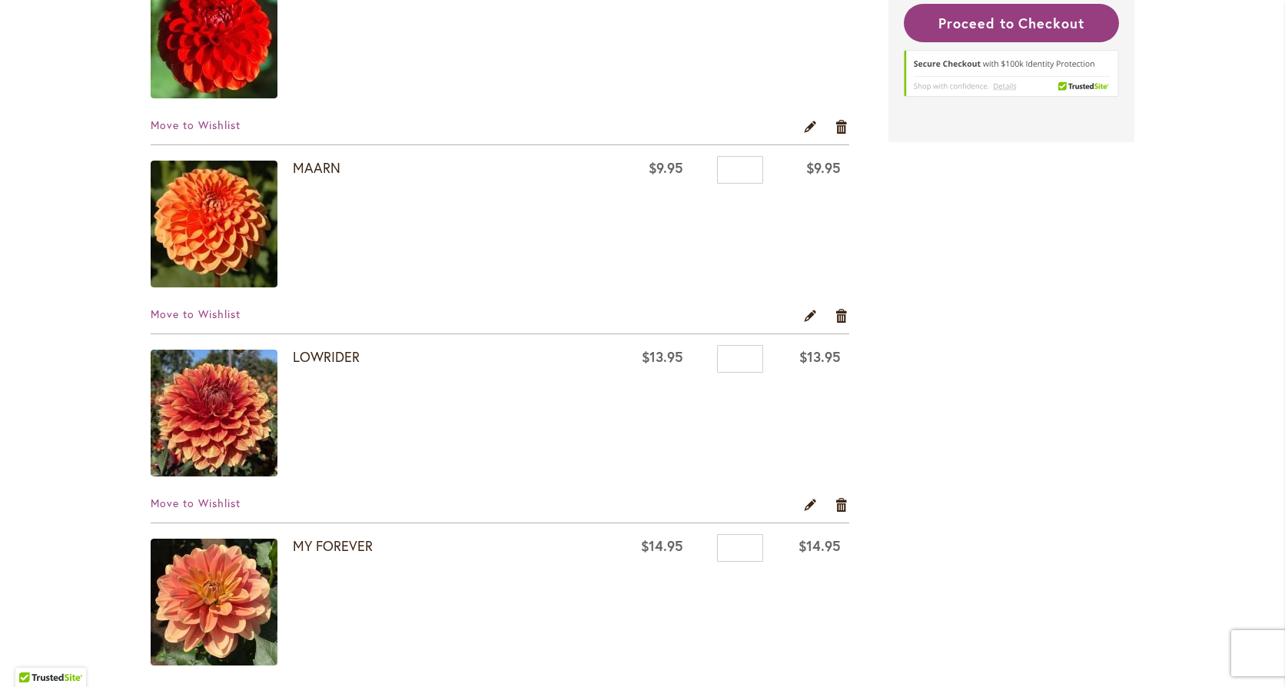
scroll to position [2844, 0]
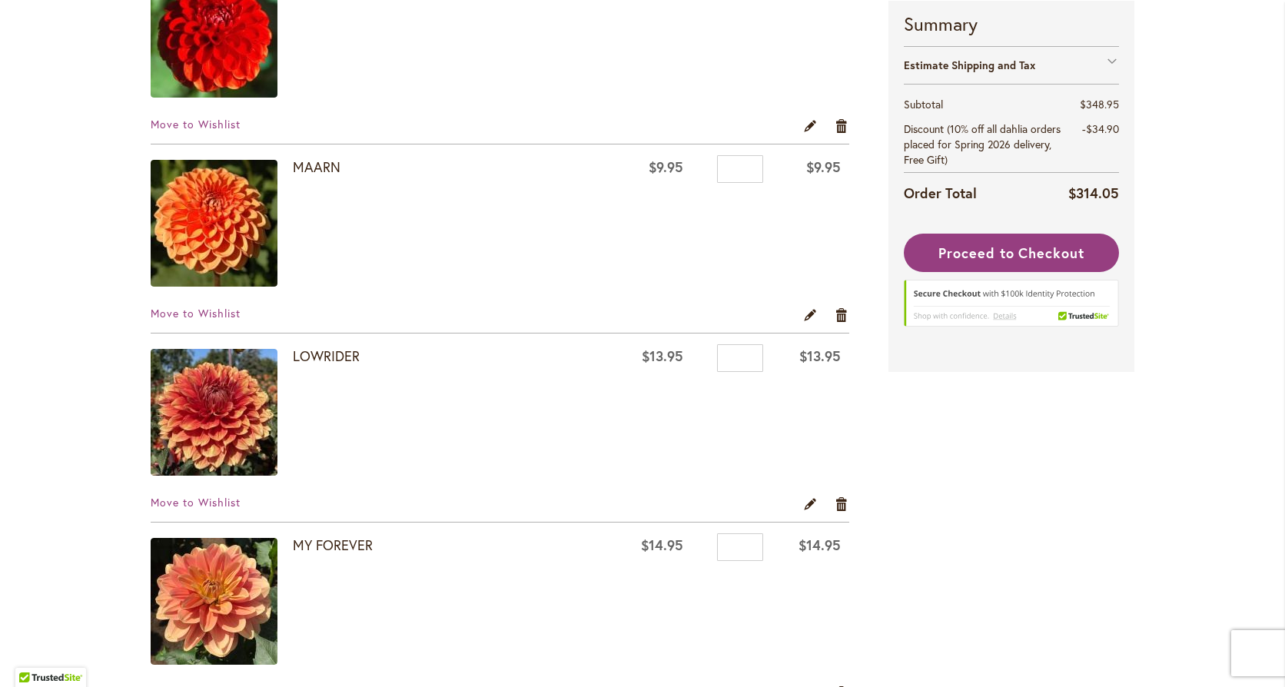
click at [221, 248] on img at bounding box center [214, 223] width 127 height 127
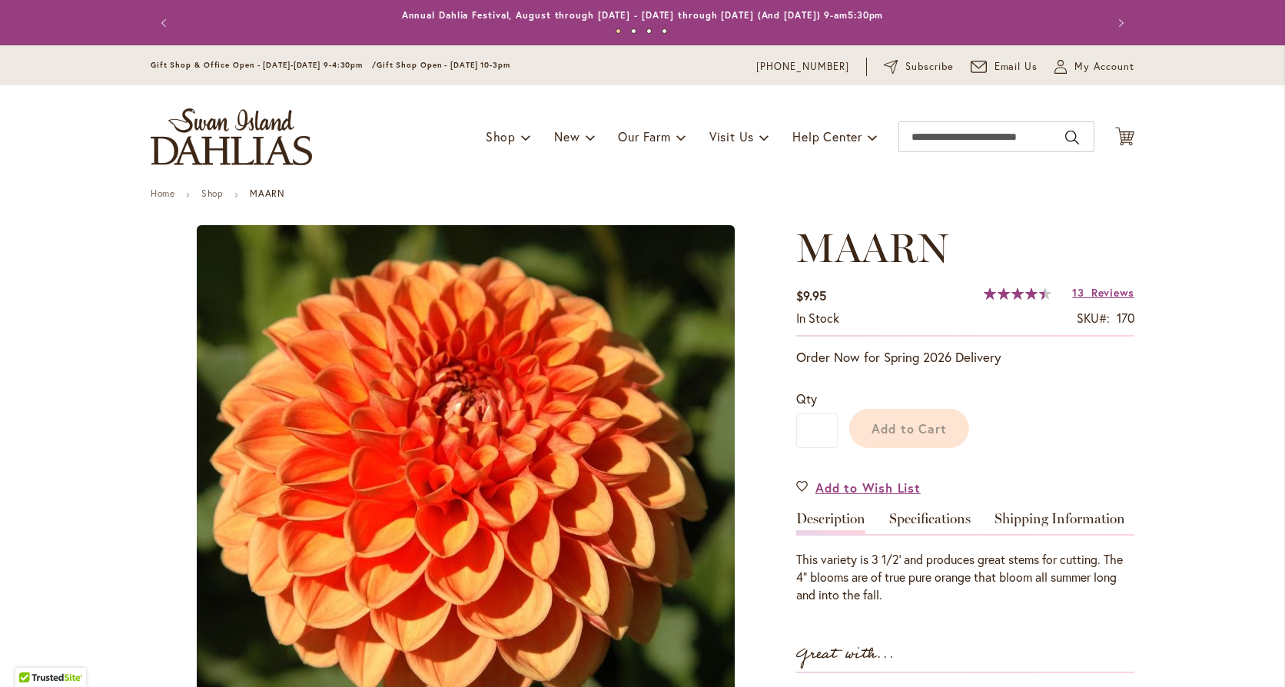
type input "******"
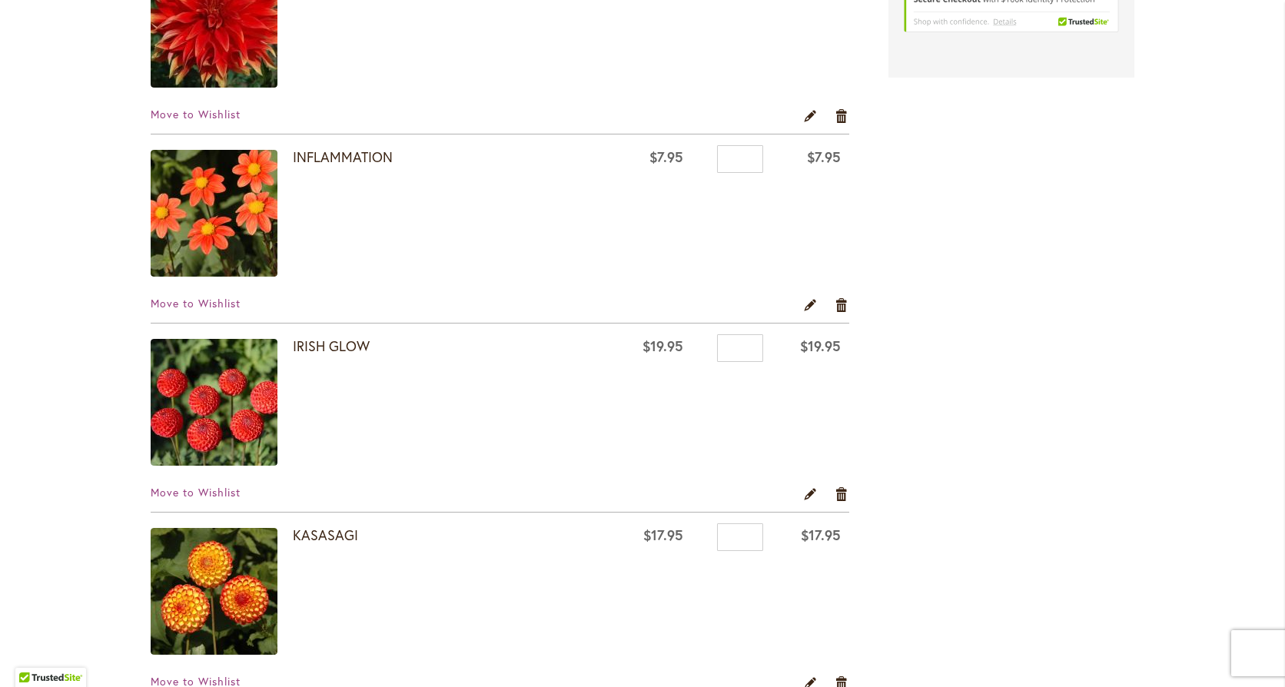
scroll to position [1922, 0]
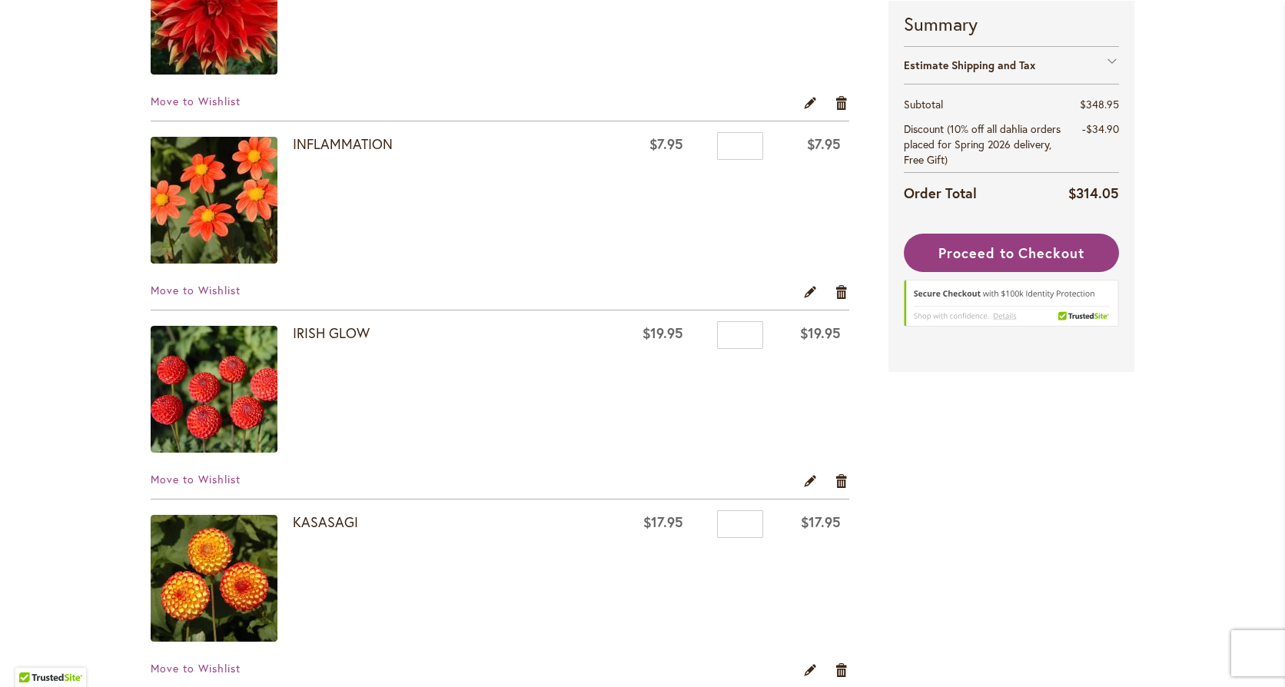
click at [228, 228] on img at bounding box center [214, 200] width 127 height 127
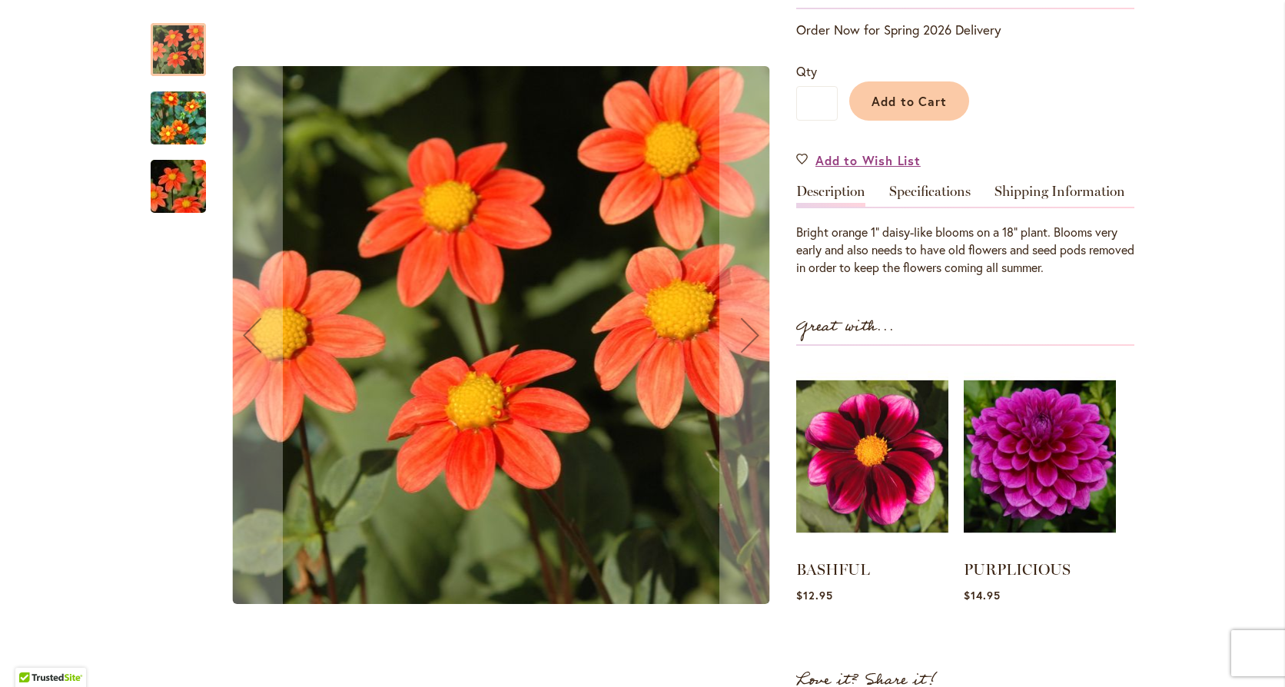
scroll to position [231, 0]
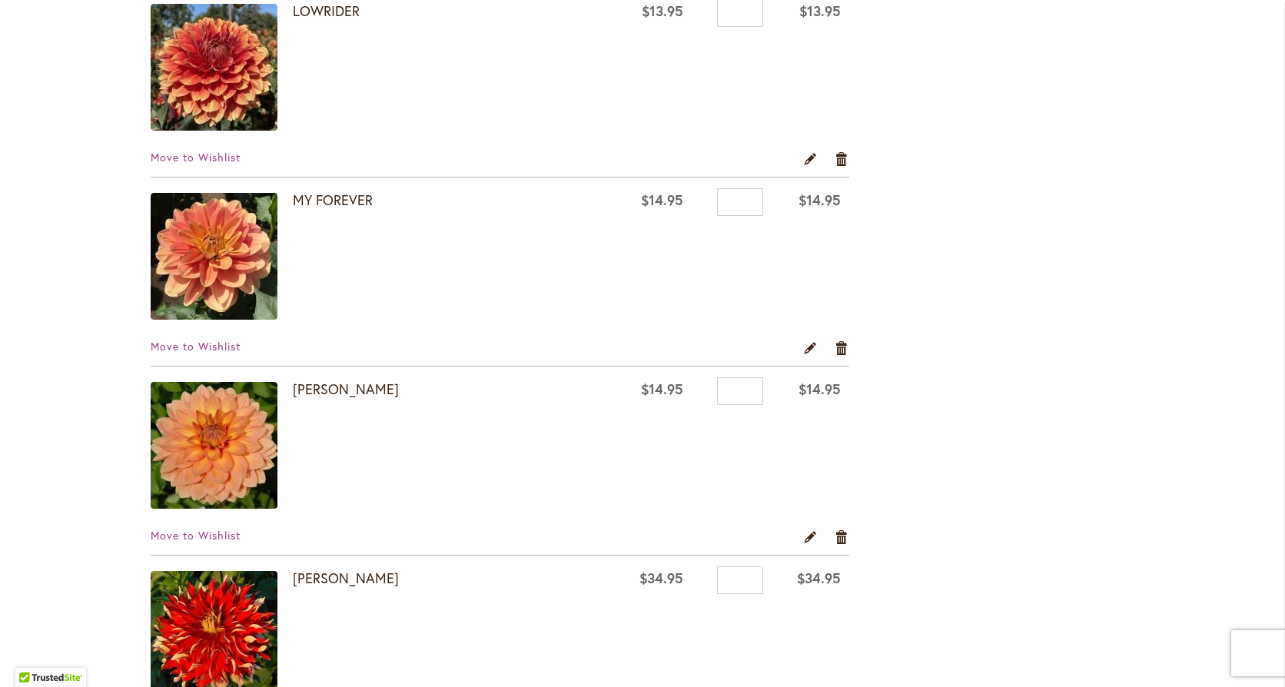
scroll to position [3152, 0]
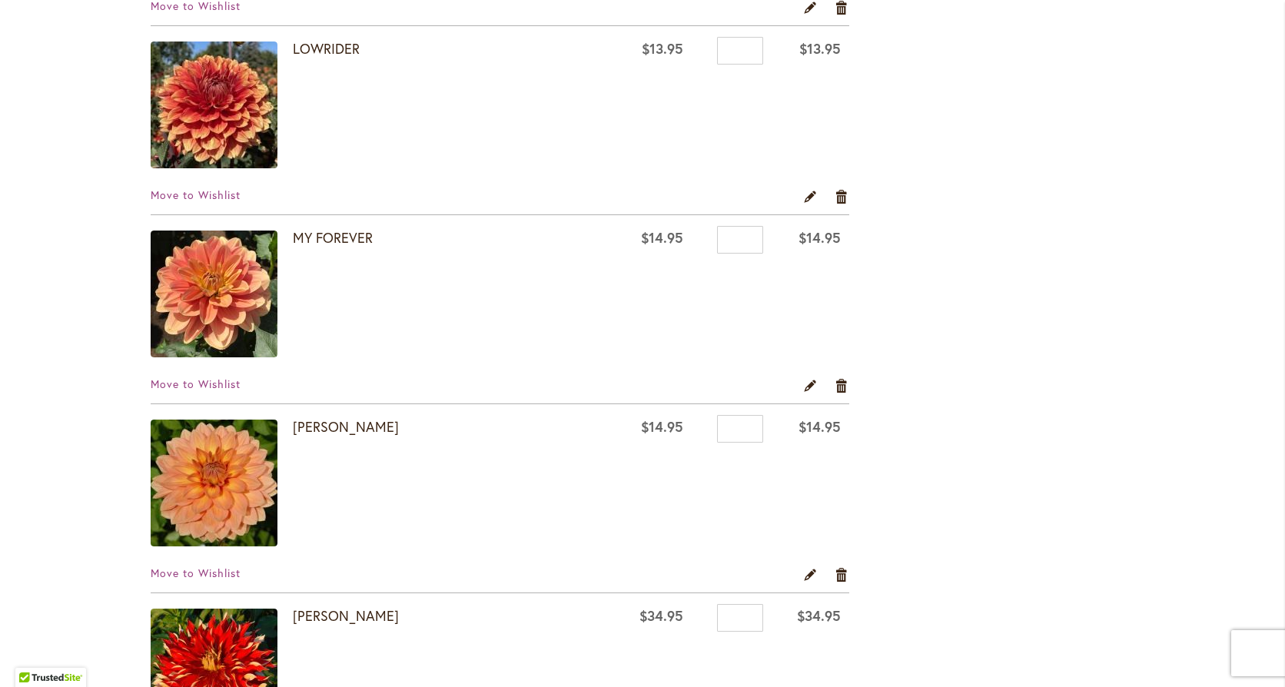
click at [218, 130] on img at bounding box center [214, 105] width 127 height 127
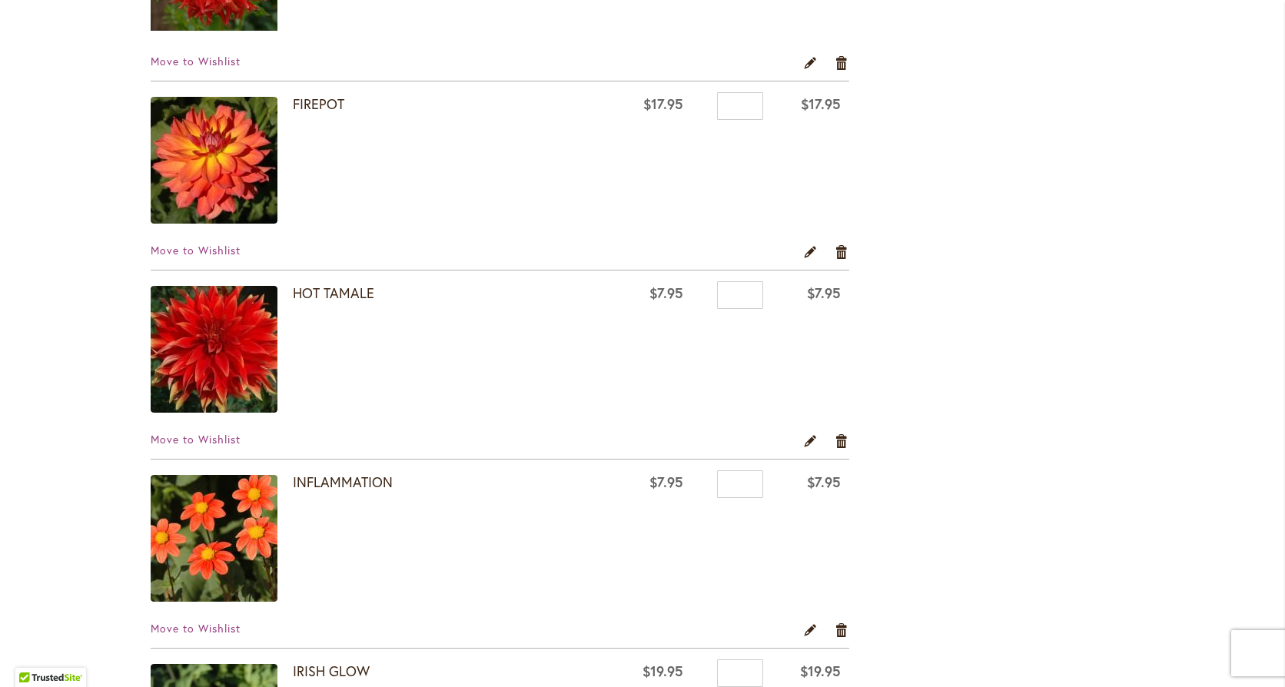
scroll to position [1614, 0]
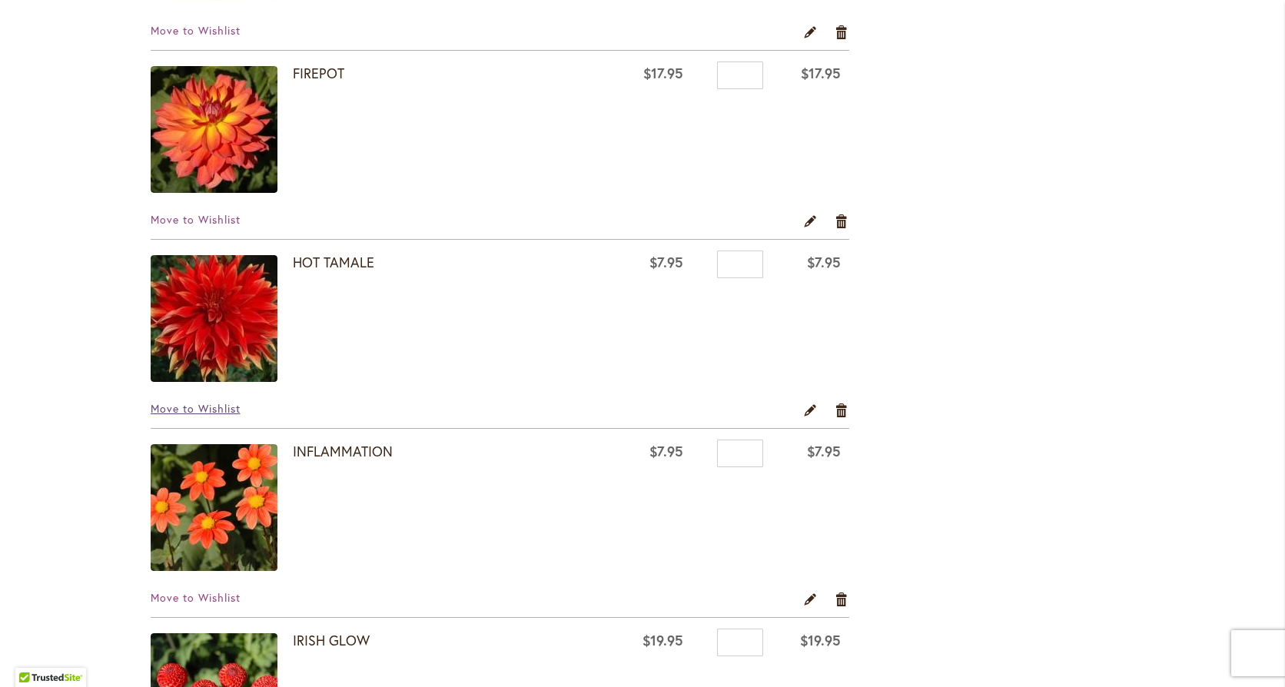
click at [206, 407] on span "Move to Wishlist" at bounding box center [196, 408] width 90 height 15
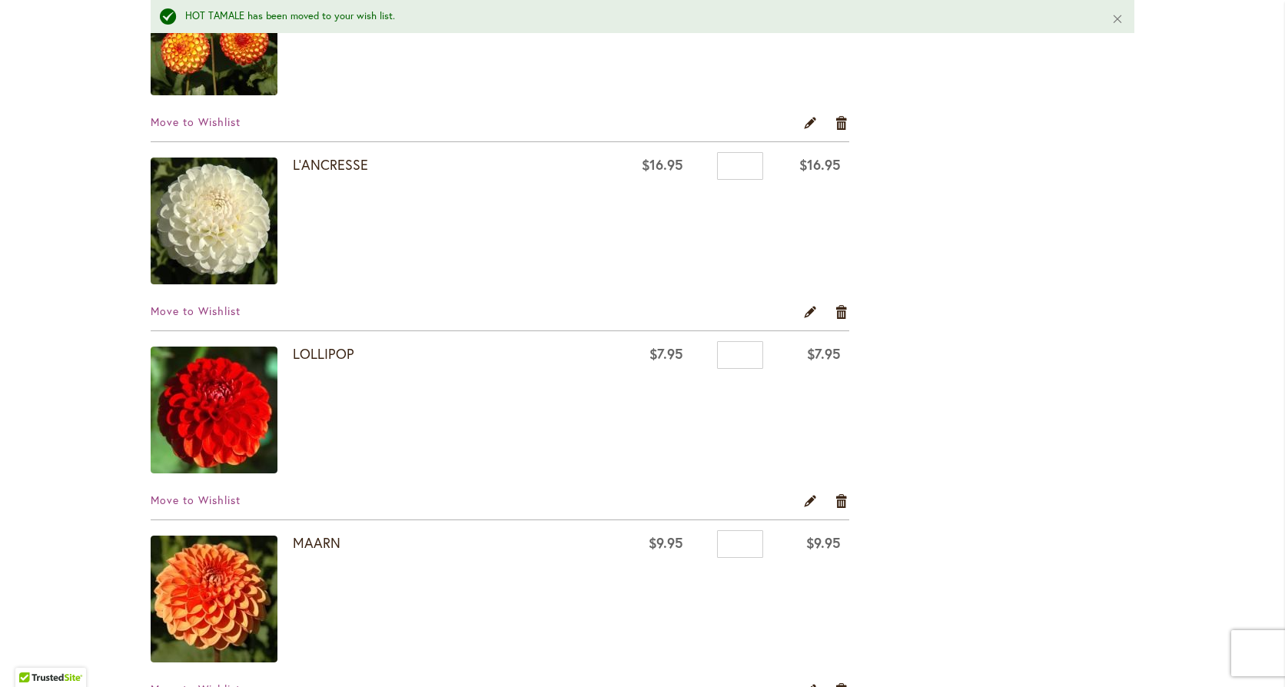
scroll to position [2383, 0]
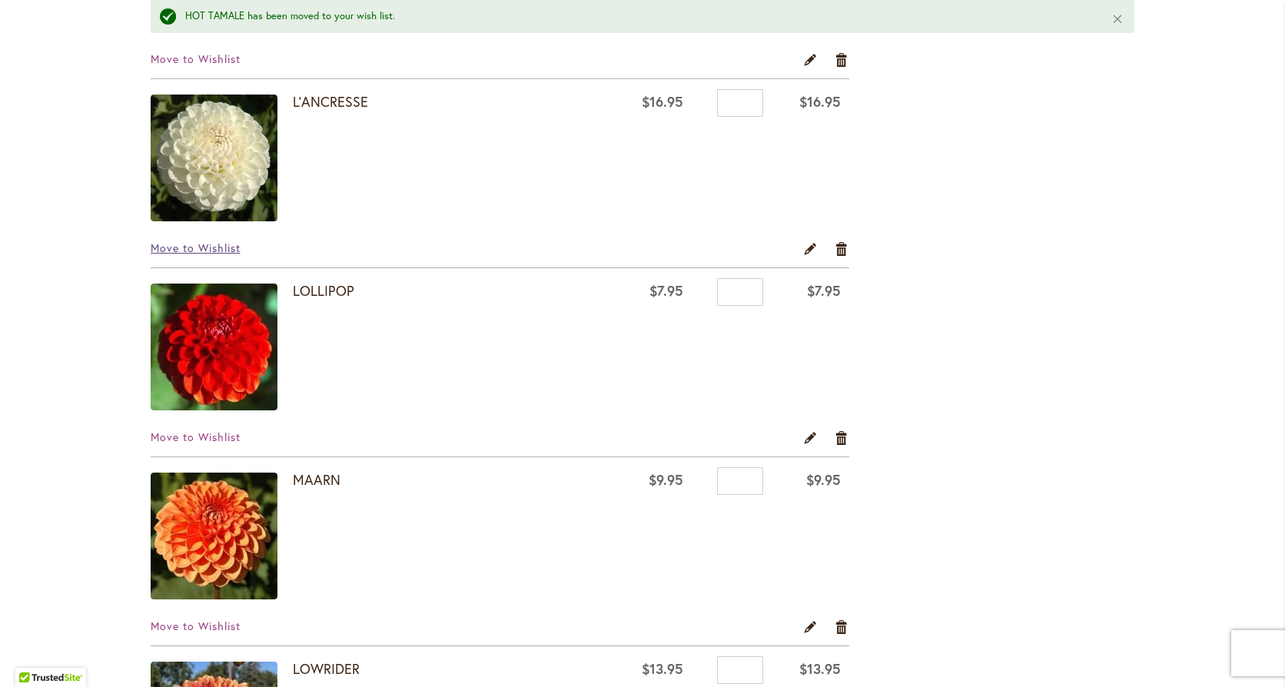
click at [224, 243] on span "Move to Wishlist" at bounding box center [196, 248] width 90 height 15
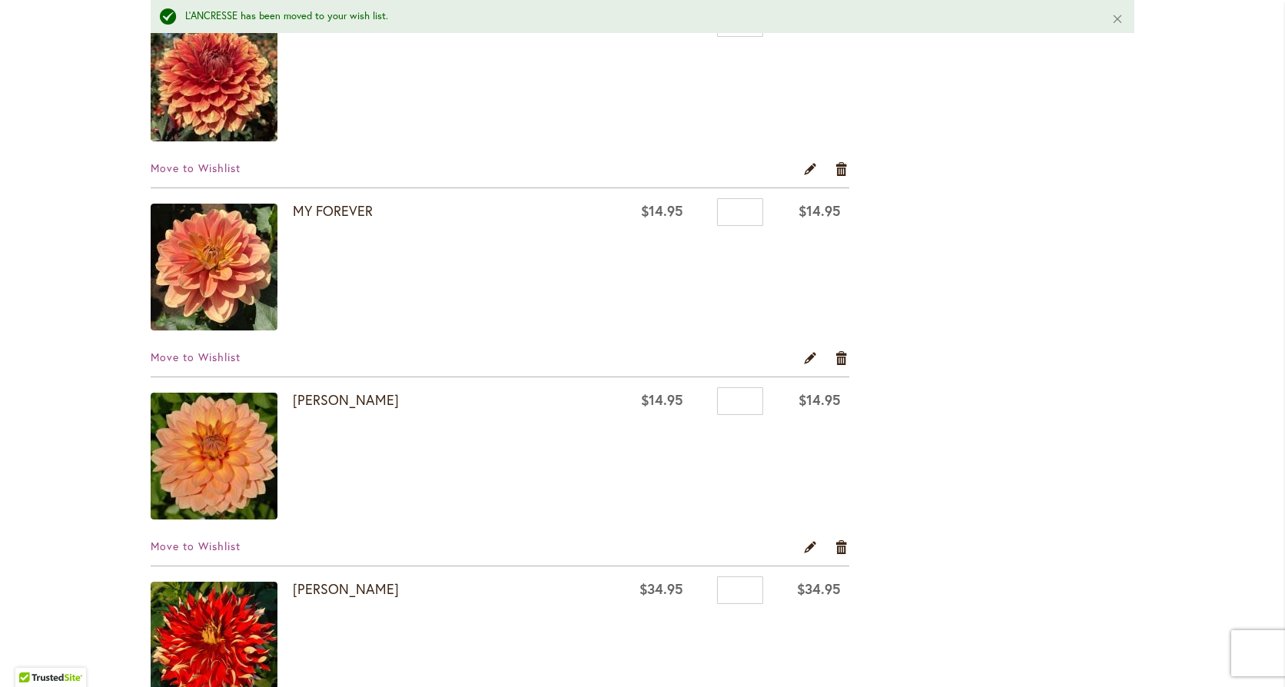
scroll to position [2844, 0]
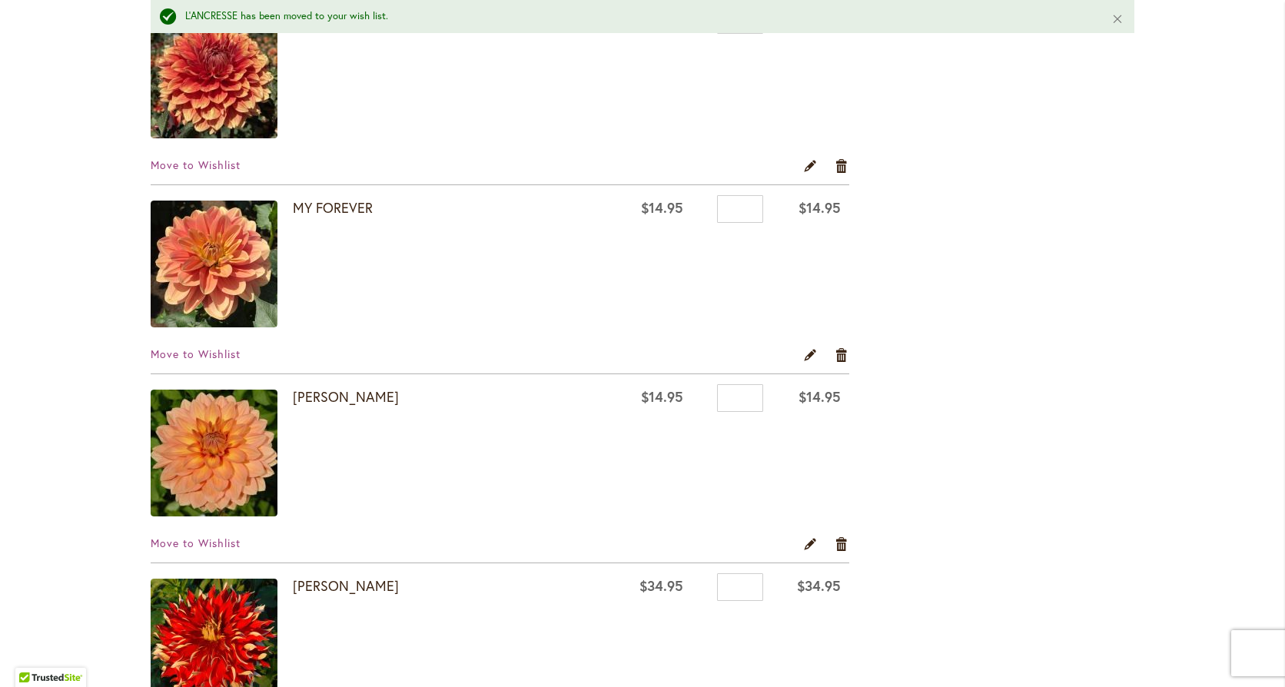
click at [201, 272] on img at bounding box center [214, 264] width 127 height 127
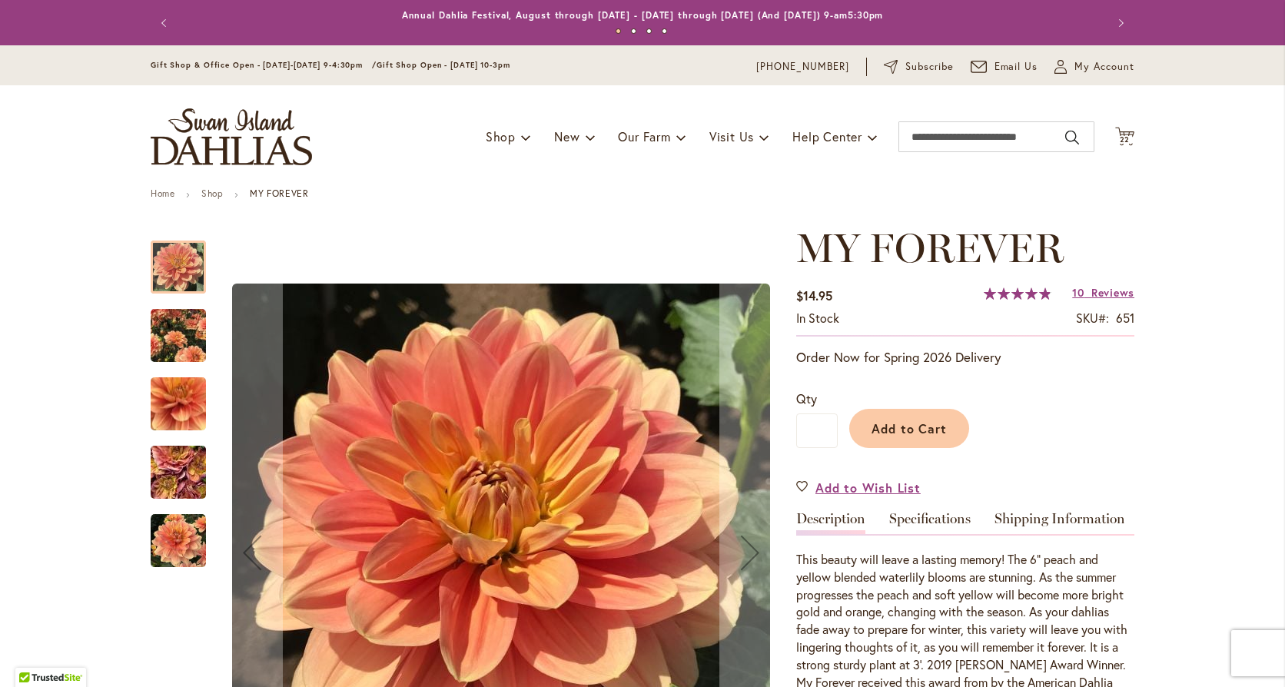
scroll to position [154, 0]
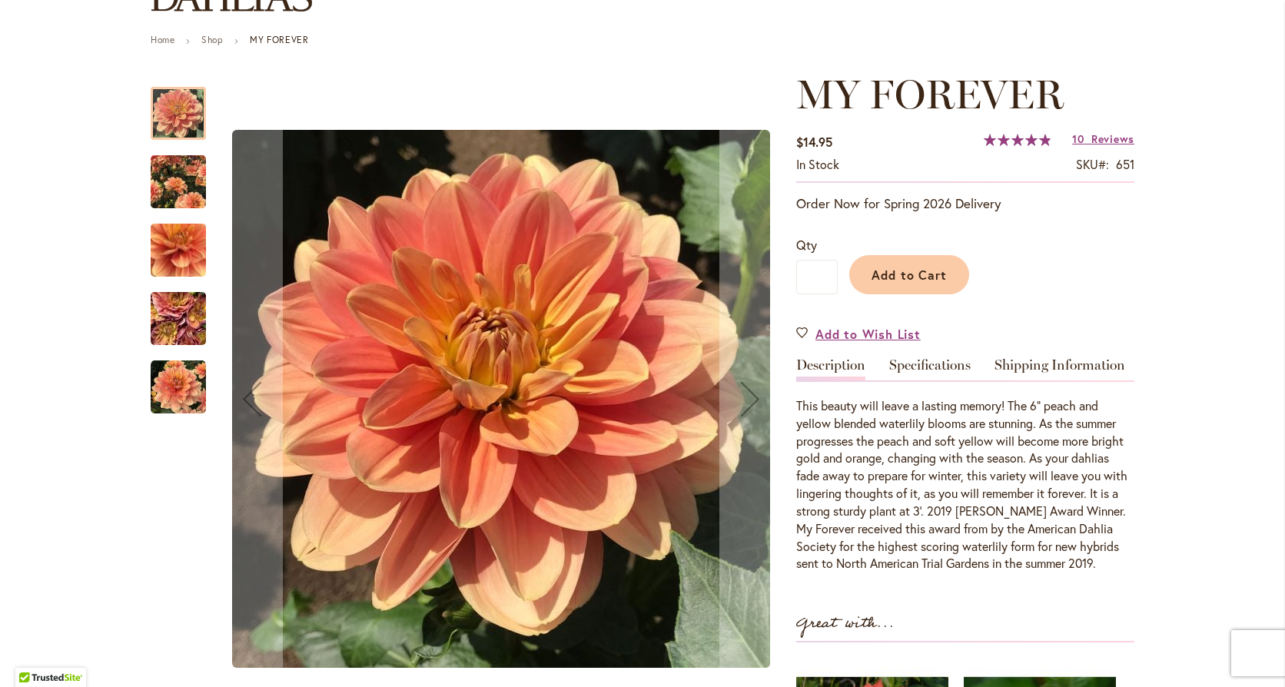
click at [182, 181] on img "MY FOREVER" at bounding box center [178, 182] width 55 height 68
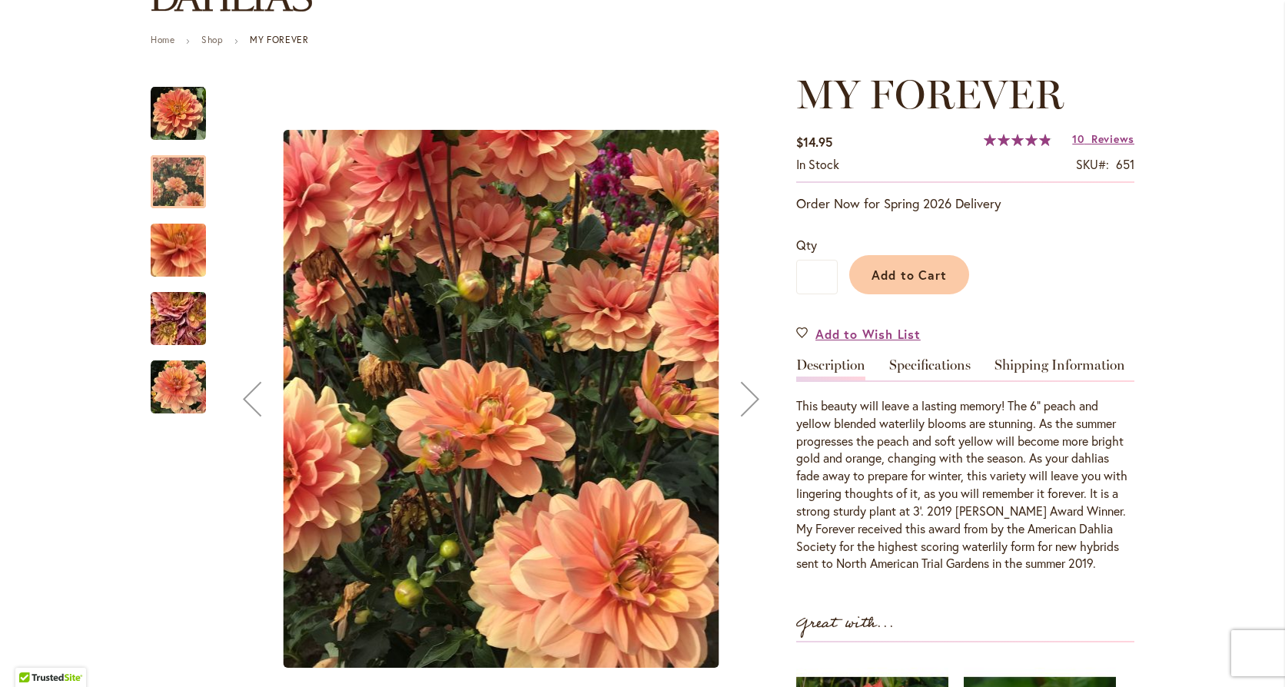
click at [171, 241] on img "MY FOREVER" at bounding box center [178, 250] width 111 height 104
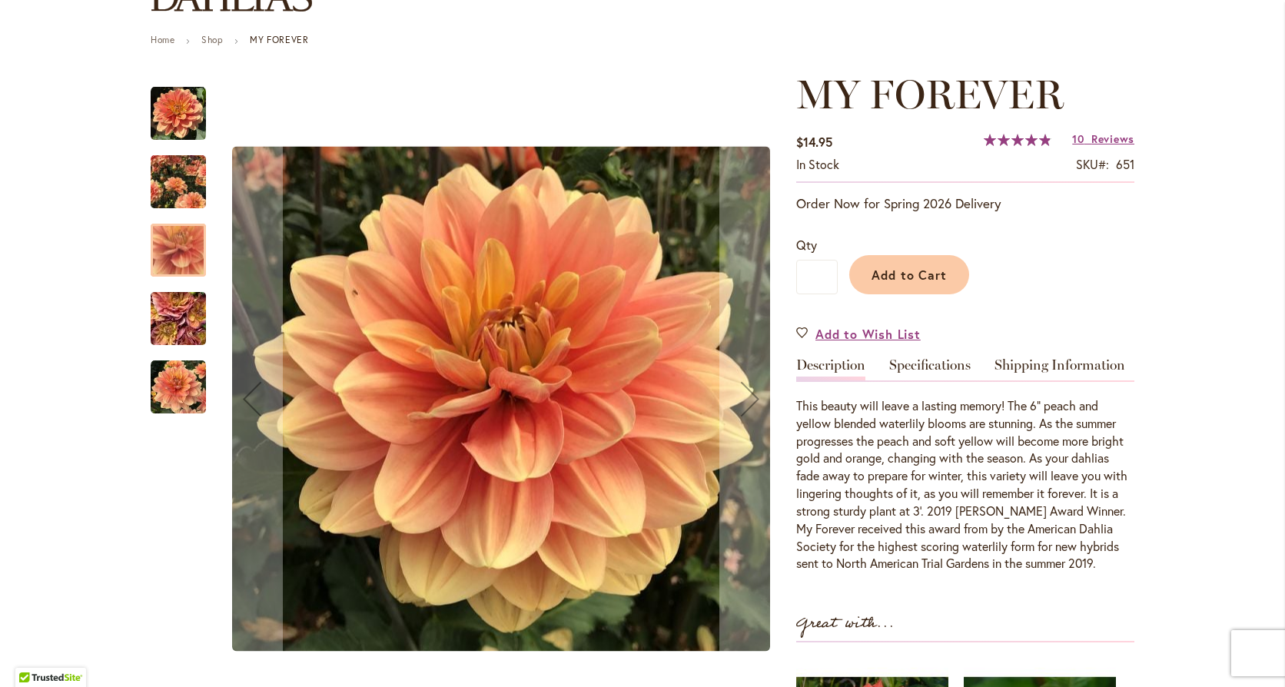
click at [169, 321] on img "MY FOREVER" at bounding box center [178, 318] width 111 height 83
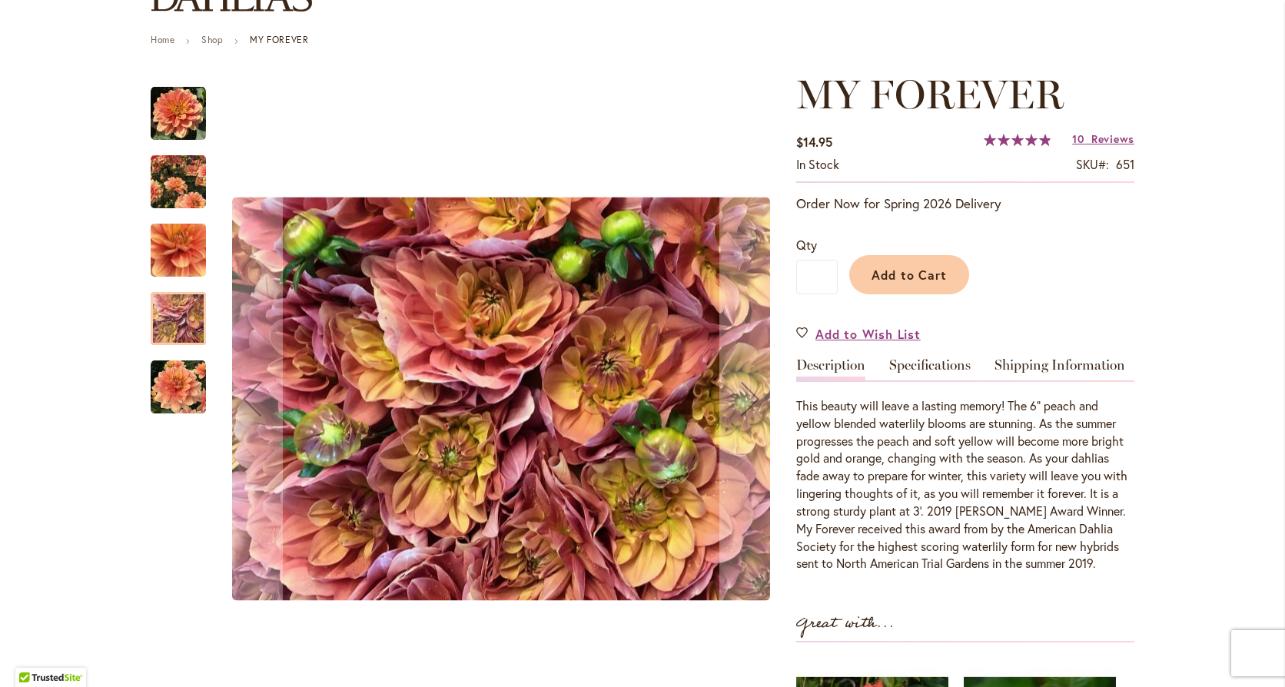
click at [161, 377] on img "MY FOREVER" at bounding box center [178, 387] width 55 height 55
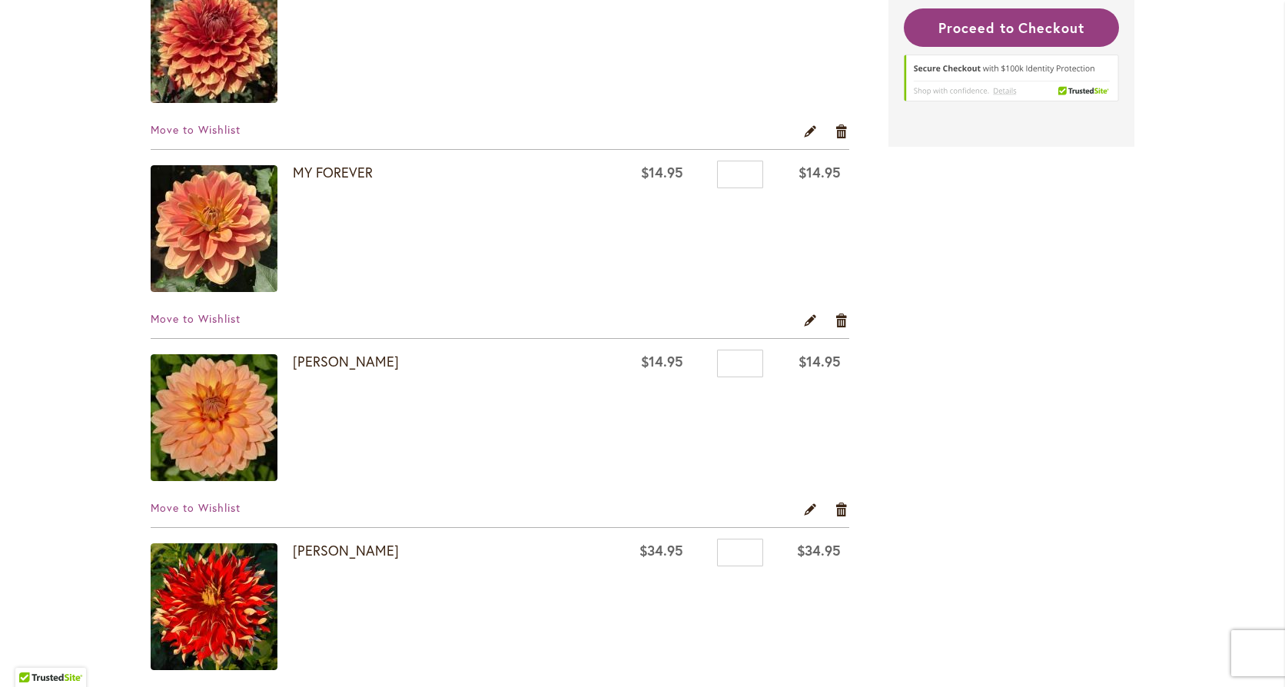
scroll to position [2844, 0]
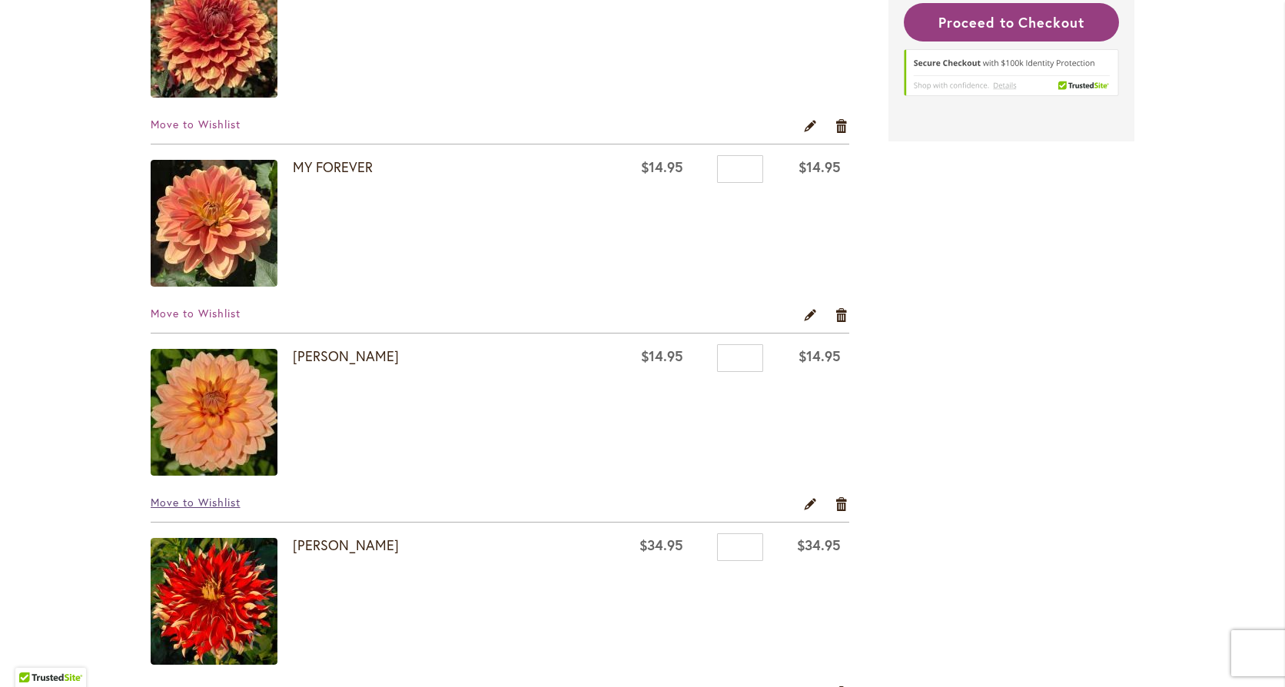
click at [214, 503] on span "Move to Wishlist" at bounding box center [196, 502] width 90 height 15
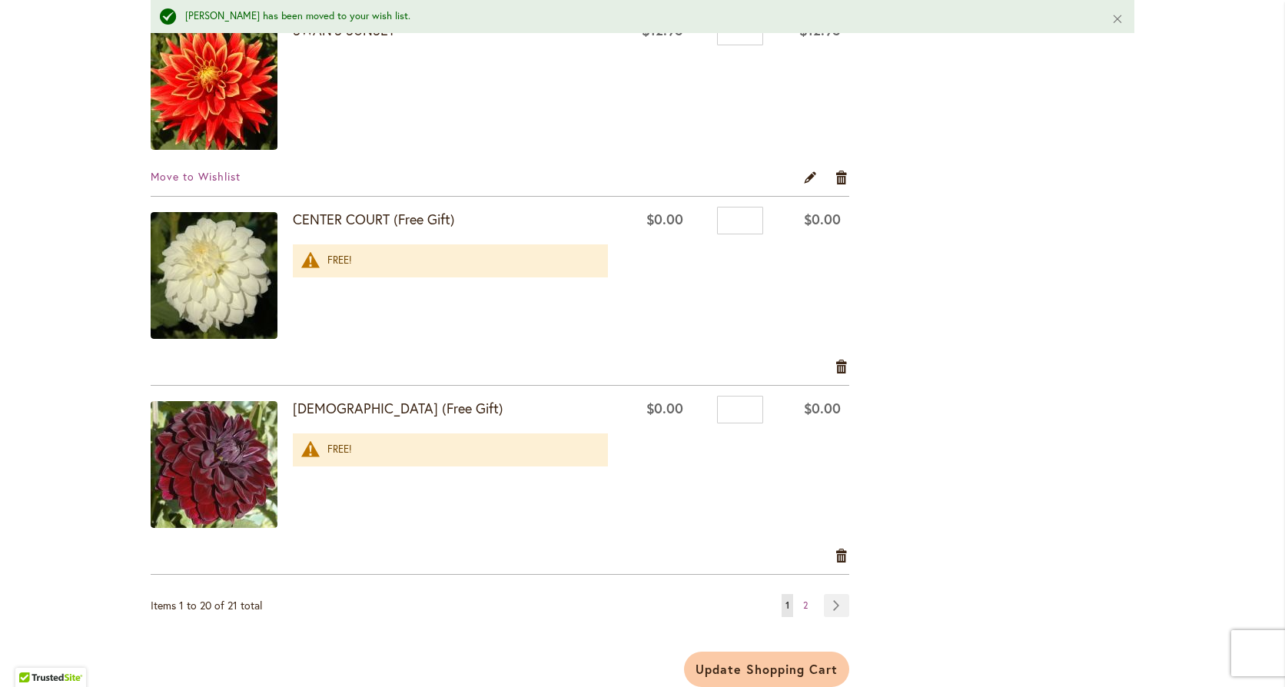
scroll to position [3613, 0]
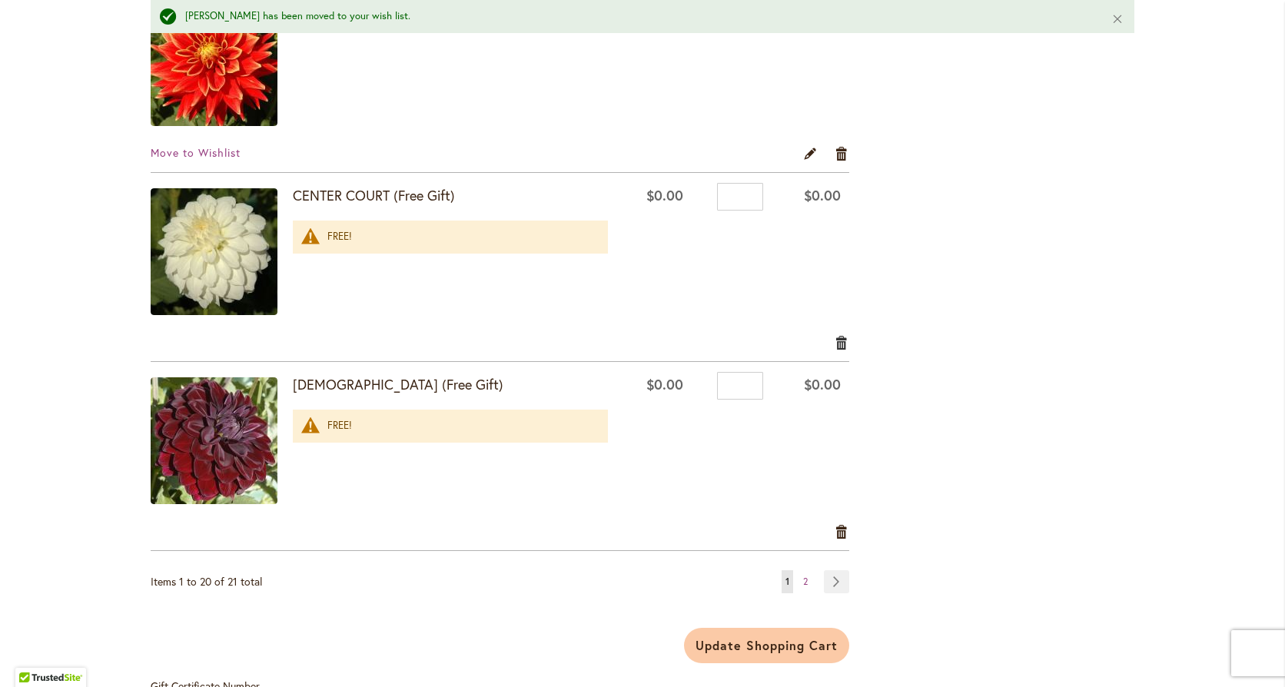
click at [836, 343] on link "Remove item" at bounding box center [842, 342] width 15 height 17
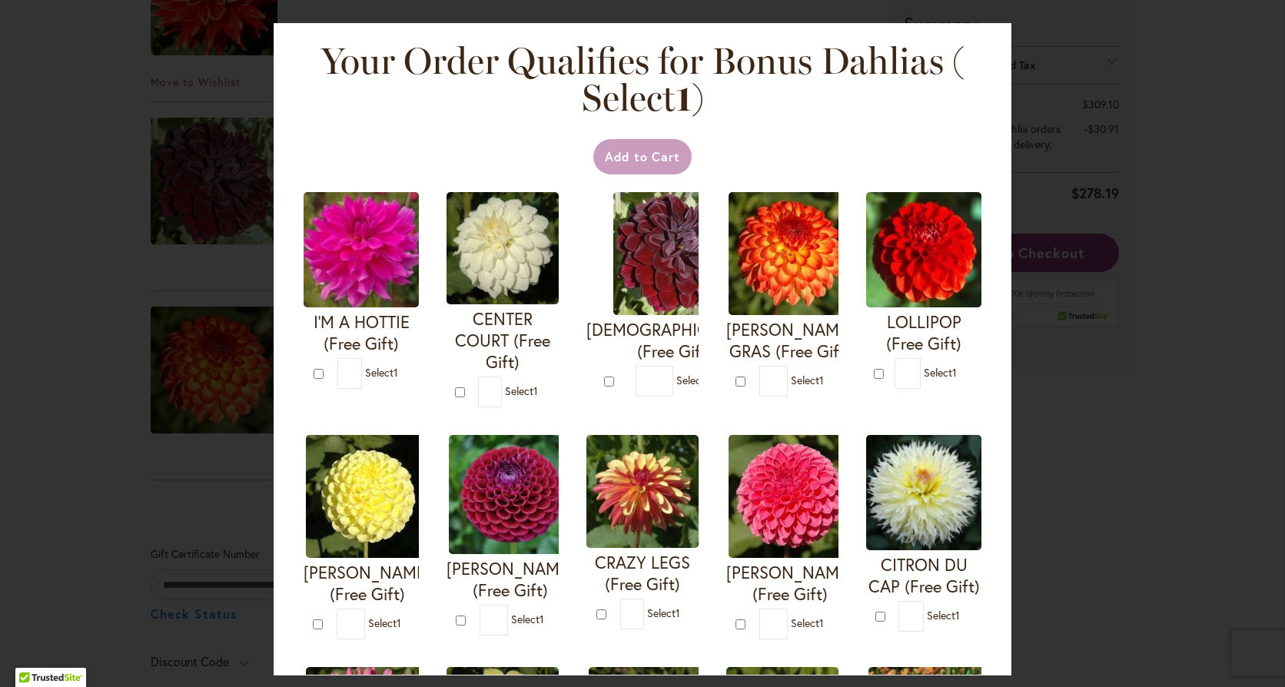
scroll to position [231, 0]
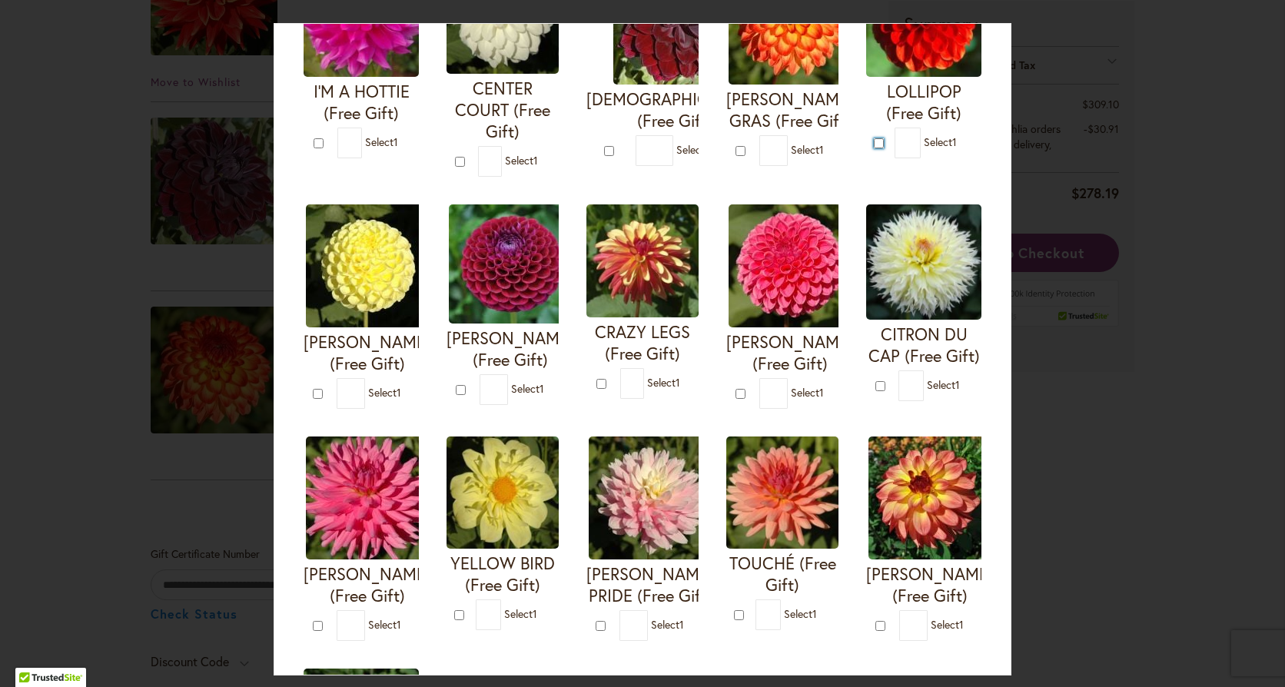
type input "*"
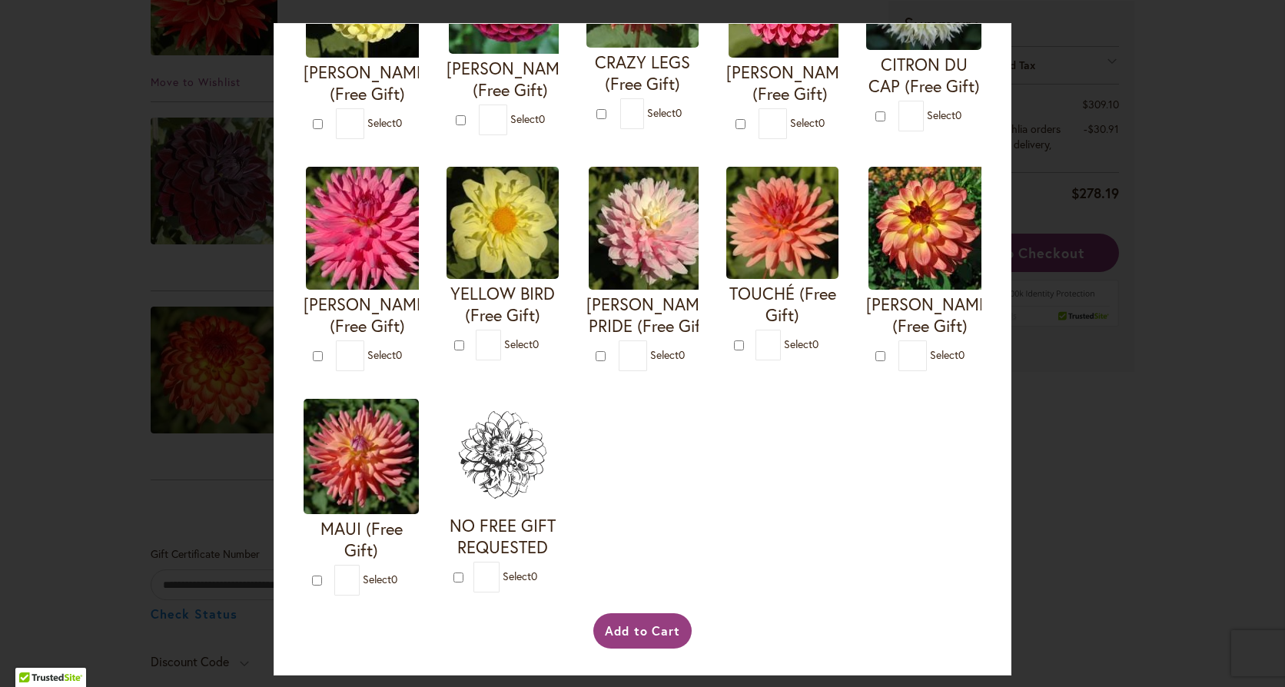
scroll to position [730, 0]
click at [640, 630] on button "Add to Cart" at bounding box center [642, 630] width 99 height 35
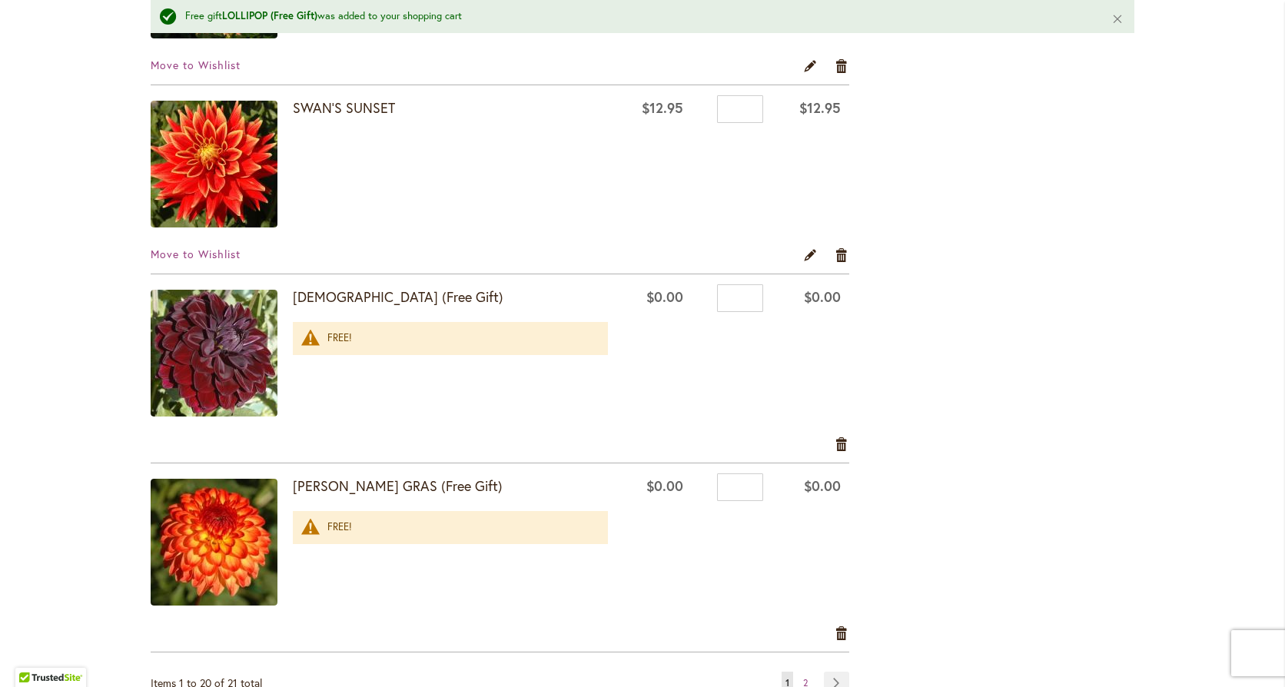
scroll to position [3613, 0]
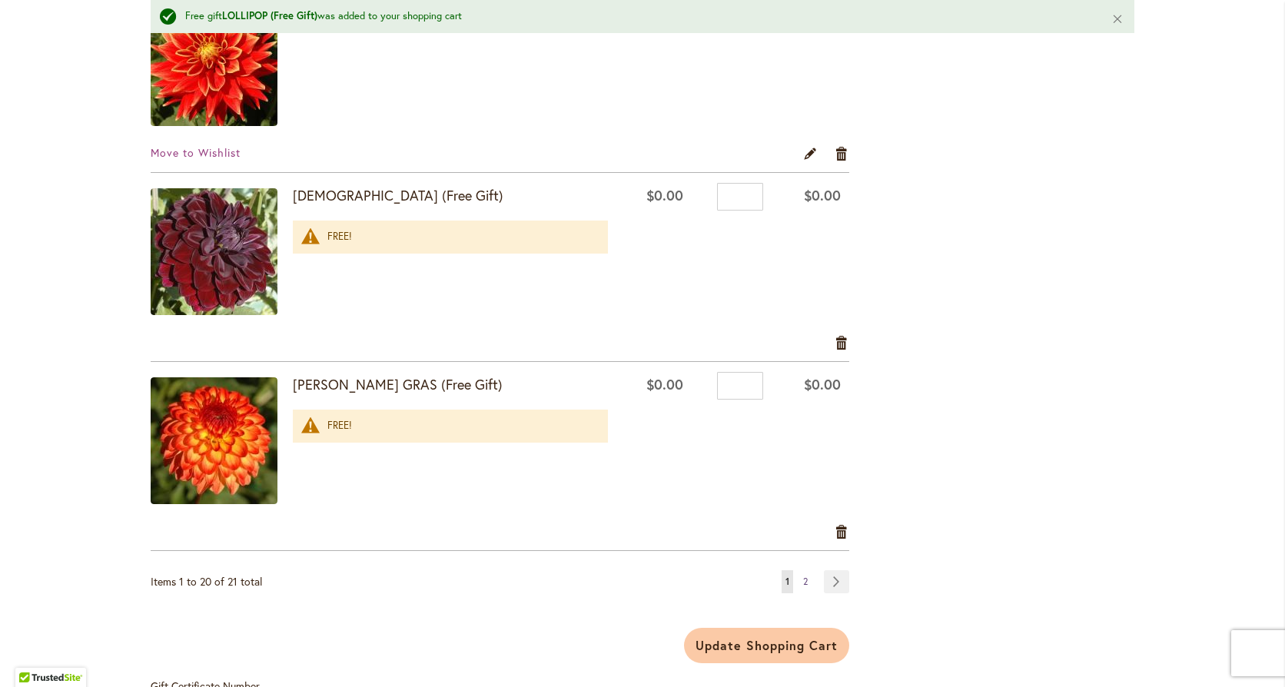
click at [803, 580] on span "2" at bounding box center [805, 582] width 5 height 12
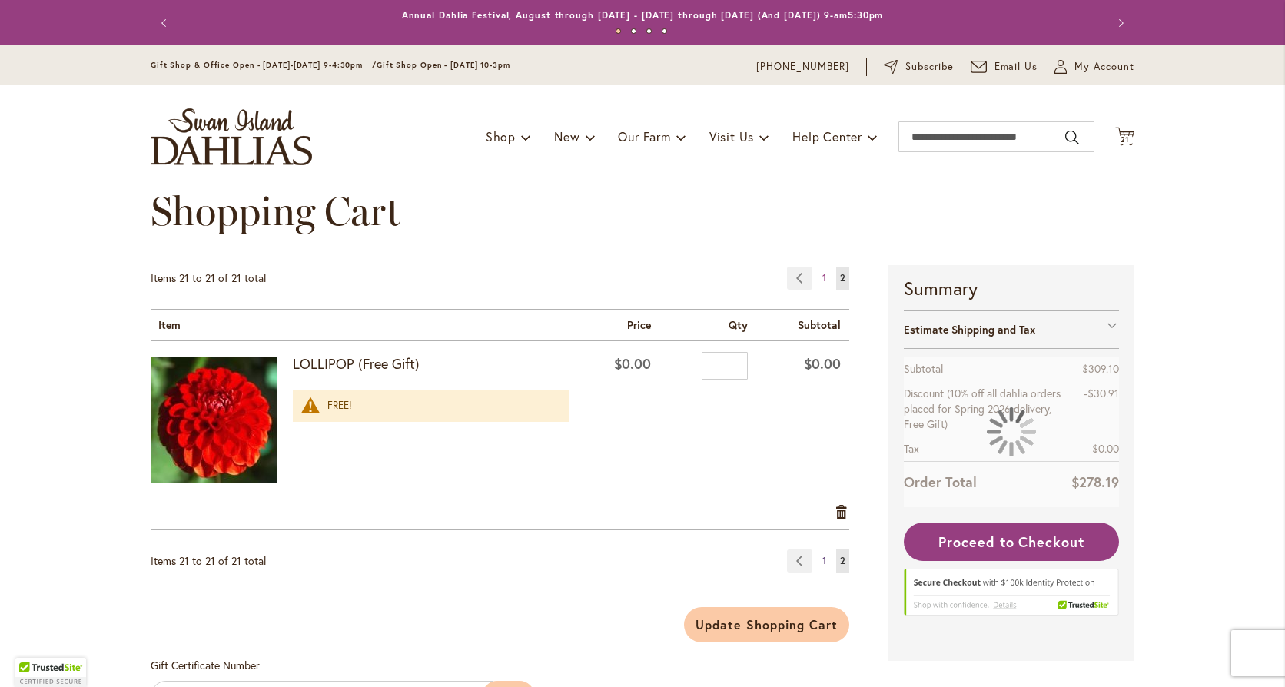
click at [822, 562] on span "1" at bounding box center [824, 561] width 4 height 12
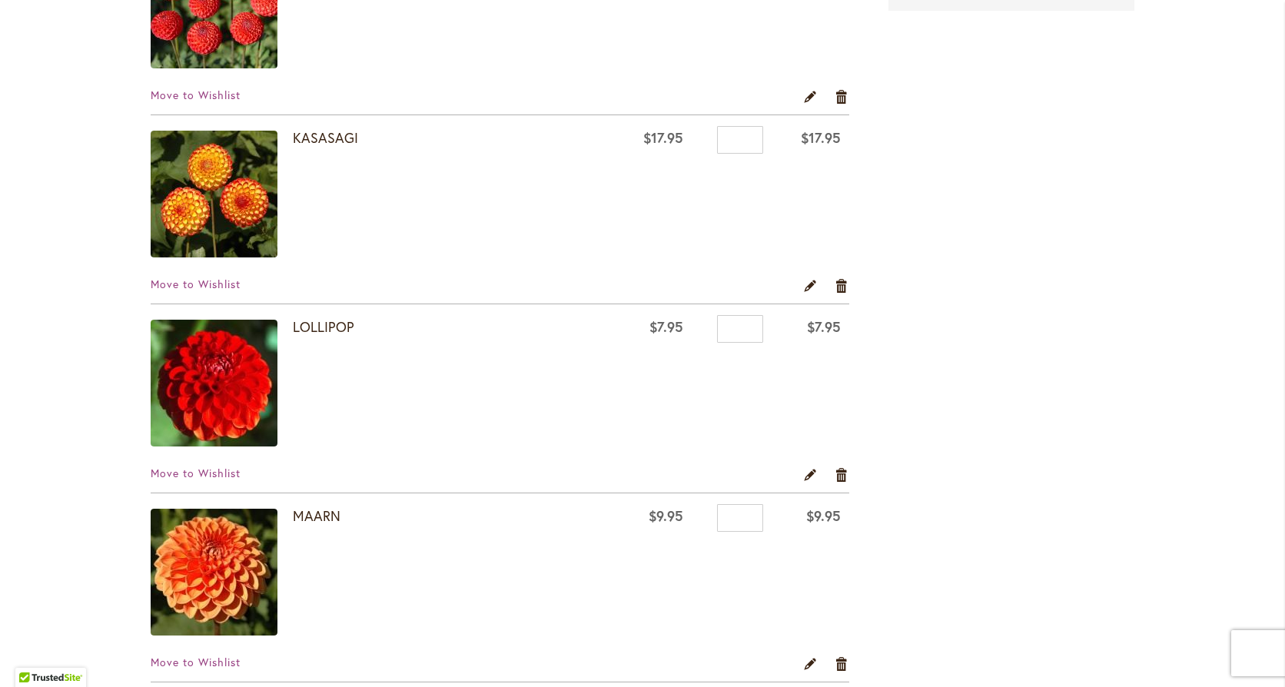
scroll to position [2306, 0]
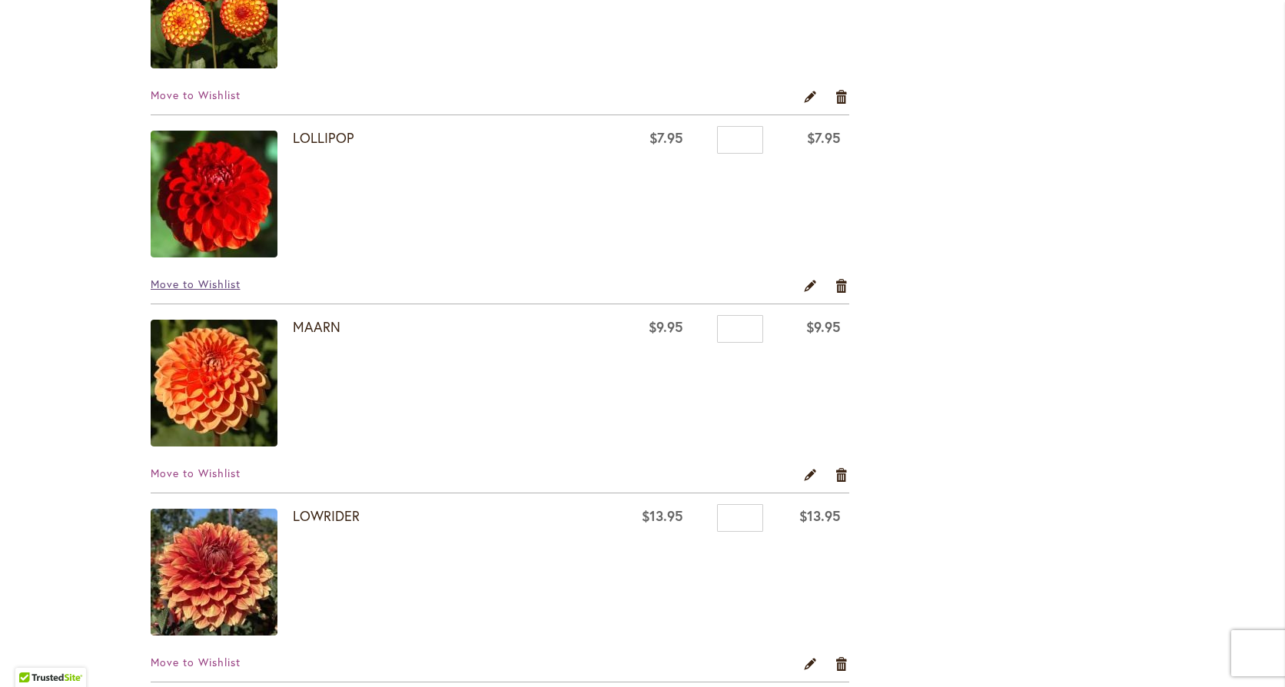
click at [188, 281] on span "Move to Wishlist" at bounding box center [196, 284] width 90 height 15
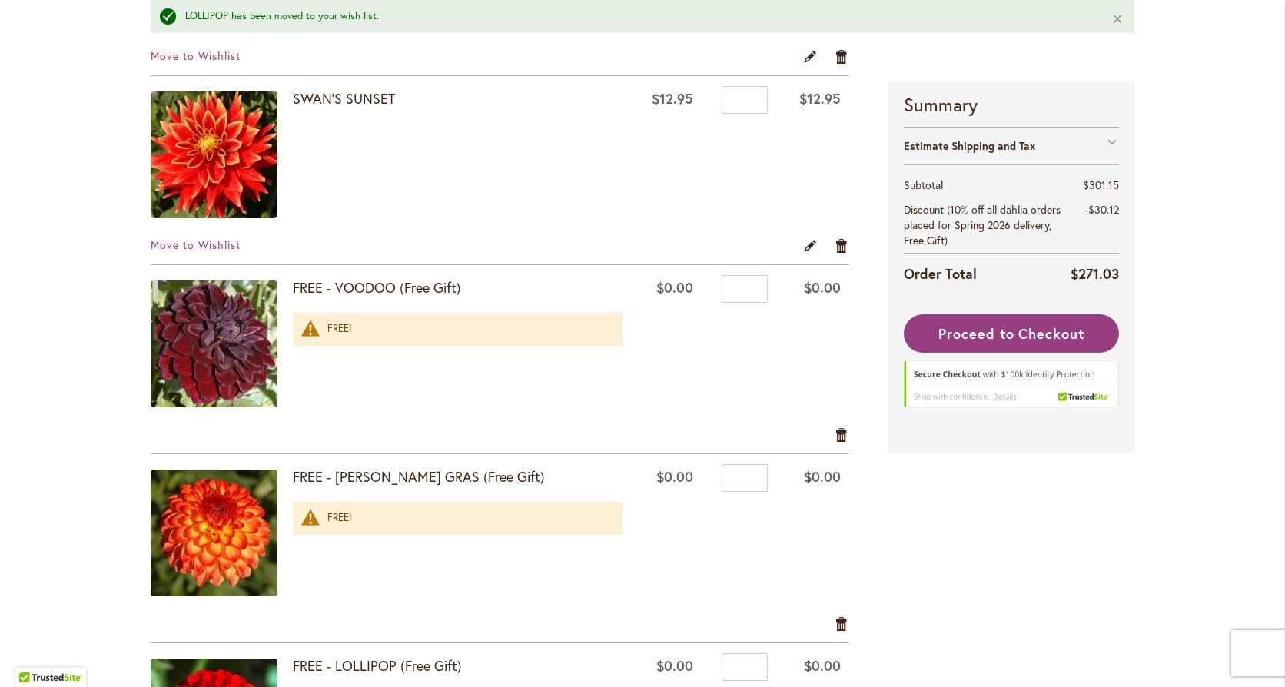
scroll to position [3305, 0]
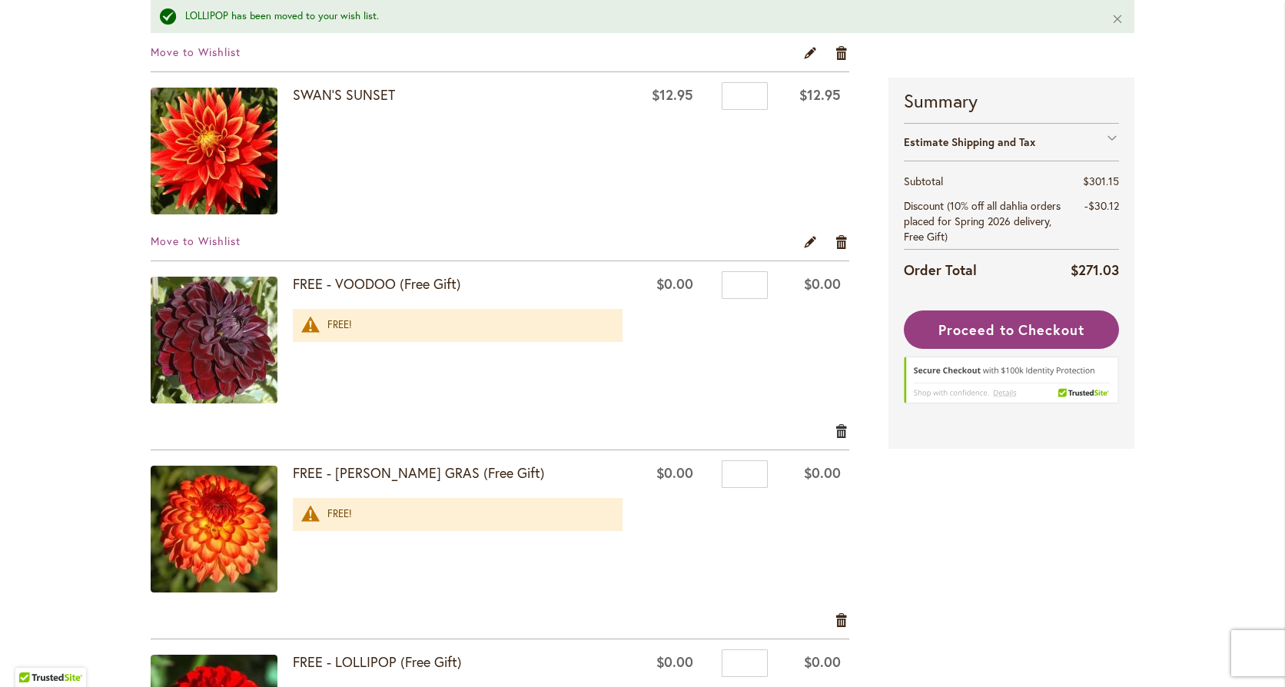
click at [836, 426] on link "Remove item" at bounding box center [842, 431] width 15 height 17
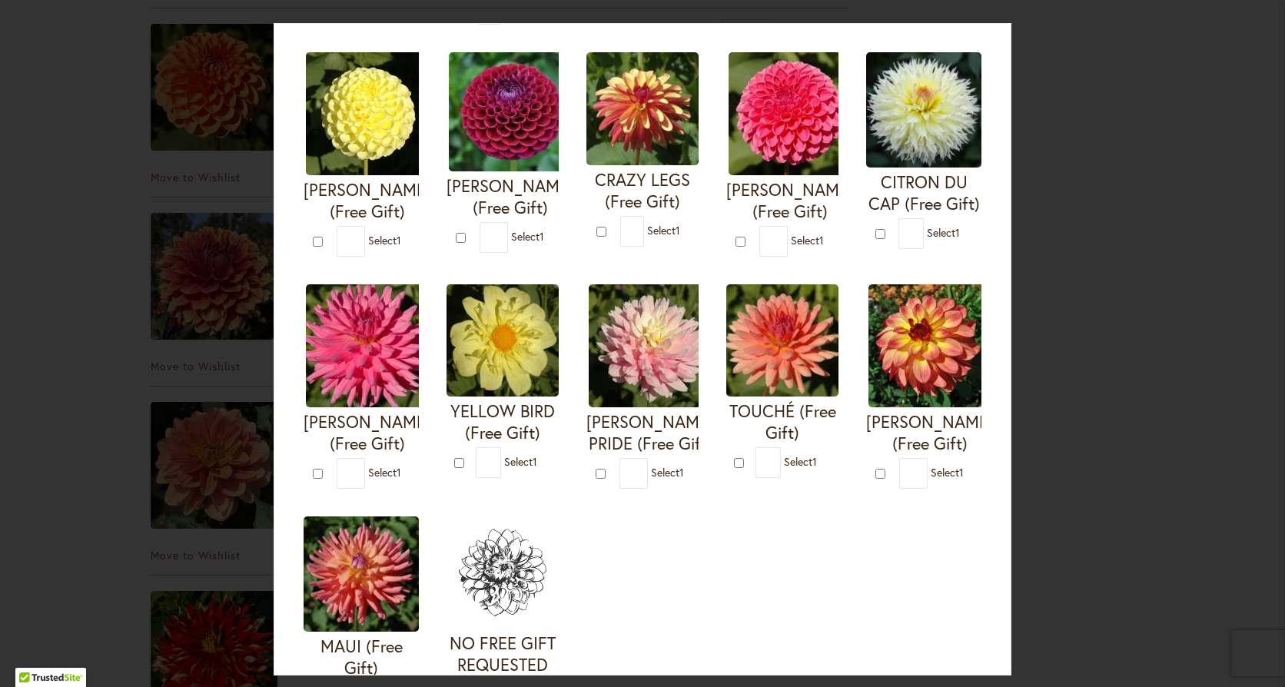
scroll to position [384, 0]
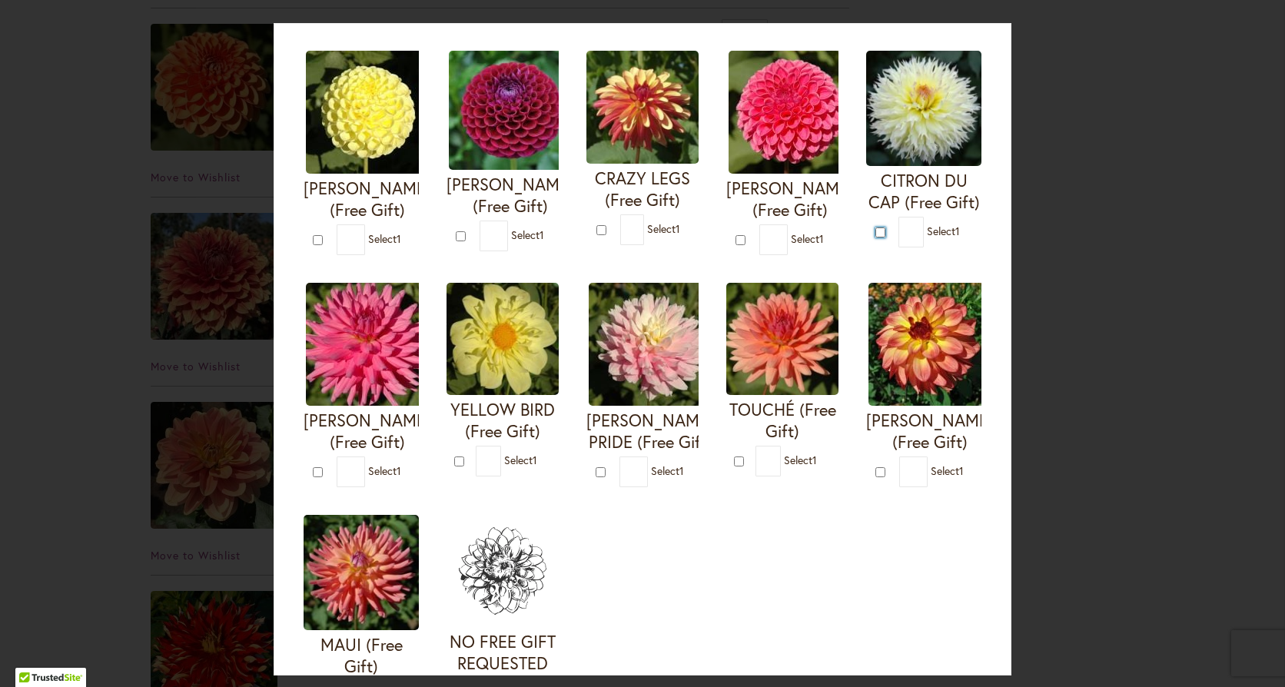
type input "*"
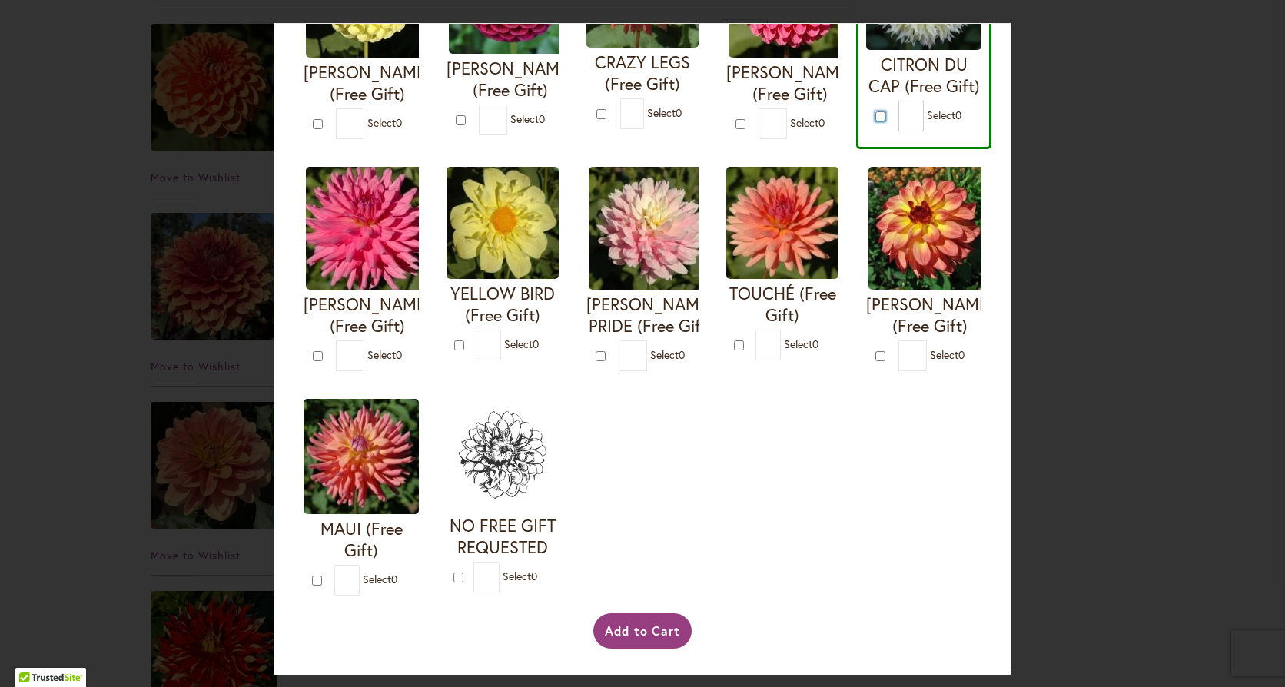
scroll to position [730, 0]
click at [647, 623] on button "Add to Cart" at bounding box center [642, 630] width 99 height 35
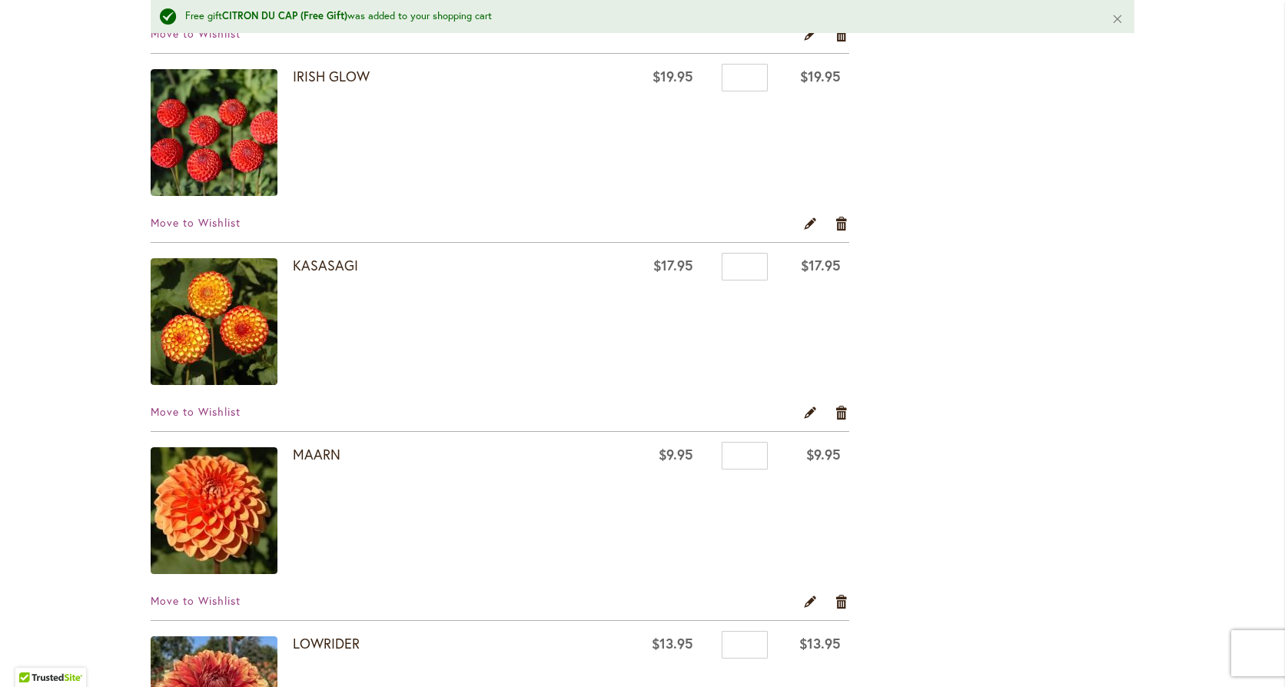
scroll to position [1999, 0]
